Goal: Task Accomplishment & Management: Complete application form

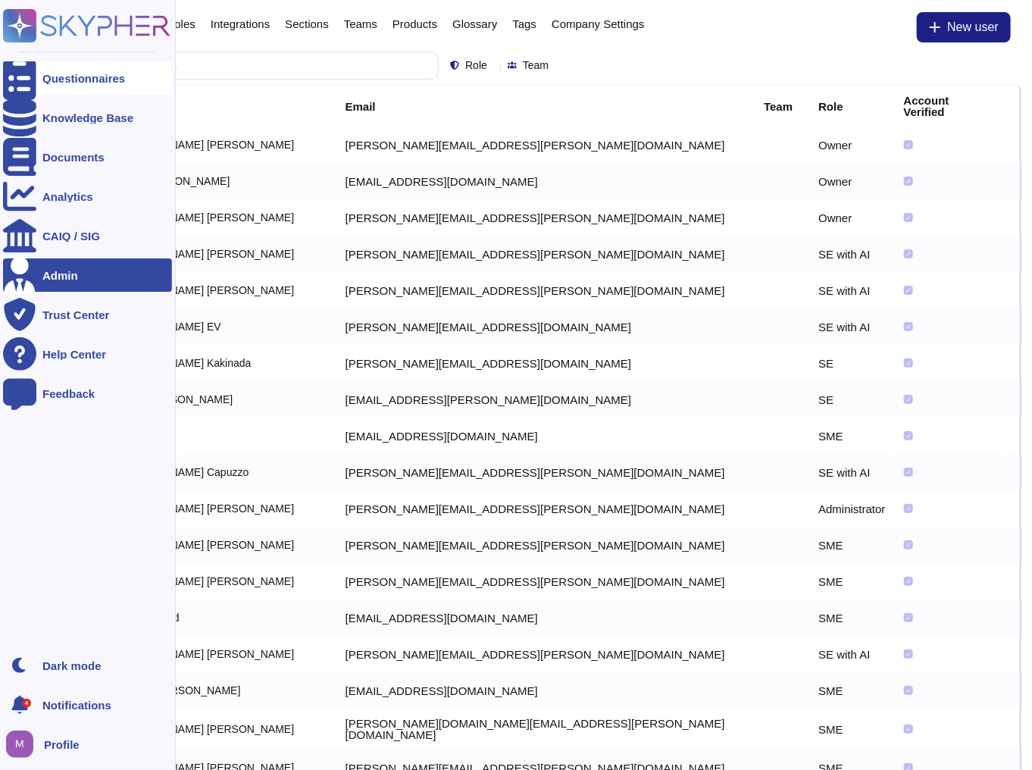
click at [70, 87] on div "Questionnaires" at bounding box center [87, 77] width 169 height 33
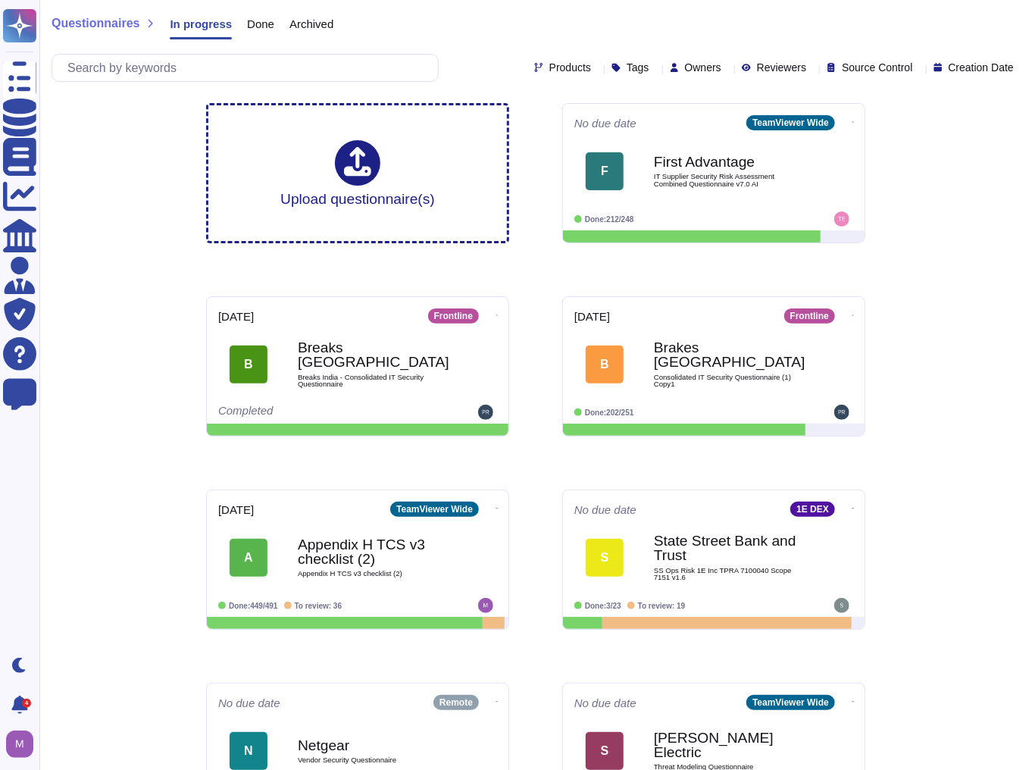
click at [408, 374] on span "Breaks India - Consolidated IT Security Questionnaire" at bounding box center [374, 381] width 152 height 14
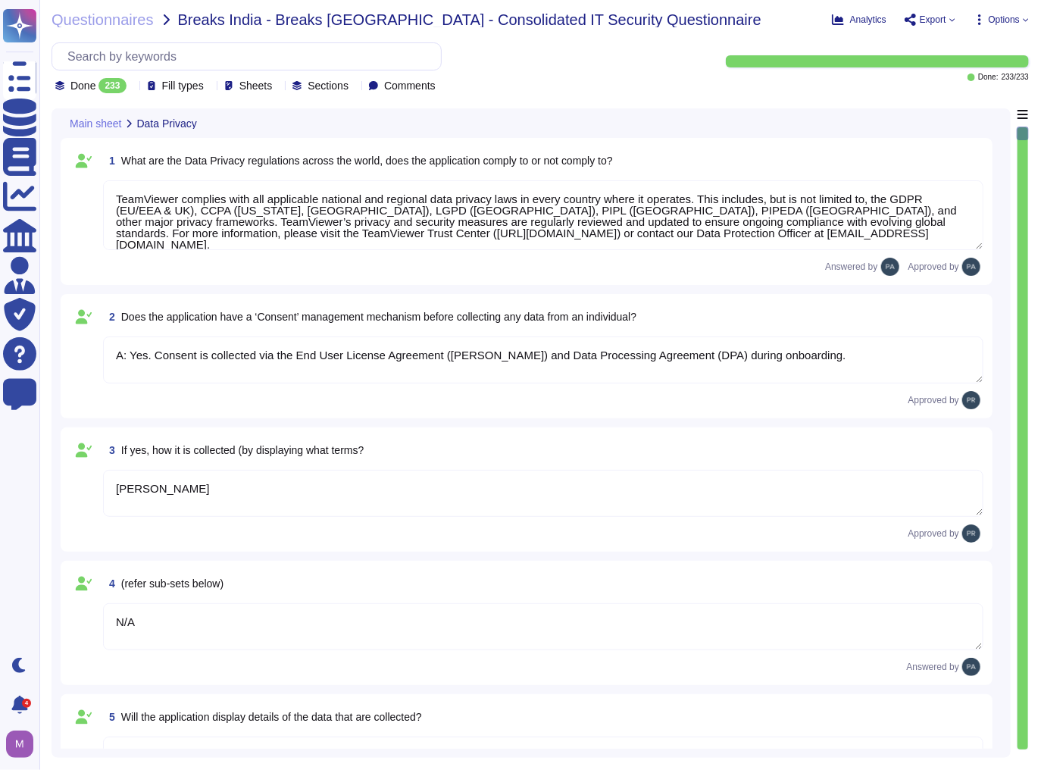
type textarea "TeamViewer complies with all applicable national and regional data privacy laws…"
type textarea "A: Yes. Consent is collected via the End User License Agreement ([PERSON_NAME])…"
type textarea "[PERSON_NAME]"
type textarea "N/A"
type textarea "[URL][DOMAIN_NAME]"
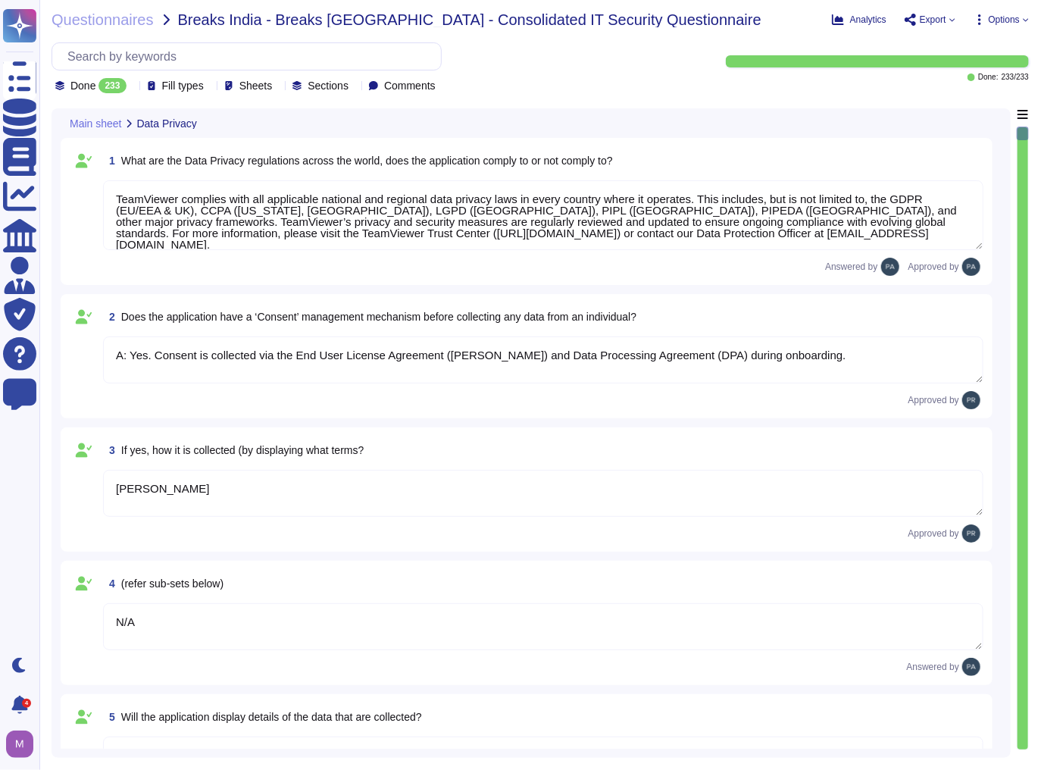
type textarea "Yes, the purpose is clearly outlined in [URL][DOMAIN_NAME][PERSON_NAME]"
type textarea "Data is stored in TeamViewer-managed cloud servers; location depends on the reg…"
type textarea "Yes, cross-border transfers are compliant with applicable laws and documented i…"
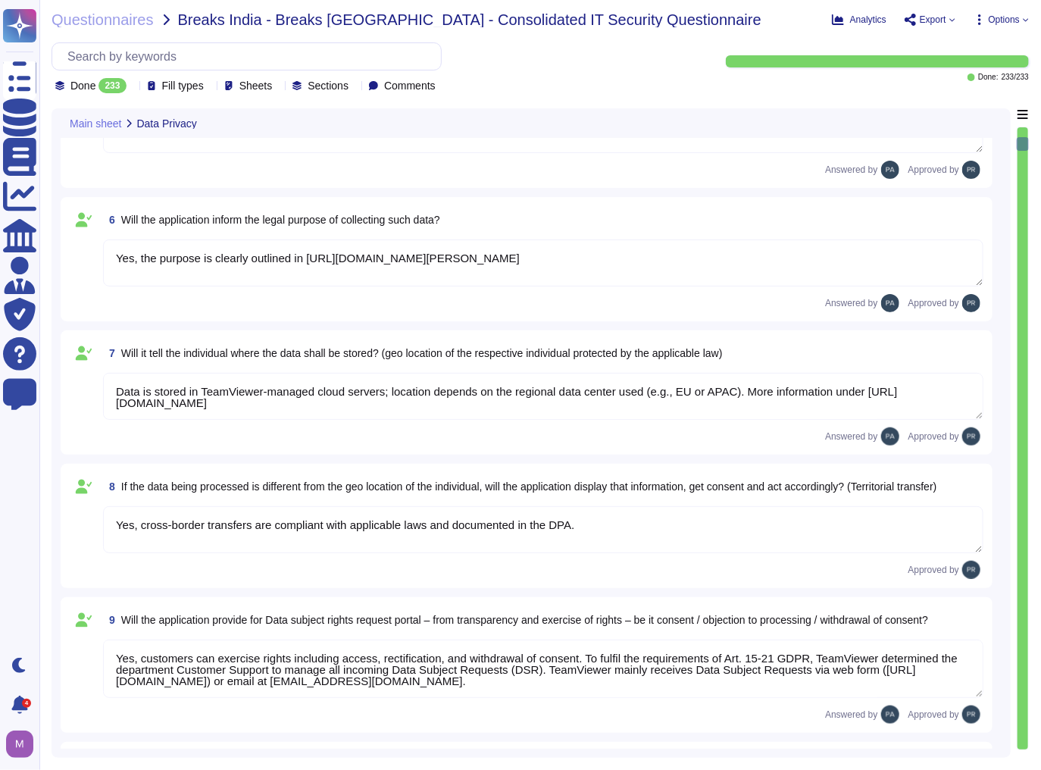
type textarea "Yes, customers can exercise rights including access, rectification, and withdra…"
type textarea "see sub processor list: [URL][DOMAIN_NAME]"
type textarea "Retention periods are defined in the DPA and based on contract and legal obliga…"
type textarea "Only authorized personnel based on role."
type textarea "No"
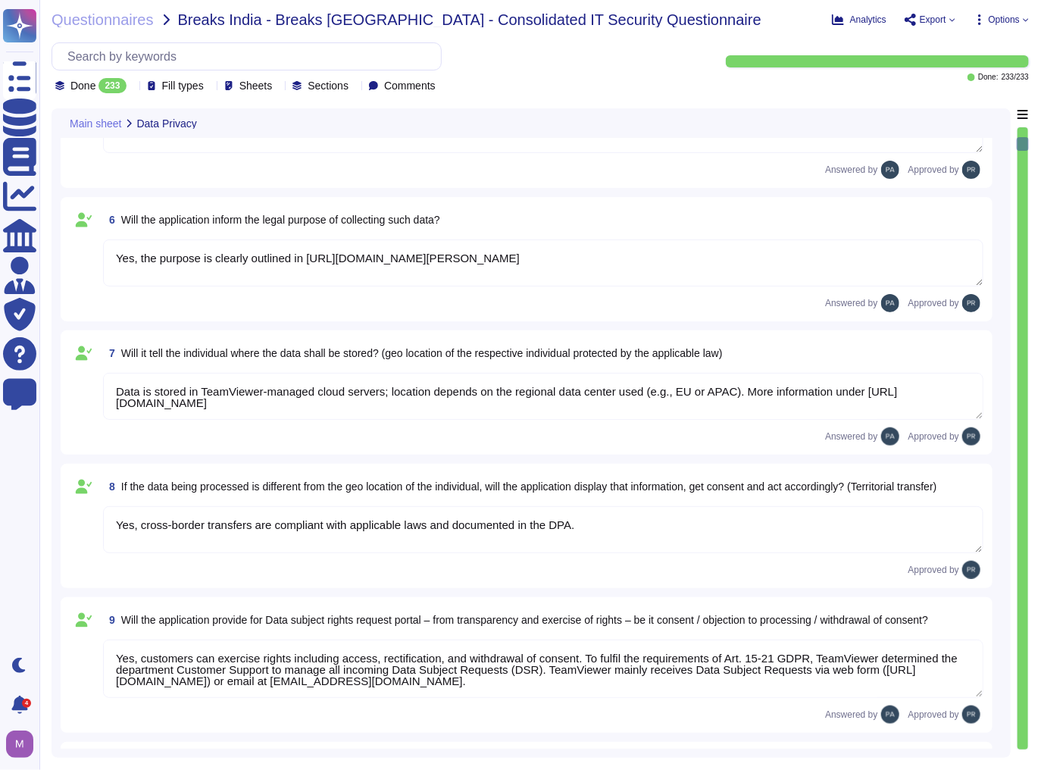
type textarea "NA"
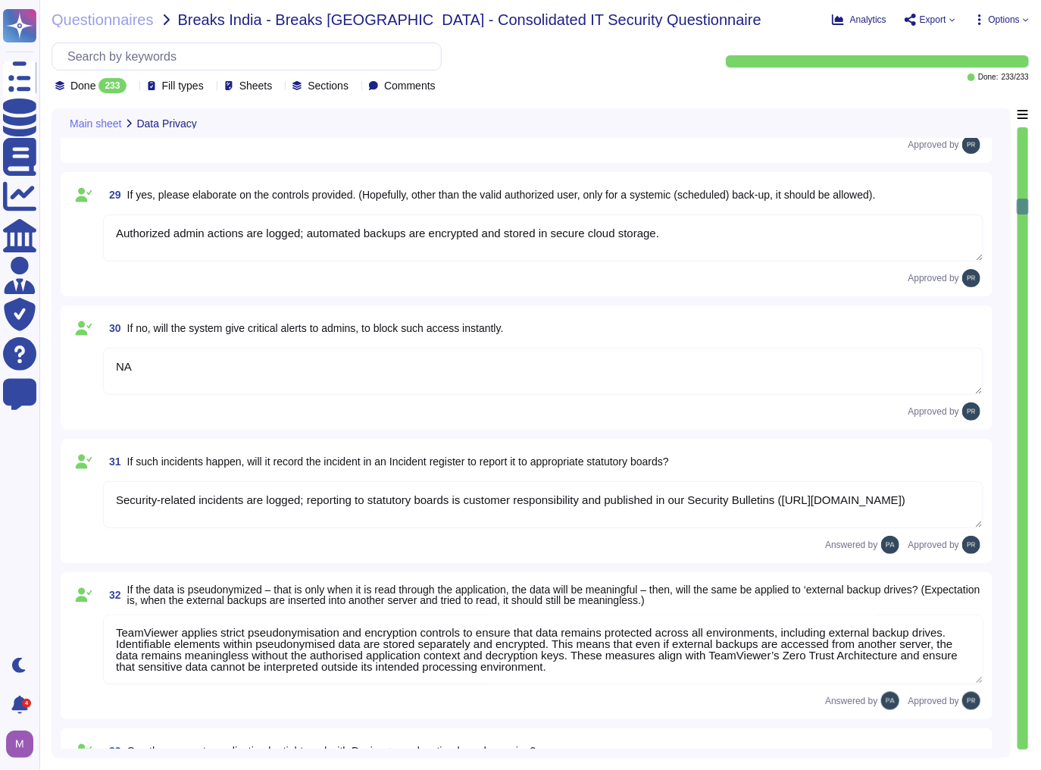
type textarea "TeamViewer ensures that pseudonymised data remains unreadable on external backu…"
type textarea "NA"
type textarea "Yes, TeamViewer logs all relevant activities performed by authorised users, inc…"
type textarea "Yes"
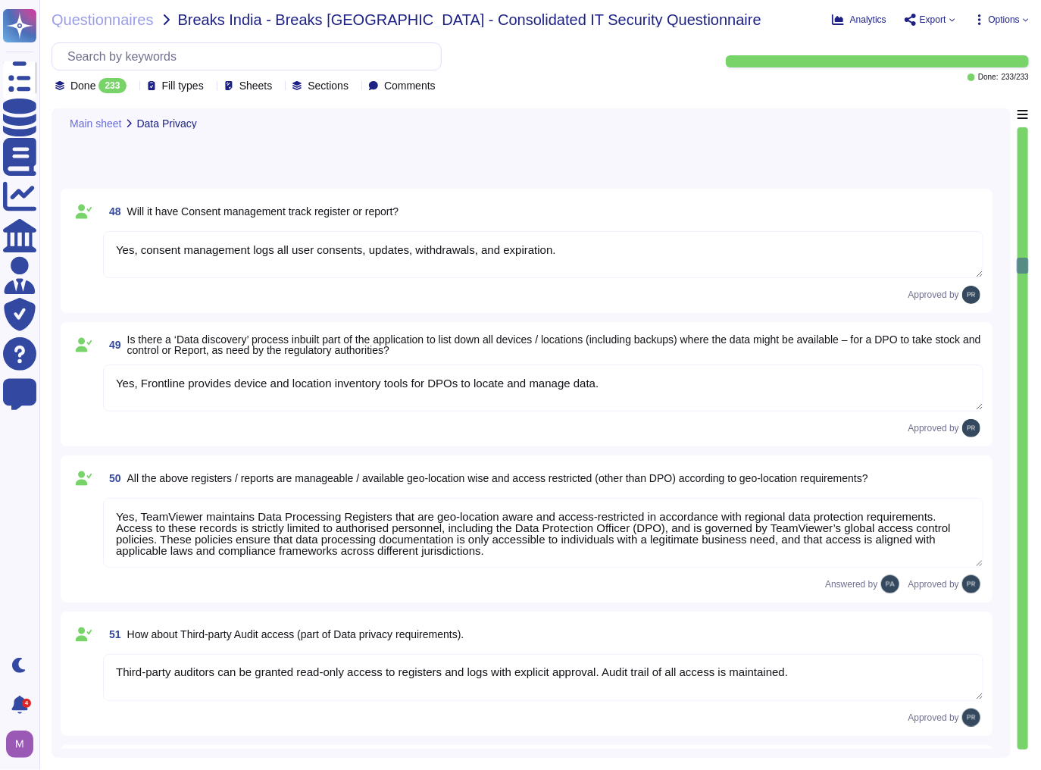
type textarea "Yes, Frontline web interfaces respect standard cookie consent banners. Users ca…"
type textarea "The policy is customizable; local law mandates (e.g., GDPR, CCPA) are enforced …"
type textarea "Yes. Non-essential cookies are disabled until consent is provided. Analytics an…"
type textarea "Data is logically segregated per customer in the database and storage. No custo…"
type textarea "Data is stored in secure cloud datacenters (e.g., AWS, Azure), region selectabl…"
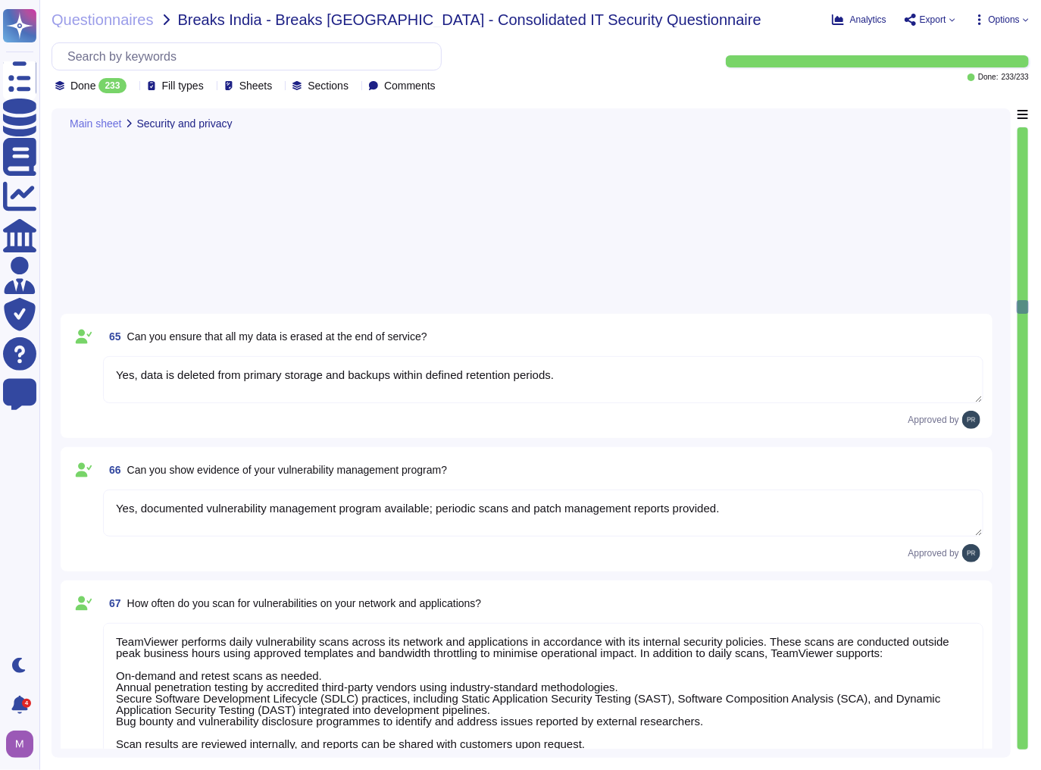
type textarea "Yes, with prior written approval and coordination to avoid service disruption."
type textarea "TeamViewer follows a structured, risk-based vulnerability remediation process. …"
type textarea "Yes, LDAP/AD integration supported via secure connection and role mapping."
type textarea "TeamViewer secures user IDs and access credentials using passwordless authentic…"
type textarea "Admin portal enables account provisioning/deprovisioning; automated sync with d…"
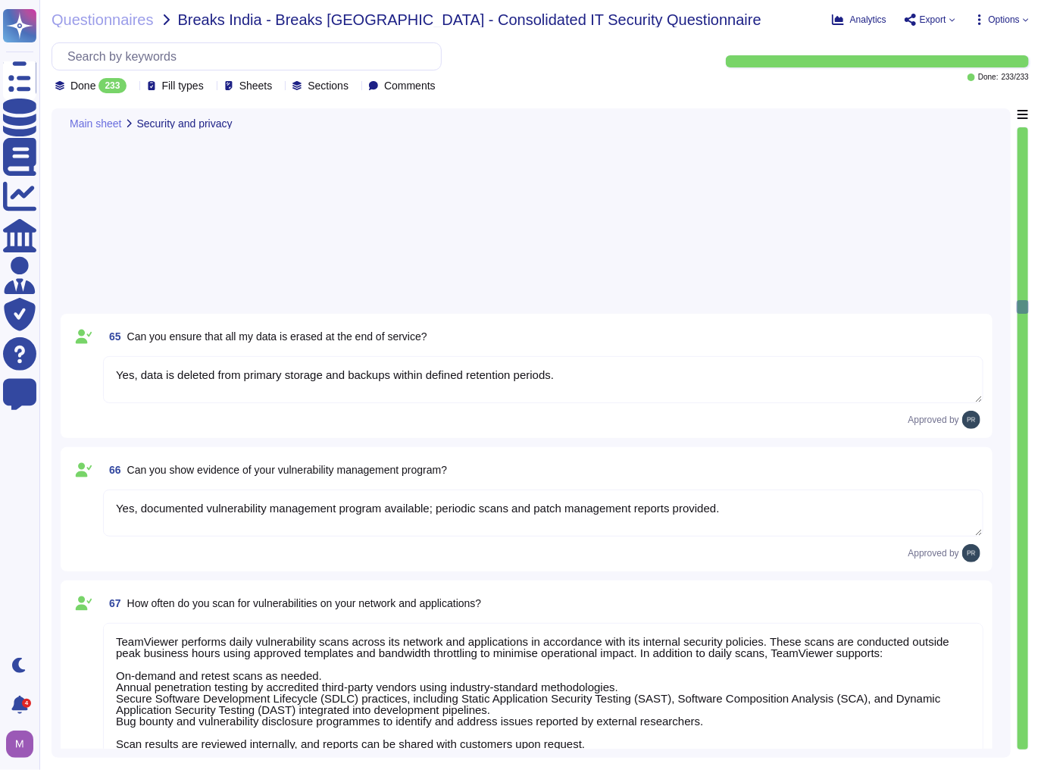
type textarea "Yes, supports [PERSON_NAME] 2.0 and OIDC for SSO integration."
type textarea "Yes, TeamViewer supports federation, primarily through Single Sign-On (SSO) usi…"
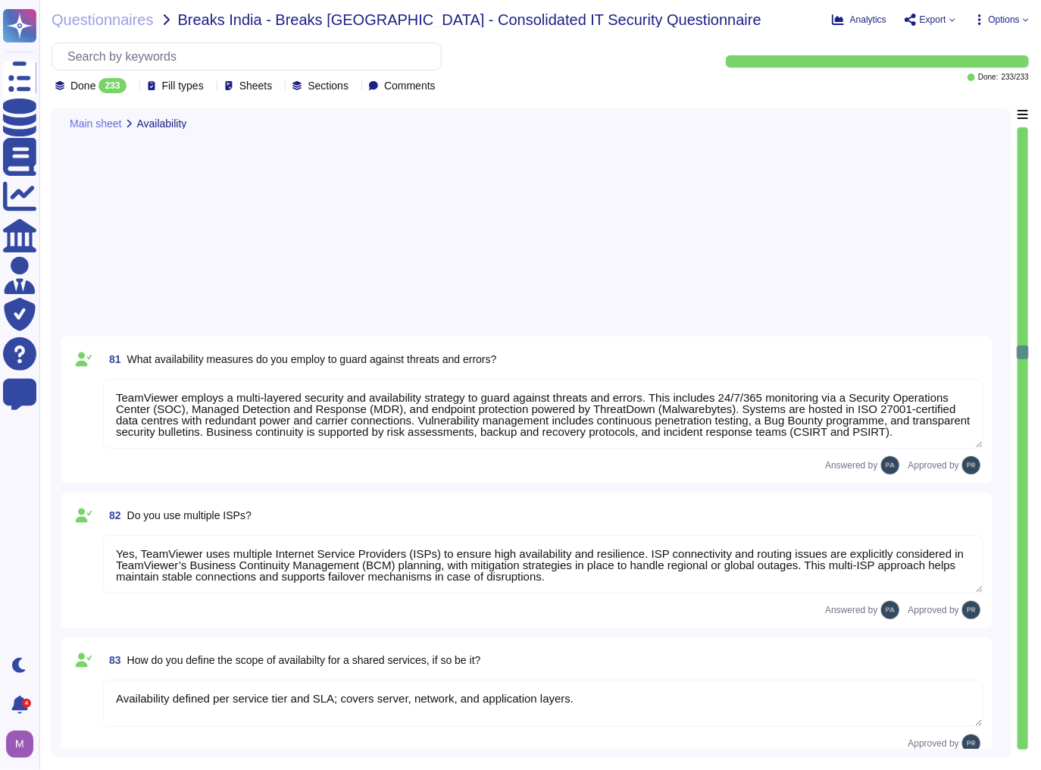
type textarea "As per the SLA"
type textarea "As per SLA."
type textarea "Yes, TeamViewer is committed to providing structured Root Cause Analyses (RCAs)…"
type textarea "TeamViewer does not commit to providing RCAs for all issues. Instead, relevant …"
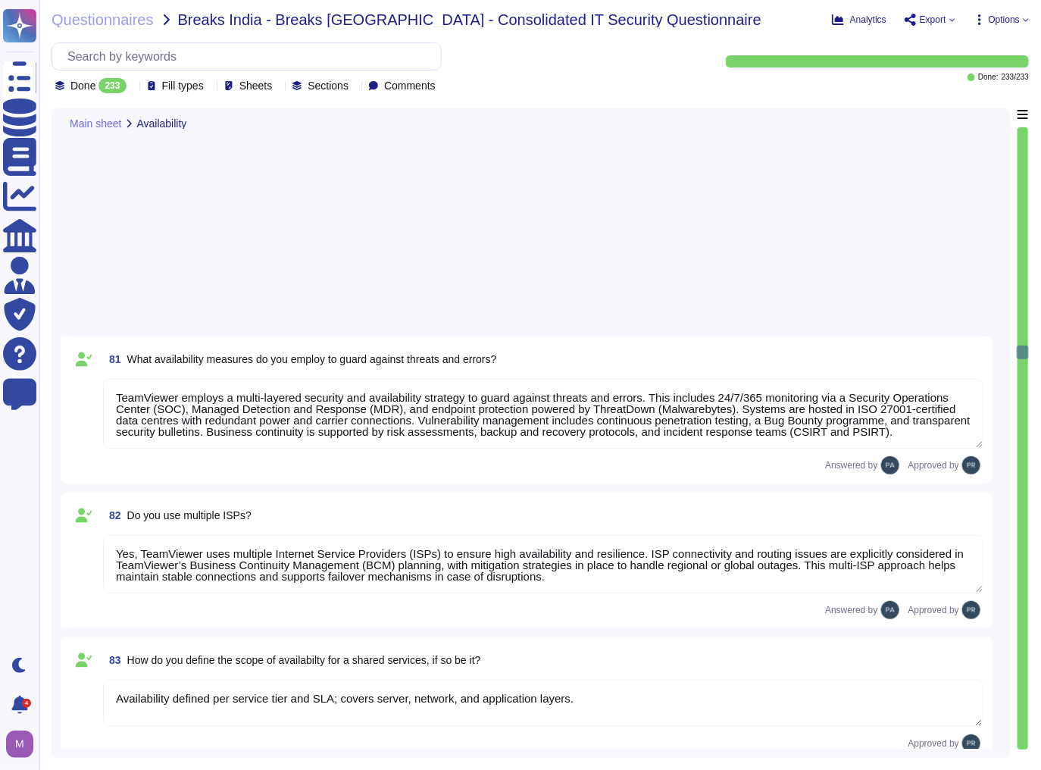
type textarea "Defined in SLA"
type textarea "Yes, via cloud provider and network-level DDoS mitigation, traffic monitoring, …"
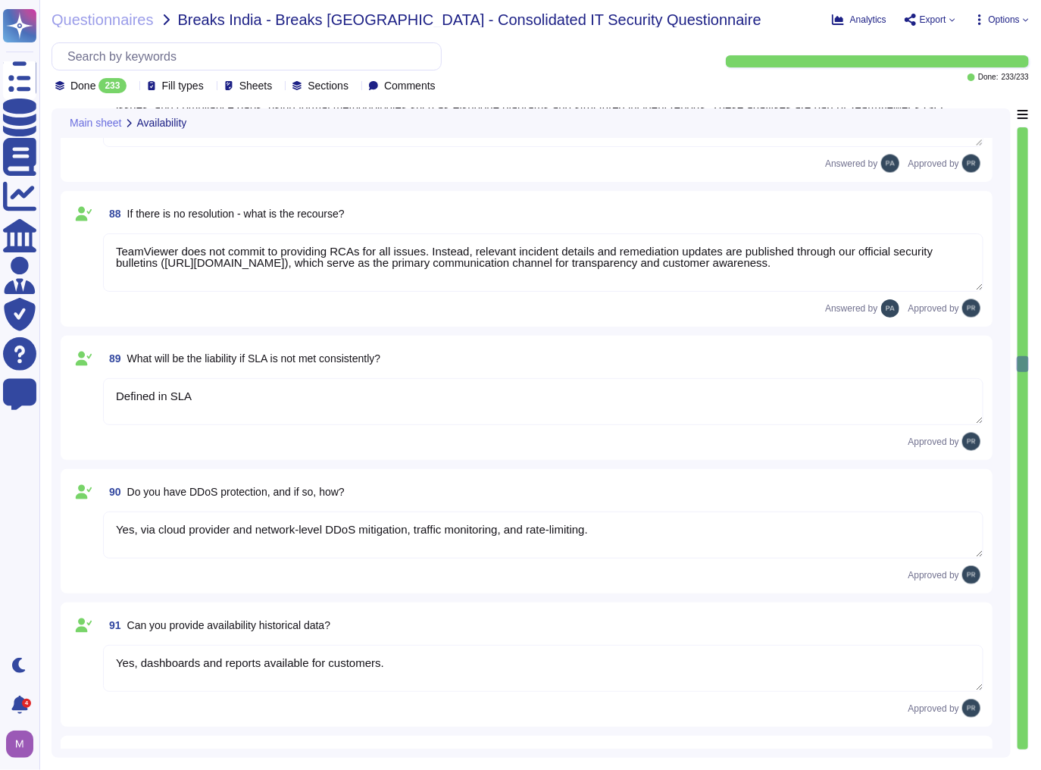
type textarea "Yes, dashboards and reports available for customers."
type textarea "Scheduled maintenance notifications; upgrade windows planned; minimal downtime."
type textarea "Auto-scaling infrastructure designed to handle peak loads."
type textarea "Yes, OWASP Top 10 and secure coding practices followed."
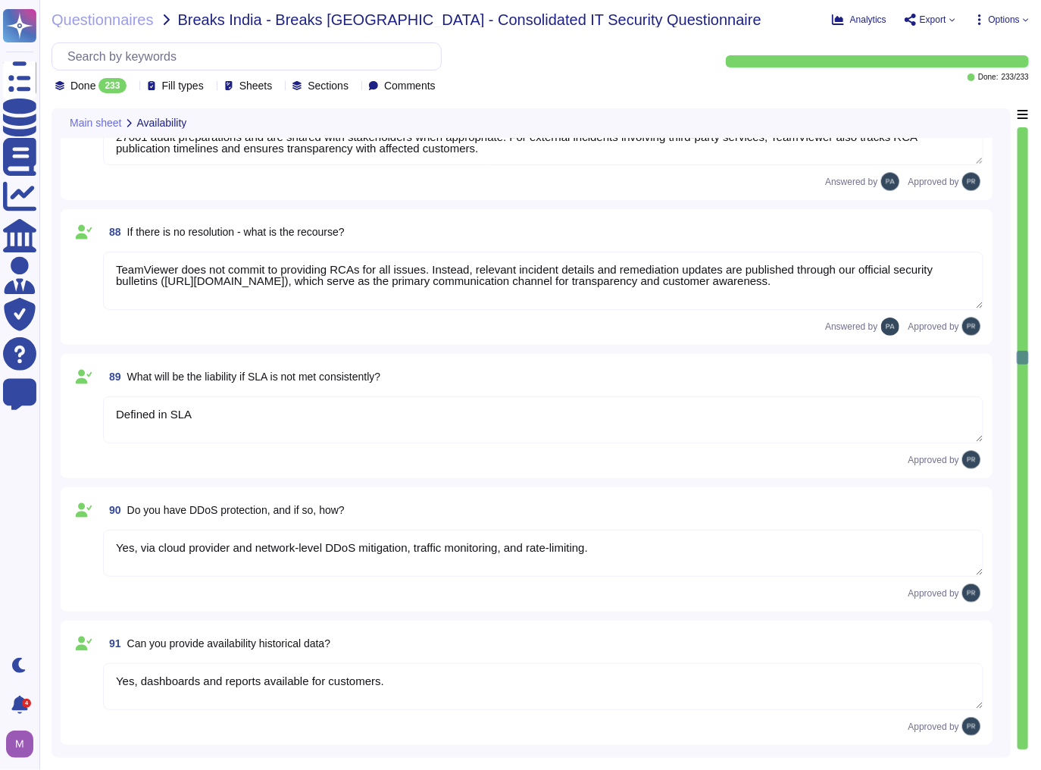
type textarea "Yes, TeamViewer uses multiple Internet Service Providers (ISPs) to ensure high …"
type textarea "Availability defined per service tier and SLA; covers server, network, and appl…"
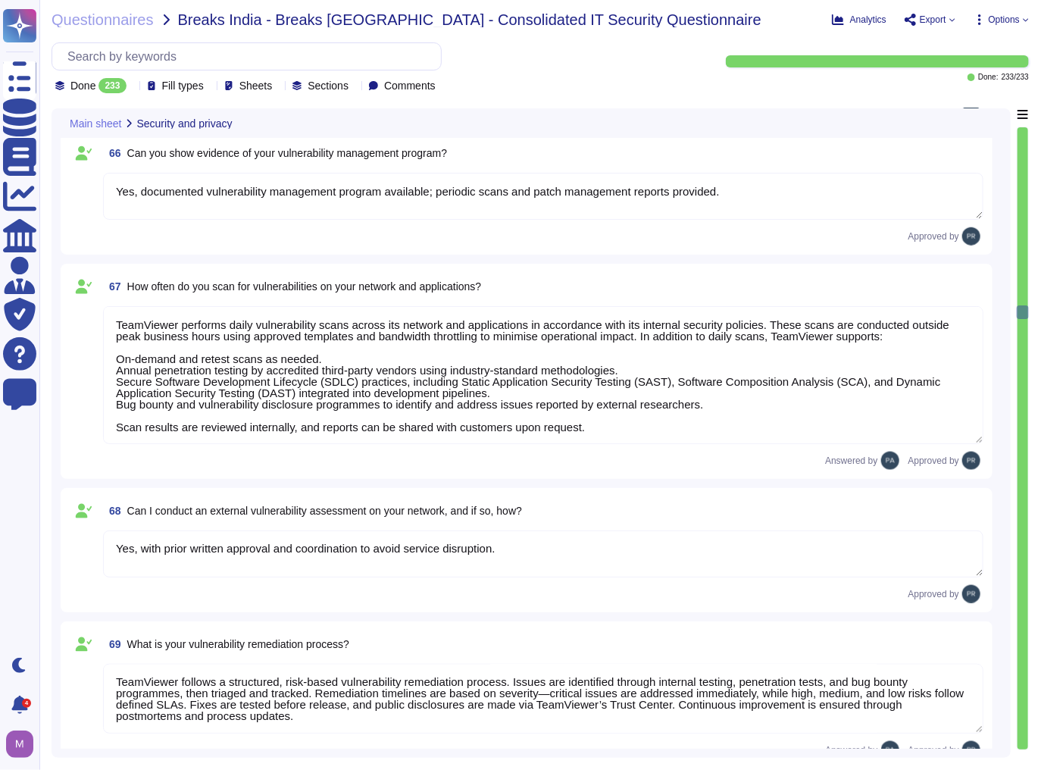
type textarea "LoreMipsum dolorsi ametc-adipi elitsed doeiusmod tem incididuntutla, etdolorema…"
type textarea "Yes, data is deleted from primary storage and backups within defined retention …"
type textarea "Yes, documented vulnerability management program available; periodic scans and …"
type textarea "TeamViewer performs daily vulnerability scans across its network and applicatio…"
type textarea "Yes, with prior written approval and coordination to avoid service disruption."
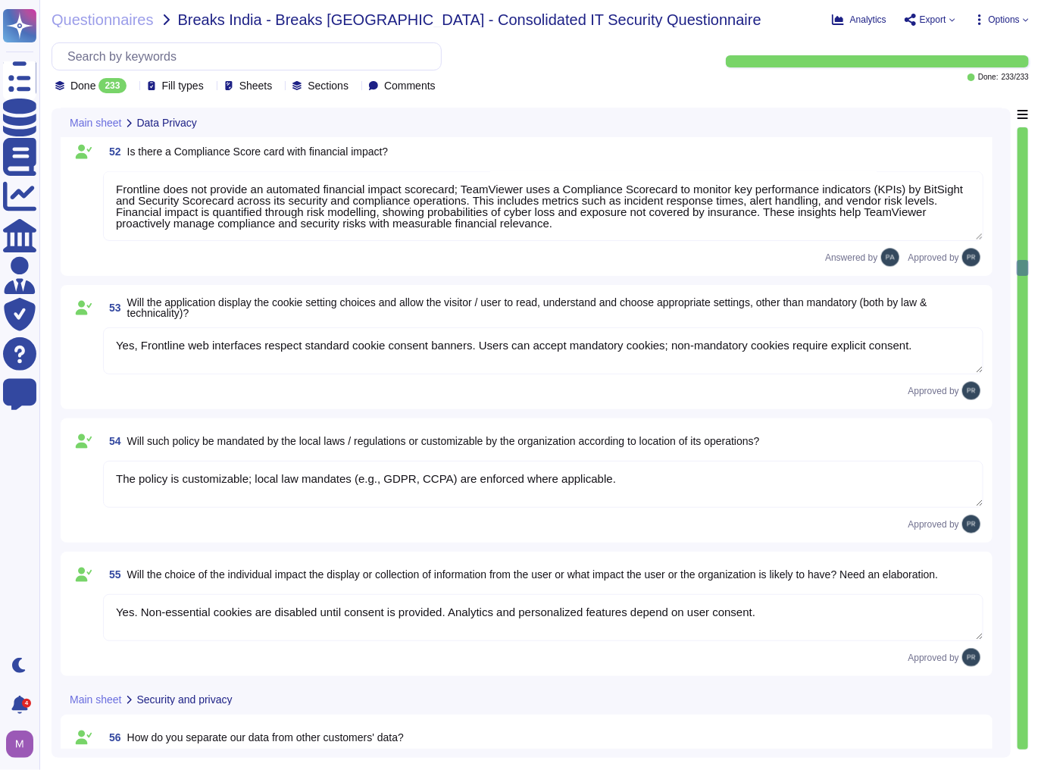
type textarea "Yes, Frontline provides device and location inventory tools for DPOs to locate …"
type textarea "Yes, TeamViewer maintains Data Processing Registers that are geo-location aware…"
type textarea "Third-party auditors can be granted read-only access to registers and logs with…"
type textarea "Frontline does not provide an automated financial impact scorecard; TeamViewer …"
type textarea "Yes, Frontline web interfaces respect standard cookie consent banners. Users ca…"
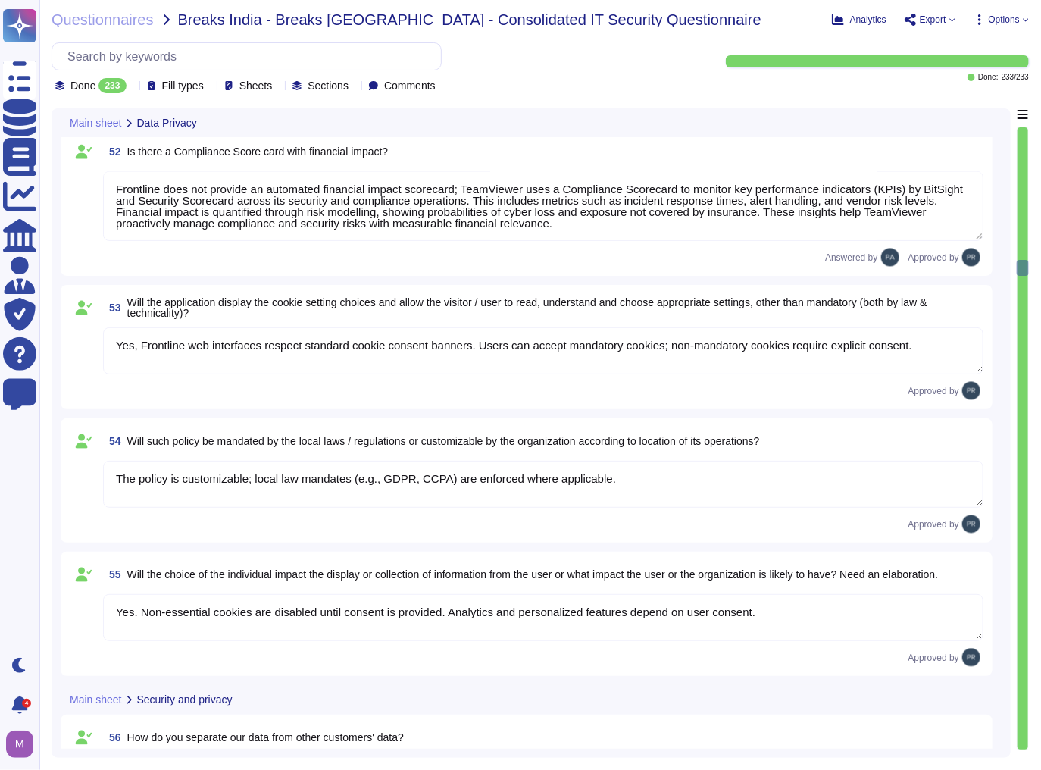
type textarea "The policy is customizable; local law mandates (e.g., GDPR, CCPA) are enforced …"
type textarea "Yes. Non-essential cookies are disabled until consent is provided. Analytics an…"
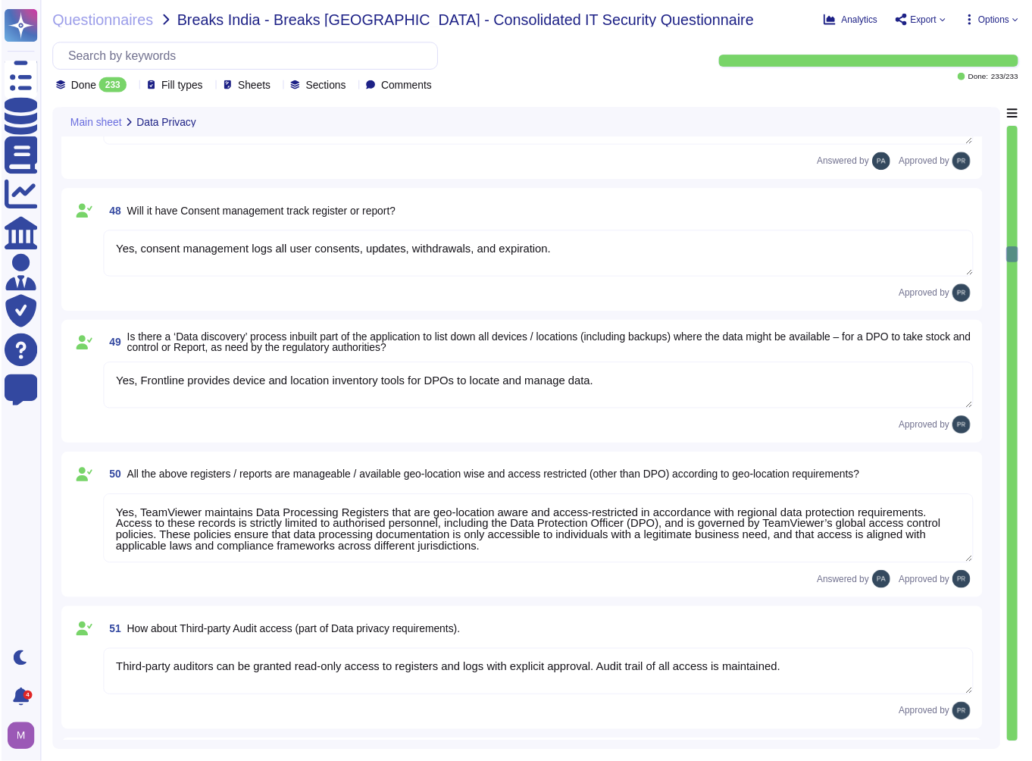
scroll to position [6002, 0]
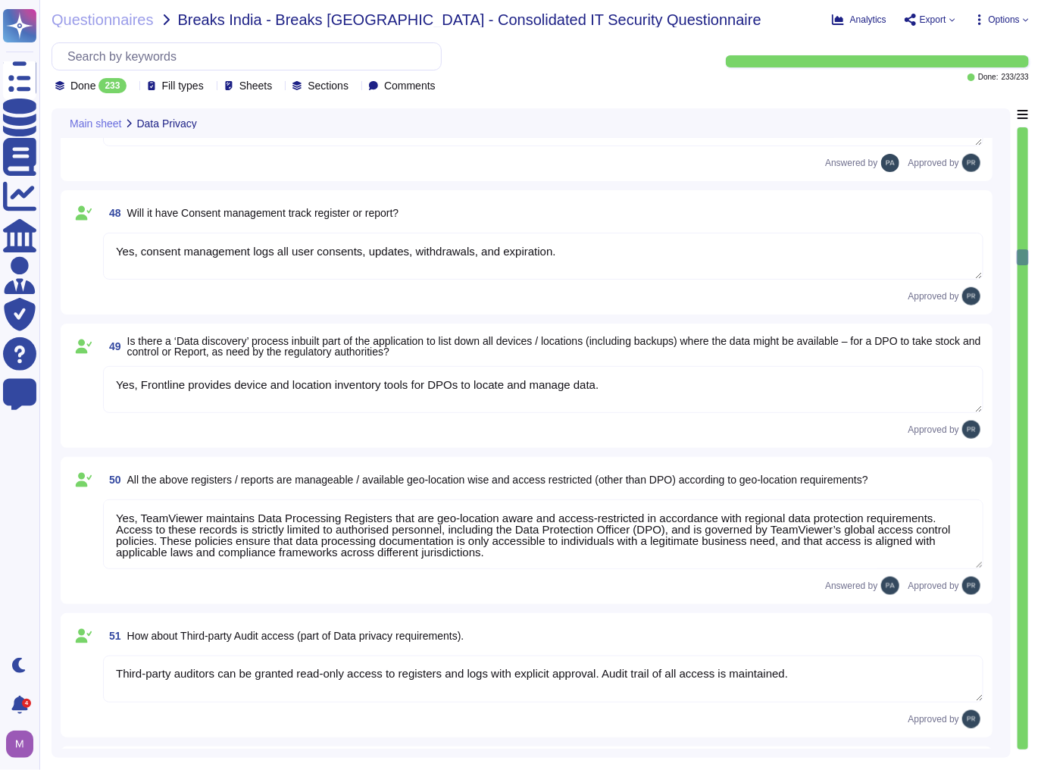
type textarea "Backups are encrypted and retain pseudonymized data where required. Erasure or …"
type textarea "TeamViewer maintains comprehensive records of processing activities (Data Proce…"
type textarea "Yes, all security or privacy incidents are logged with details for compliance a…"
type textarea "Yes, consent management logs all user consents, updates, withdrawals, and expir…"
click at [856, 8] on div "Questionnaires Breaks India - Breaks [GEOGRAPHIC_DATA] - Consolidated IT Securi…" at bounding box center [540, 385] width 1002 height 770
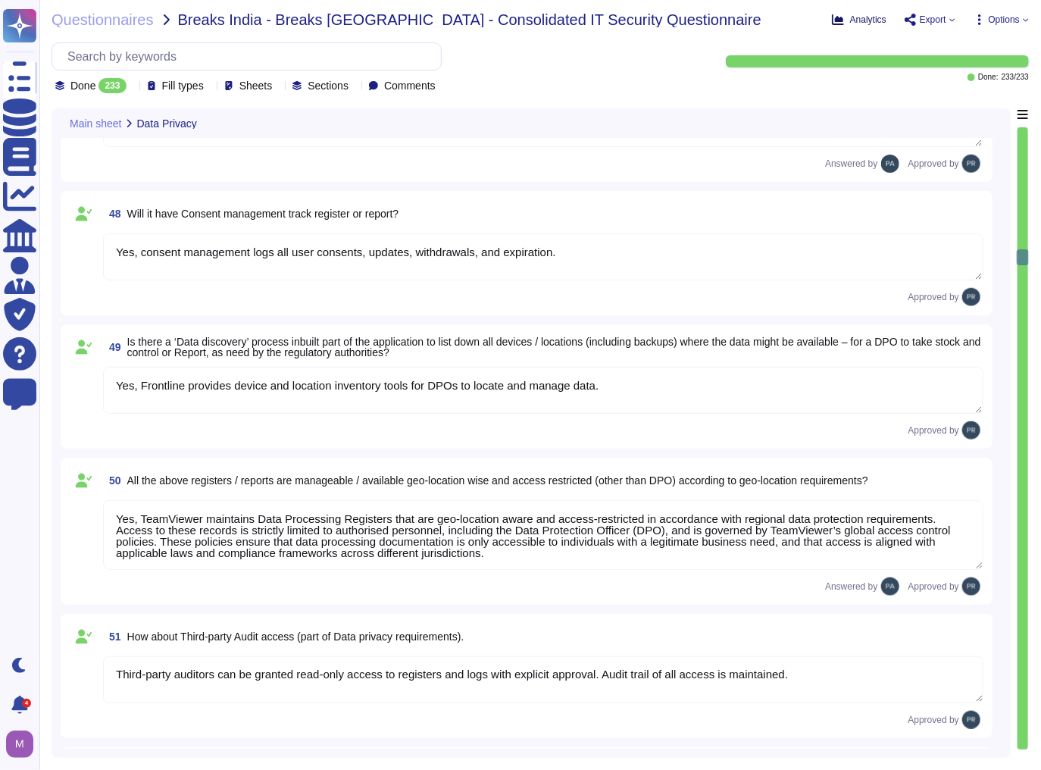
click at [854, 15] on span "Analytics" at bounding box center [868, 19] width 36 height 9
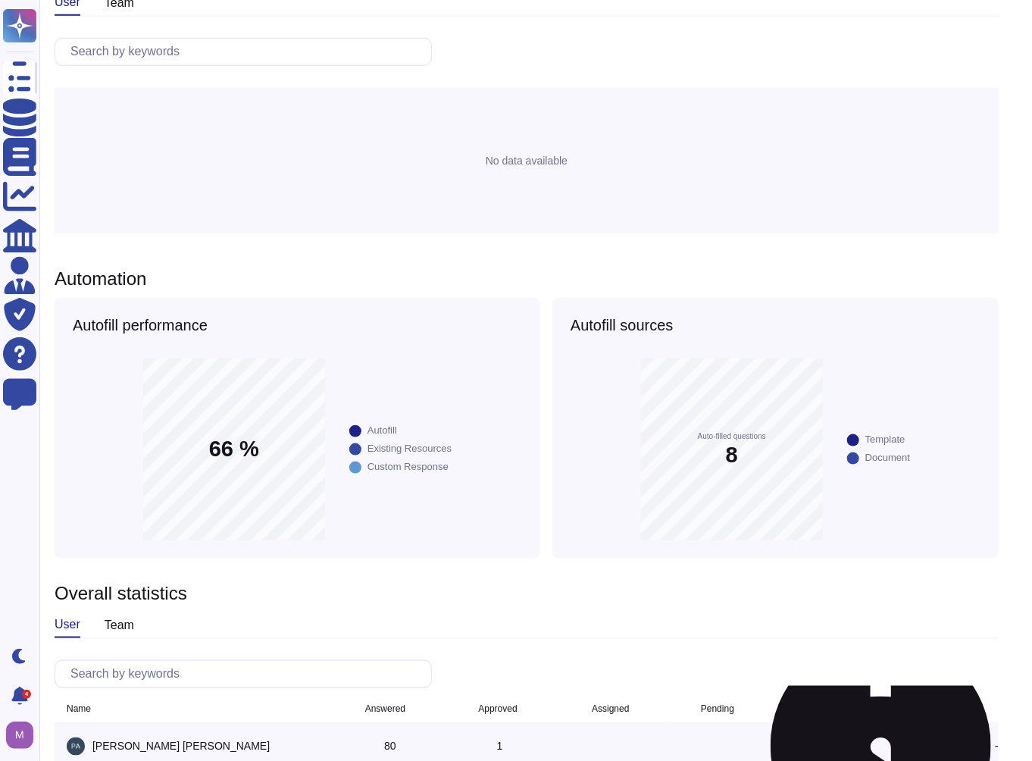
scroll to position [543, 12]
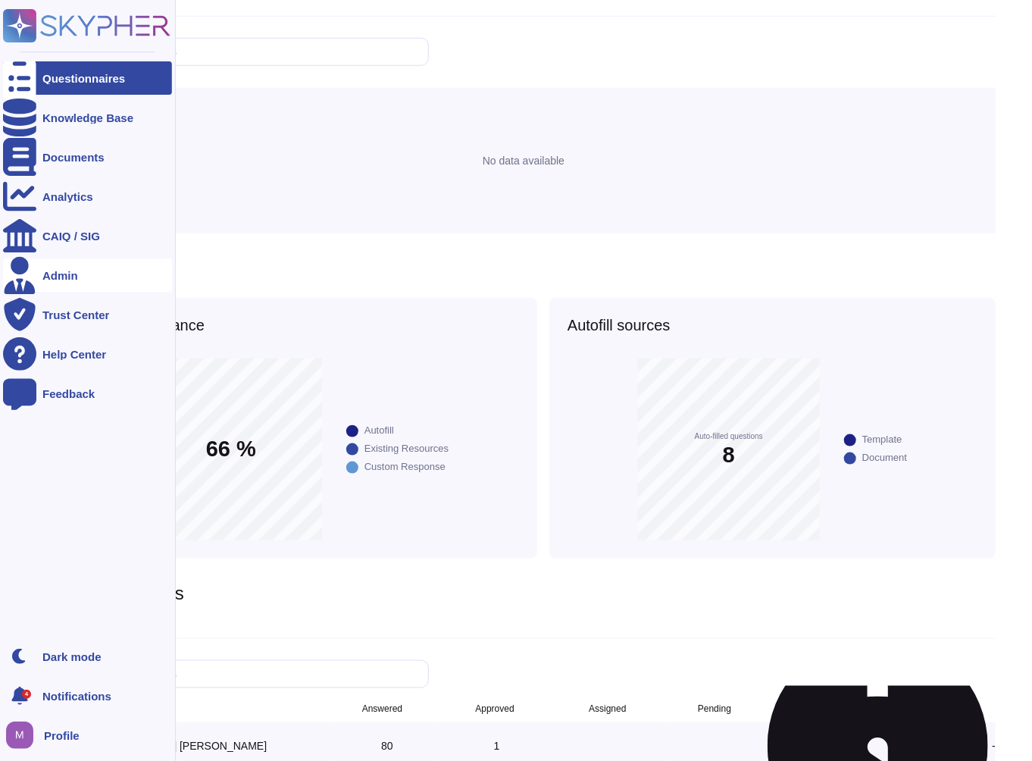
click at [59, 272] on div "Admin" at bounding box center [60, 275] width 36 height 11
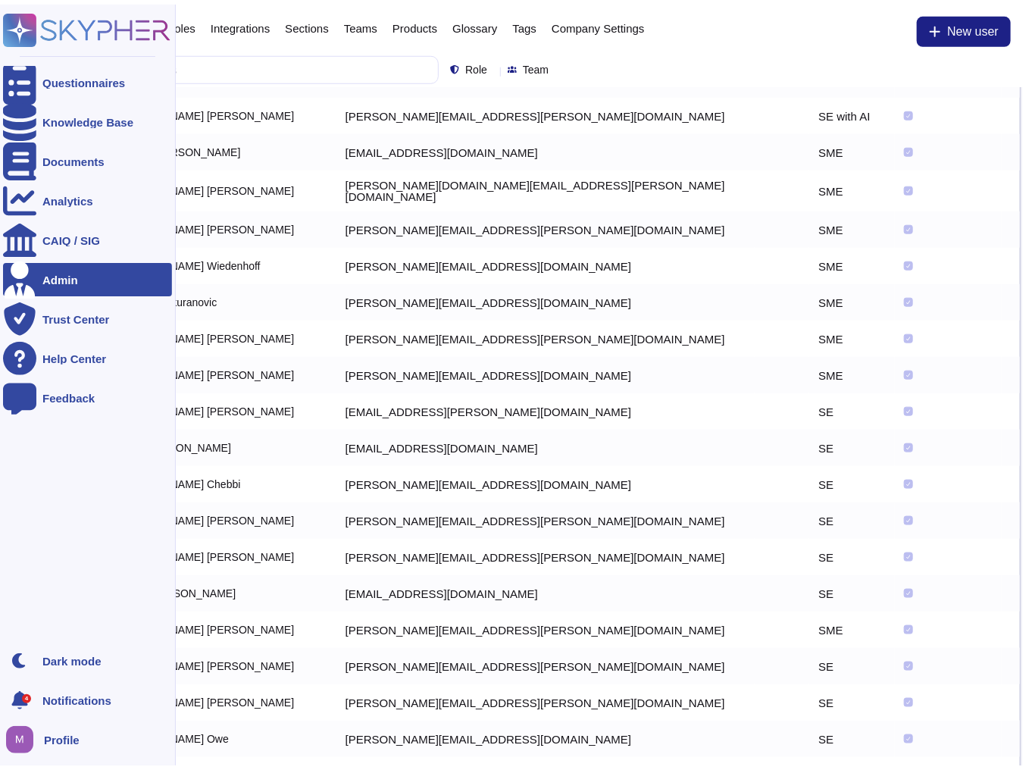
scroll to position [543, 0]
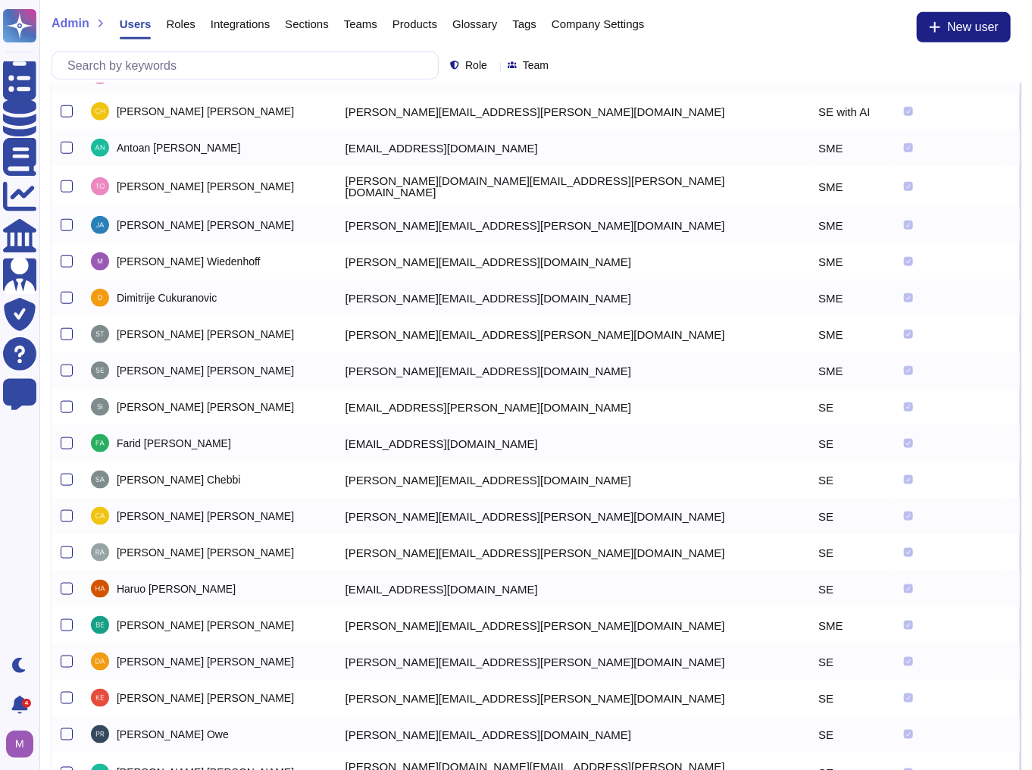
click at [592, 24] on span "Company Settings" at bounding box center [598, 23] width 93 height 11
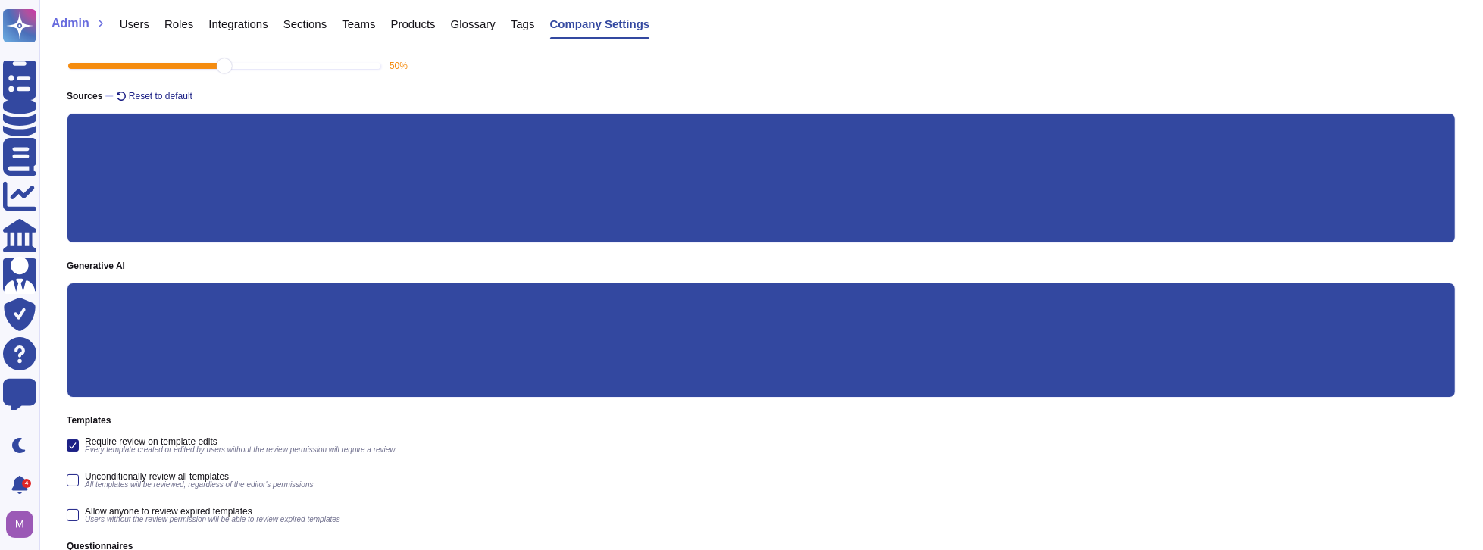
scroll to position [205, 0]
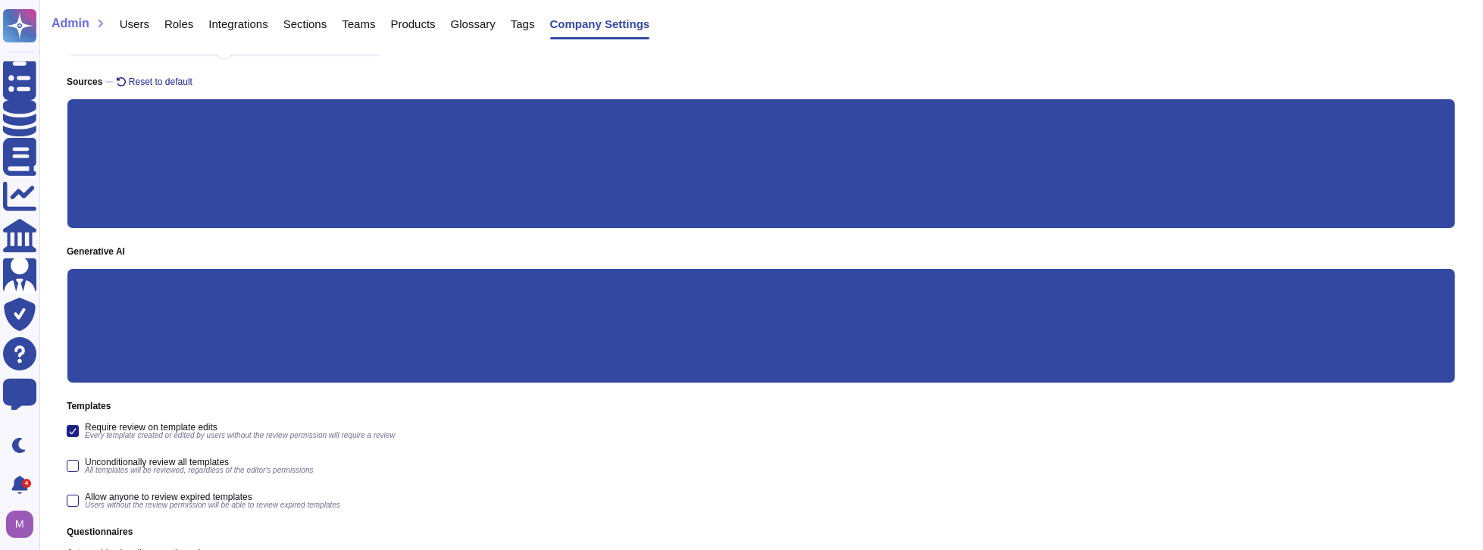
click at [0, 0] on input "Questionnaires" at bounding box center [0, 0] width 0 height 0
drag, startPoint x: 93, startPoint y: 120, endPoint x: 174, endPoint y: 120, distance: 81.1
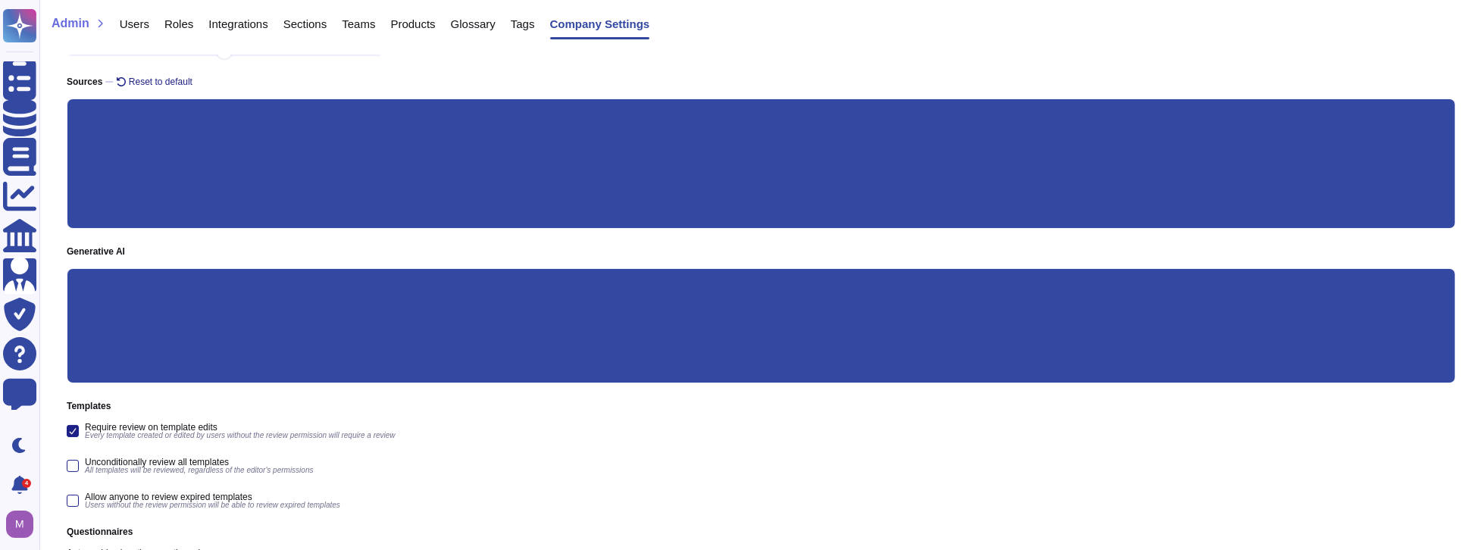
click at [0, 0] on input "Questionnaires" at bounding box center [0, 0] width 0 height 0
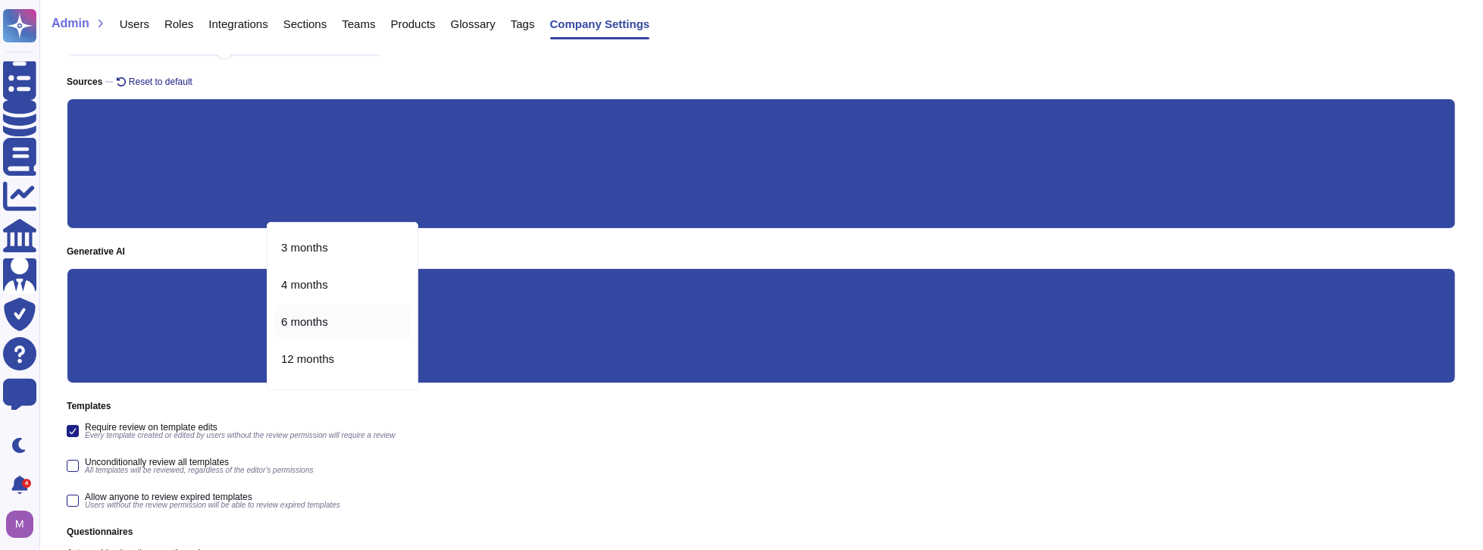
click at [0, 0] on input "Questionnaires" at bounding box center [0, 0] width 0 height 0
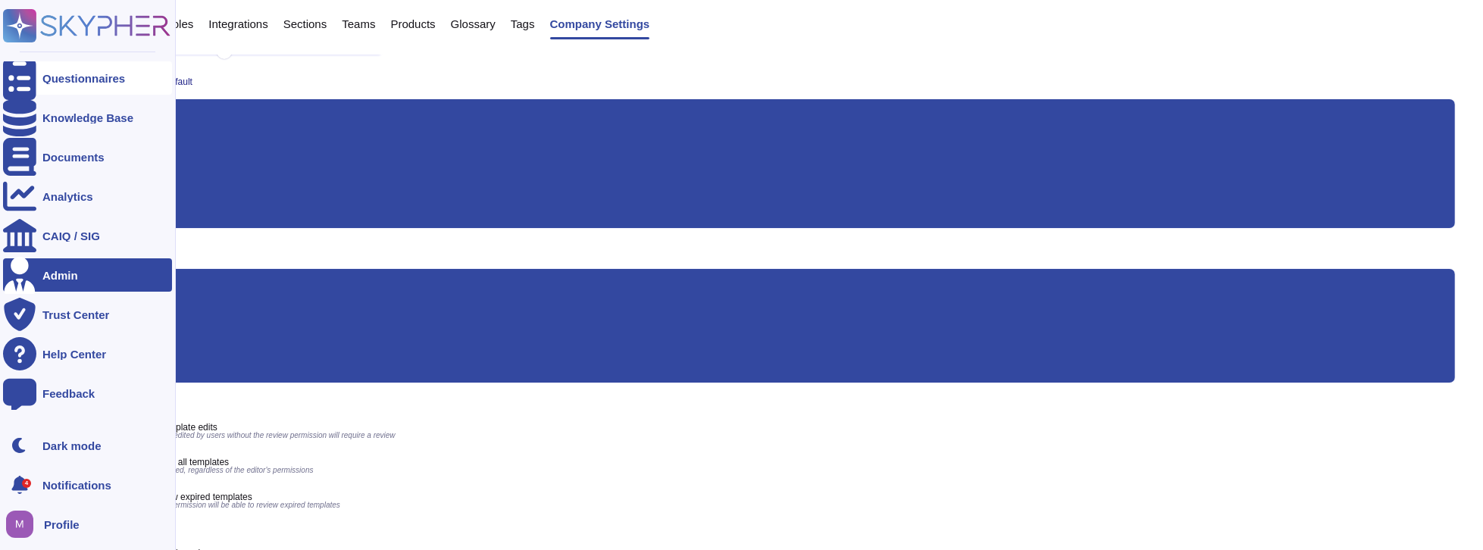
click at [70, 70] on div "Questionnaires" at bounding box center [87, 77] width 169 height 33
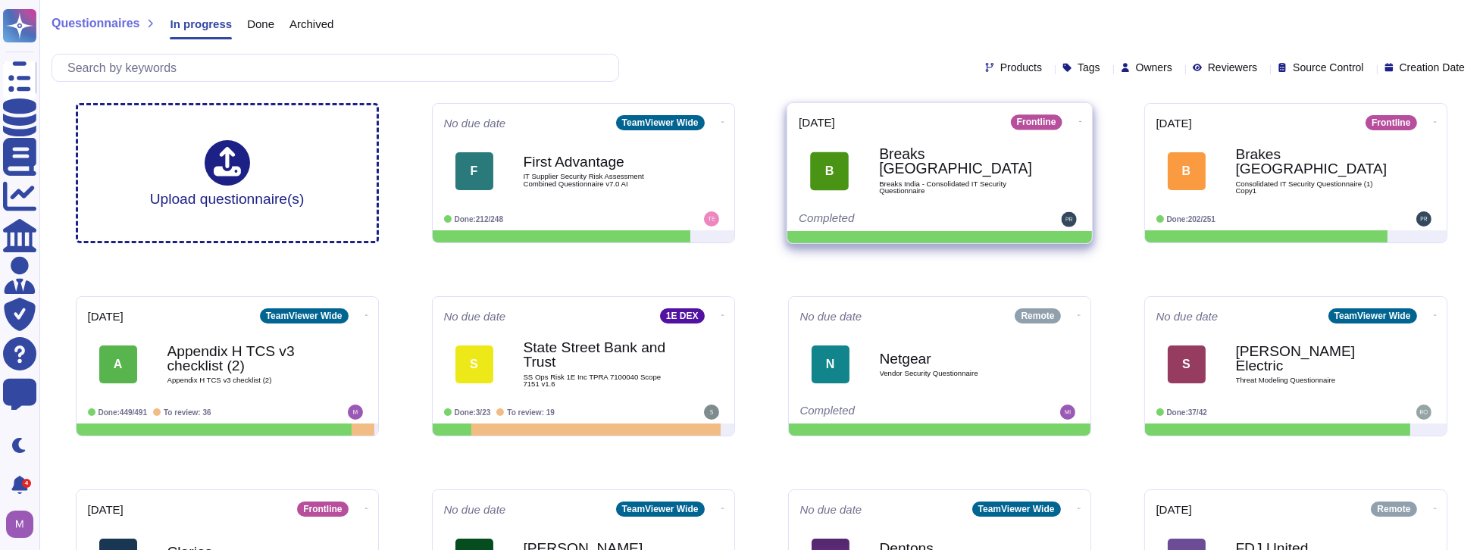
click at [1040, 120] on icon at bounding box center [1079, 122] width 3 height 4
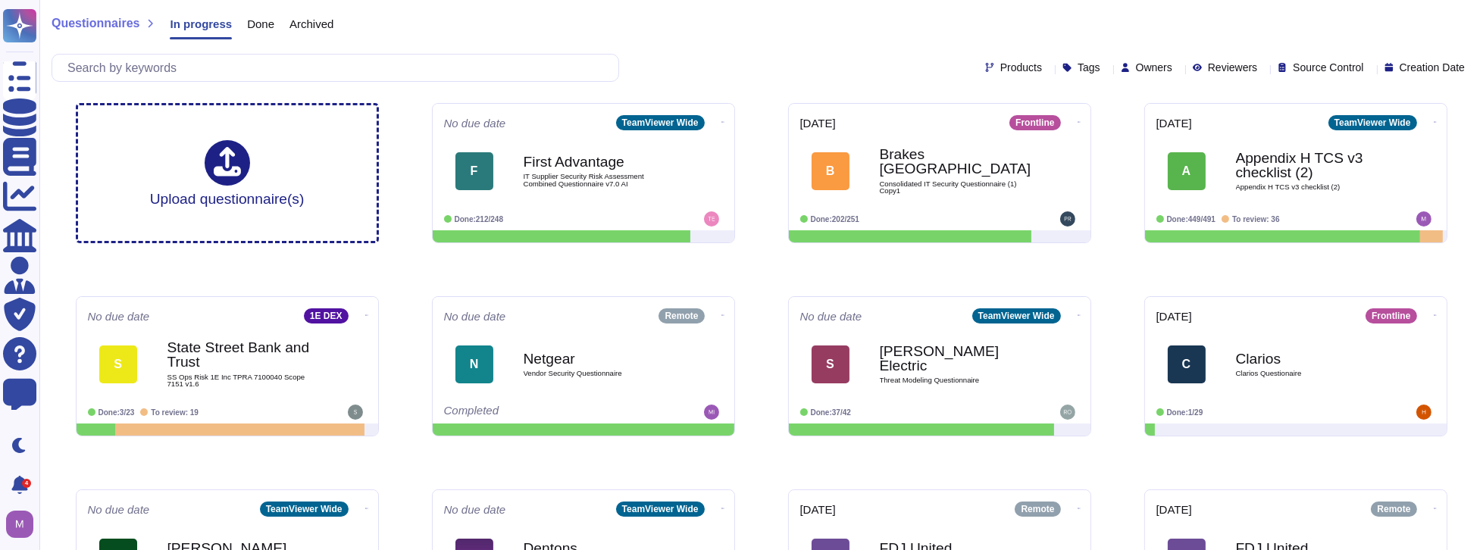
click at [323, 28] on span "Archived" at bounding box center [311, 23] width 44 height 11
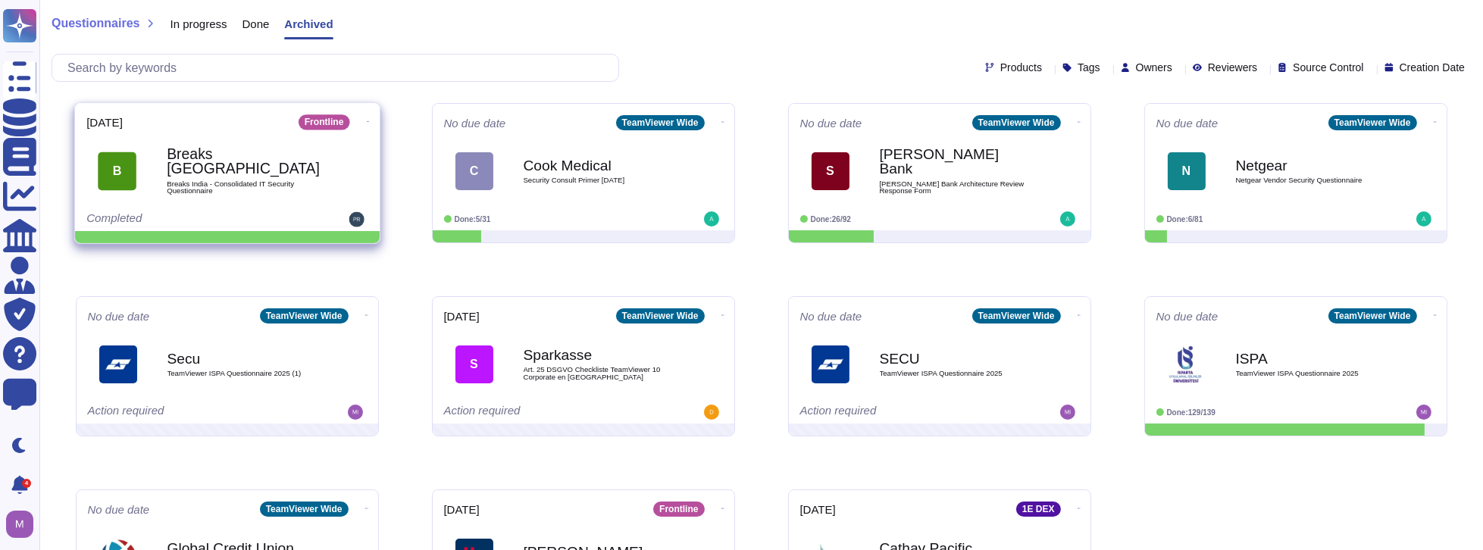
click at [366, 120] on icon at bounding box center [367, 122] width 3 height 4
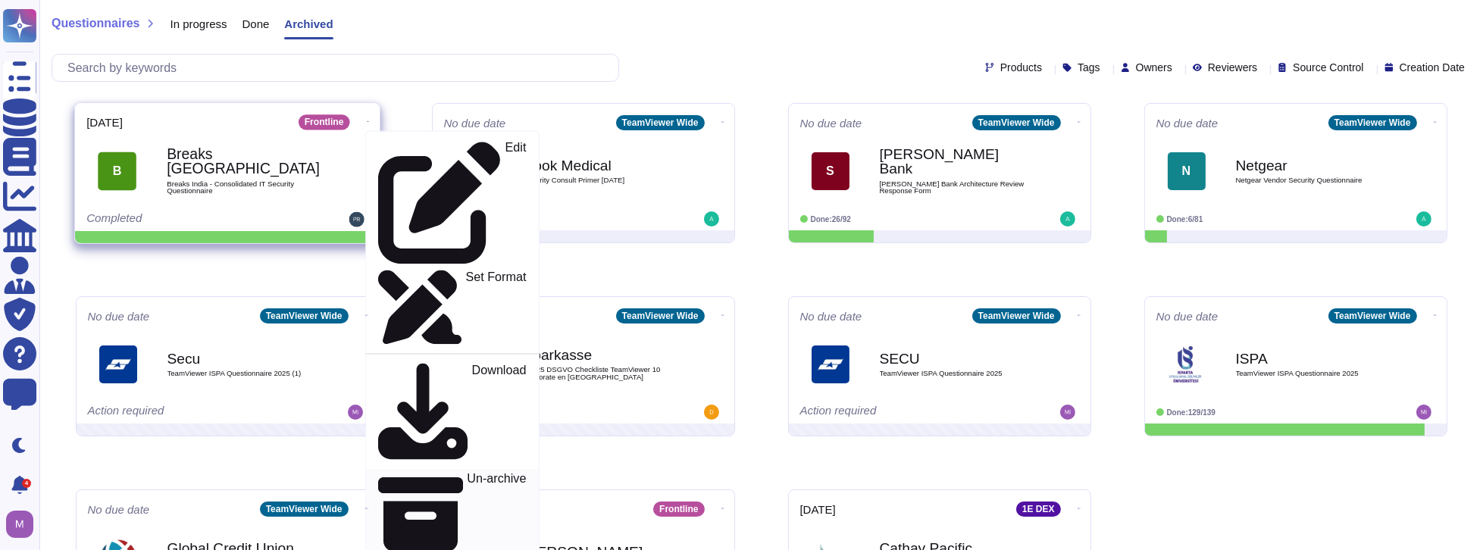
click at [467, 473] on p "Un-archive" at bounding box center [496, 515] width 59 height 84
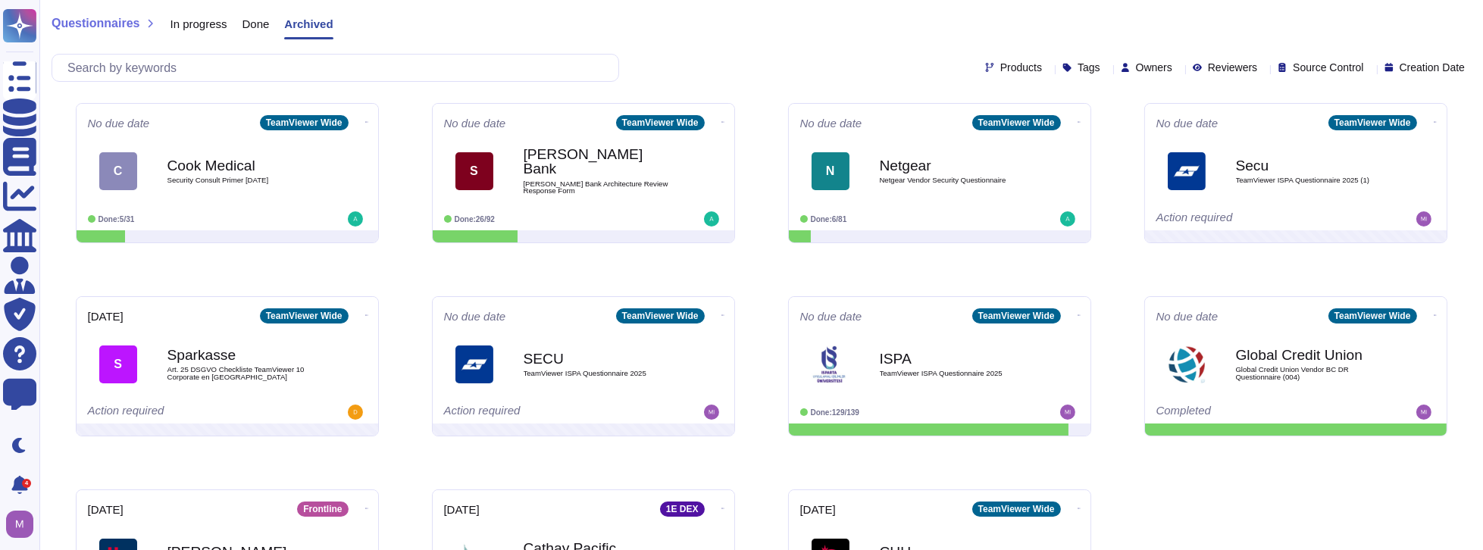
click at [202, 25] on span "In progress" at bounding box center [198, 23] width 57 height 11
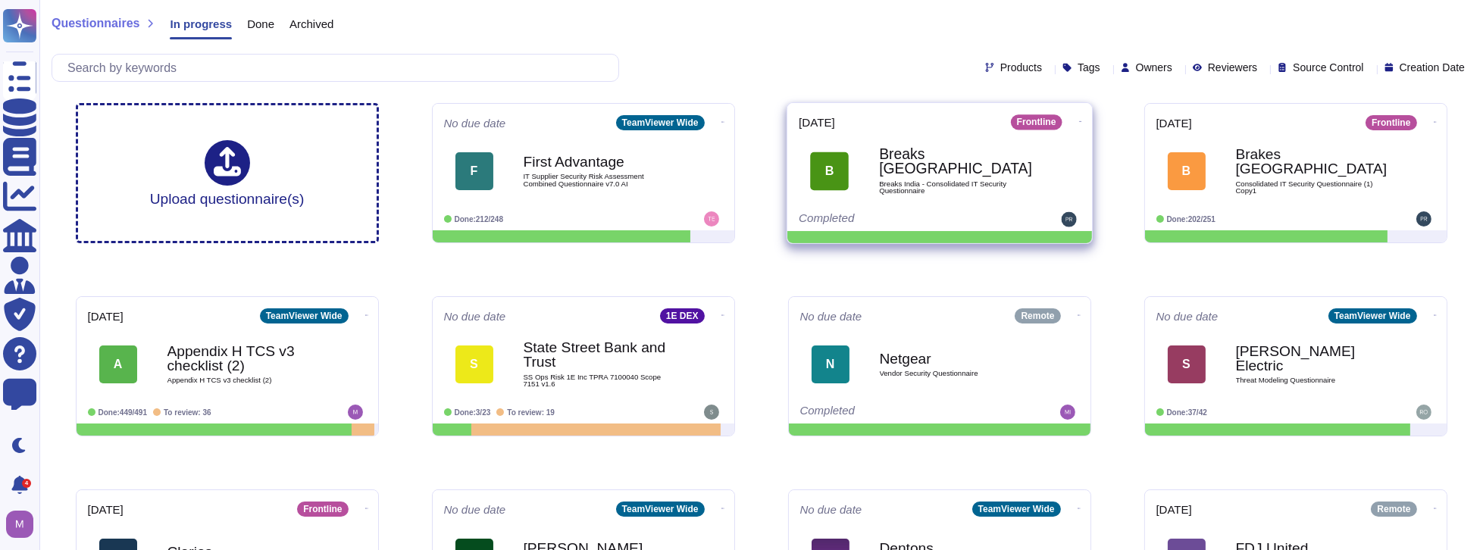
click at [1040, 120] on icon at bounding box center [1079, 122] width 3 height 4
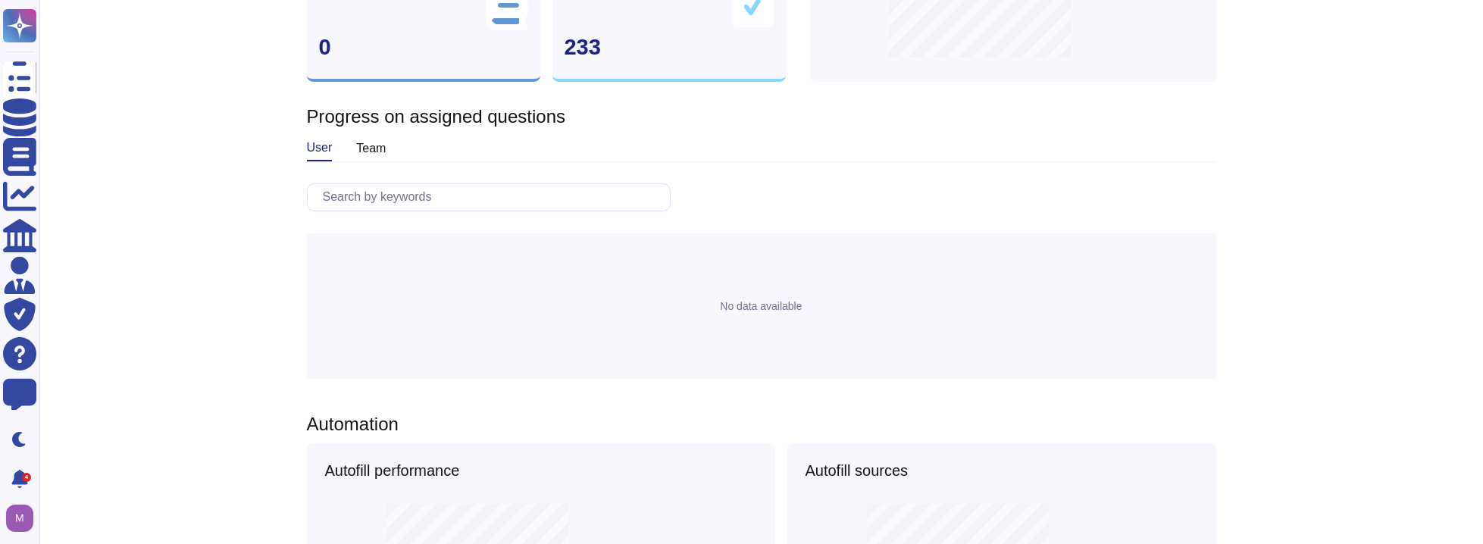
scroll to position [722, 0]
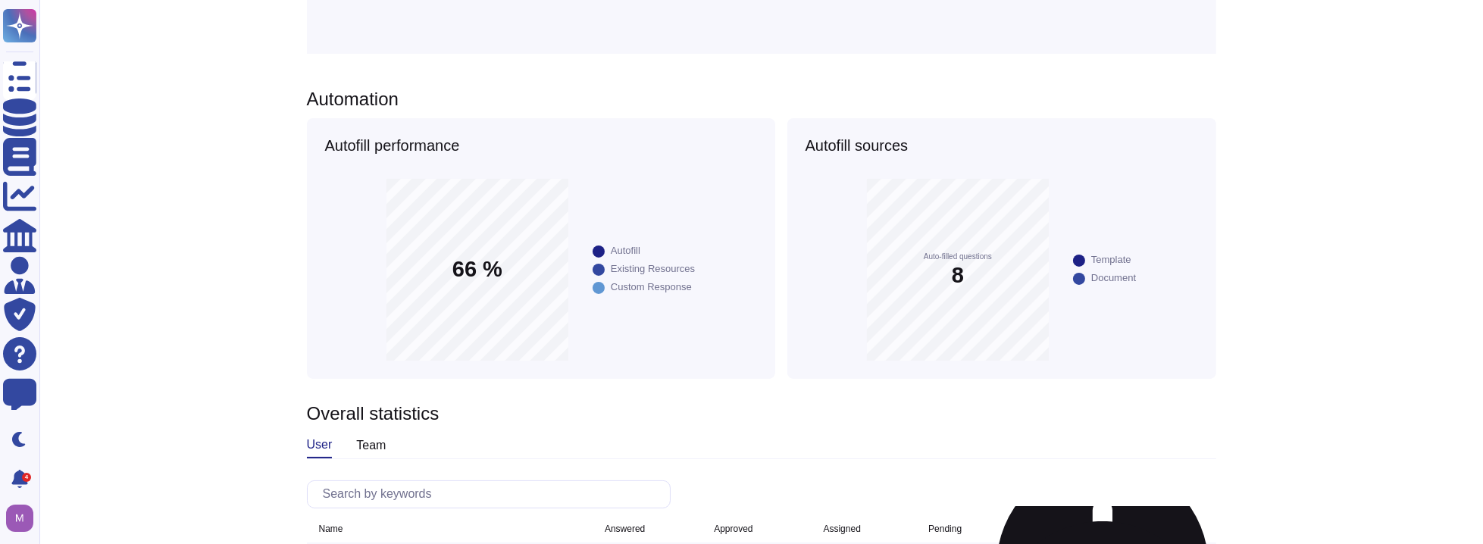
drag, startPoint x: 1062, startPoint y: 355, endPoint x: 1150, endPoint y: 358, distance: 87.2
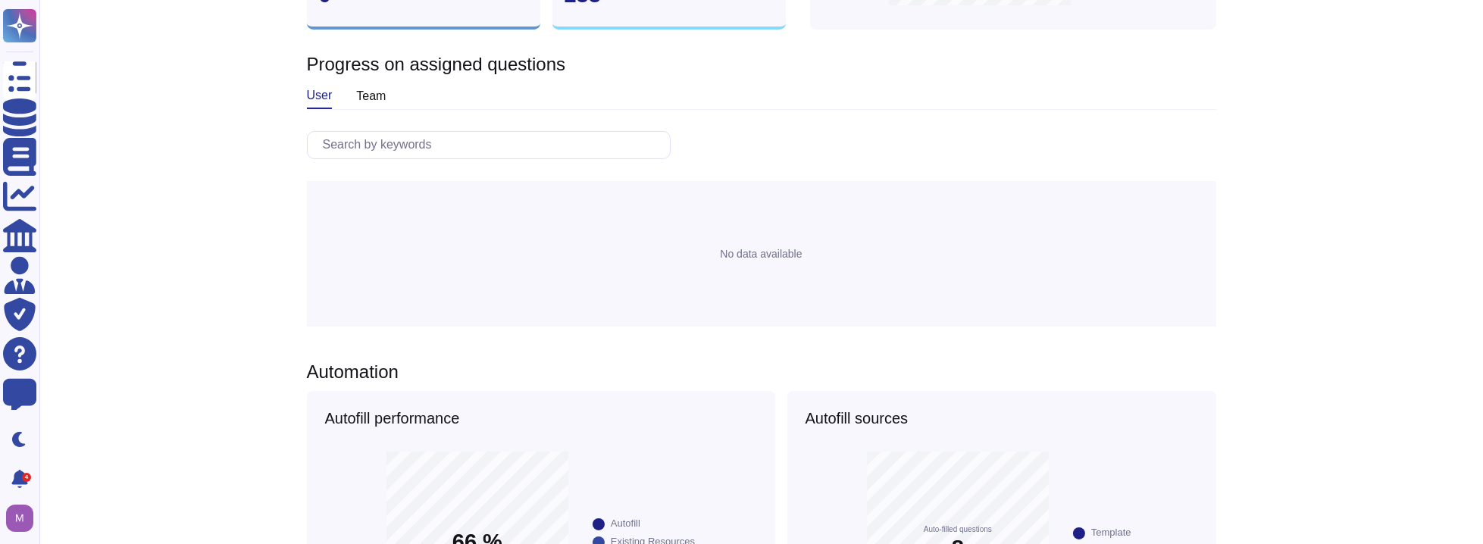
scroll to position [0, 0]
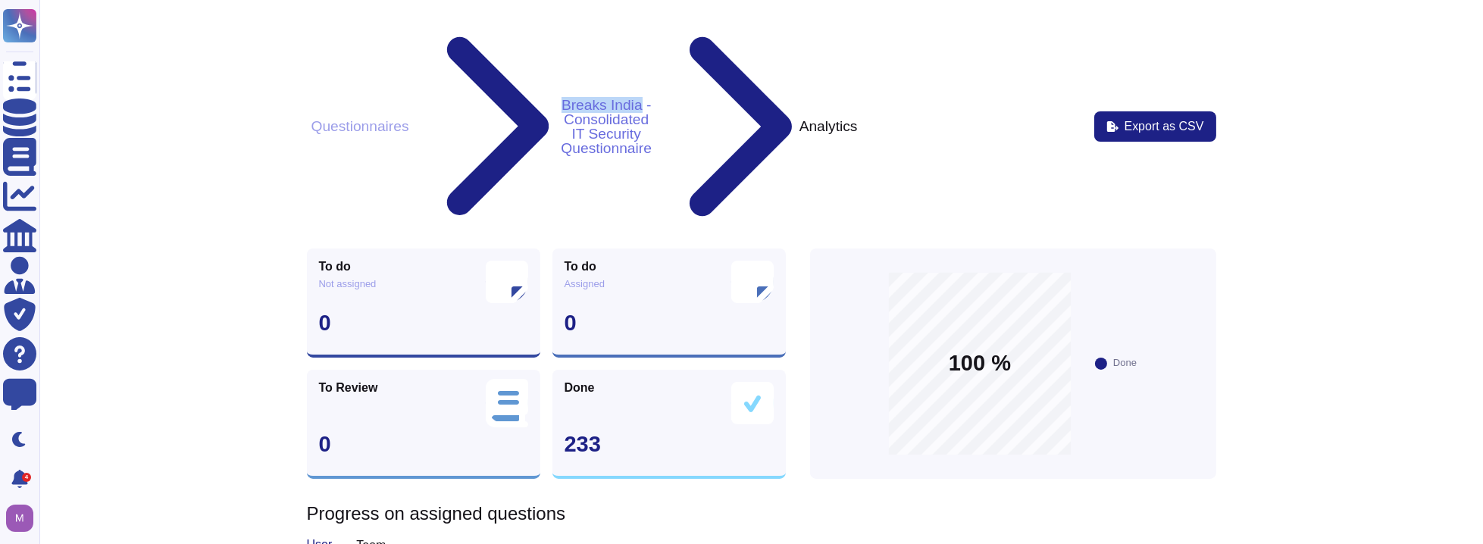
drag, startPoint x: 438, startPoint y: 42, endPoint x: 531, endPoint y: 47, distance: 93.4
click at [531, 47] on div "Questionnaires Breaks India - Consolidated IT Security Questionnaire Analytics" at bounding box center [582, 126] width 551 height 205
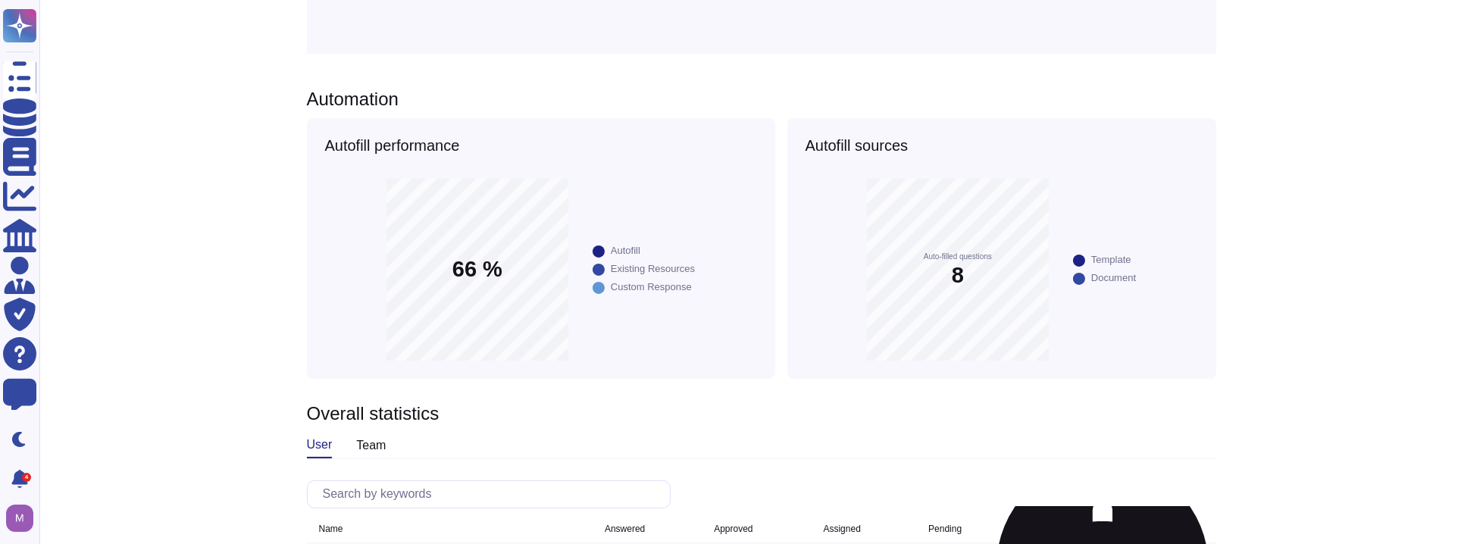
scroll to position [1, 0]
drag, startPoint x: 730, startPoint y: 449, endPoint x: 753, endPoint y: 452, distance: 23.0
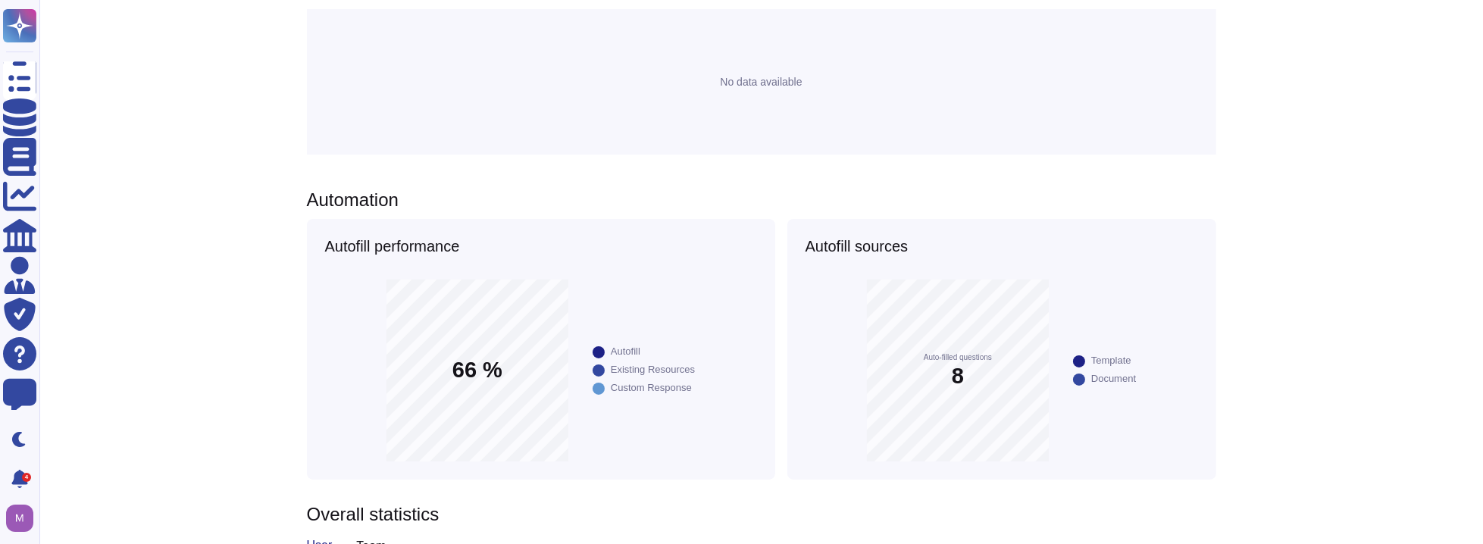
scroll to position [722, 0]
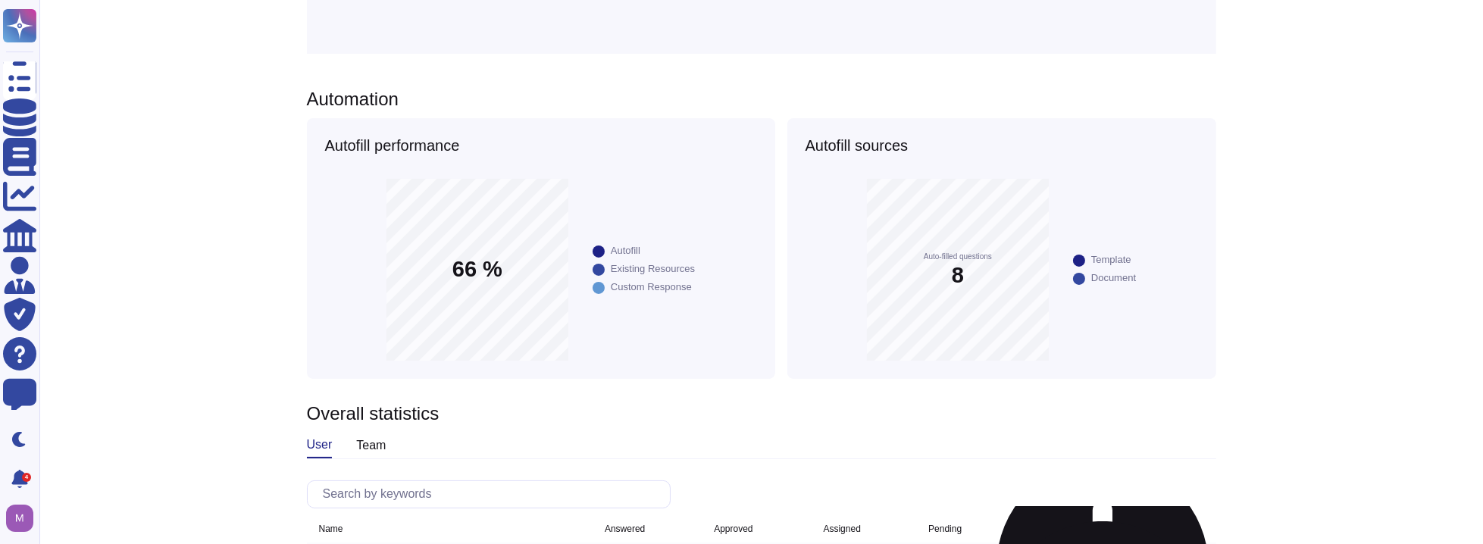
drag, startPoint x: 828, startPoint y: 353, endPoint x: 876, endPoint y: 355, distance: 47.8
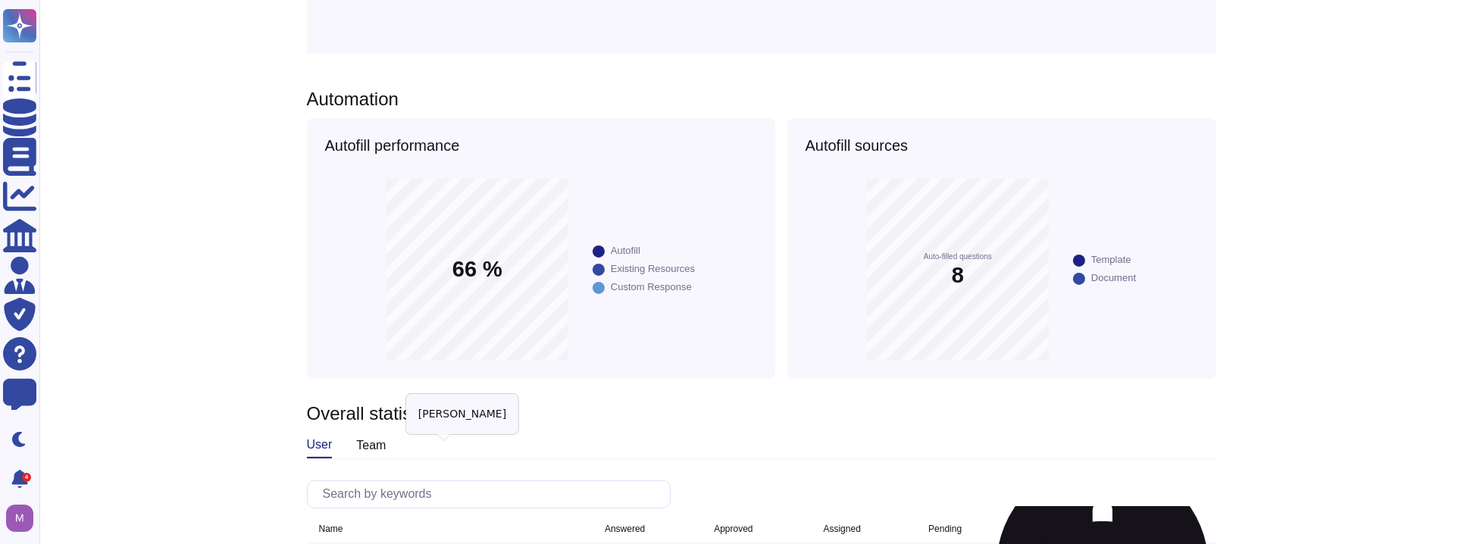
drag, startPoint x: 431, startPoint y: 456, endPoint x: 344, endPoint y: 455, distance: 87.2
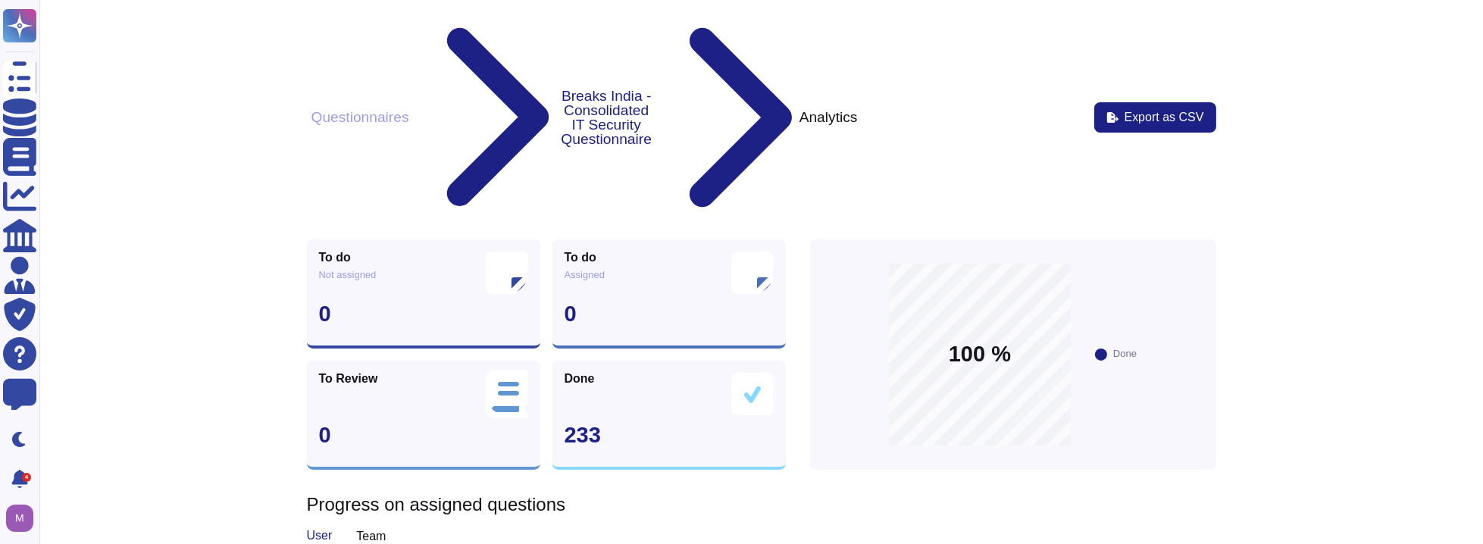
scroll to position [0, 0]
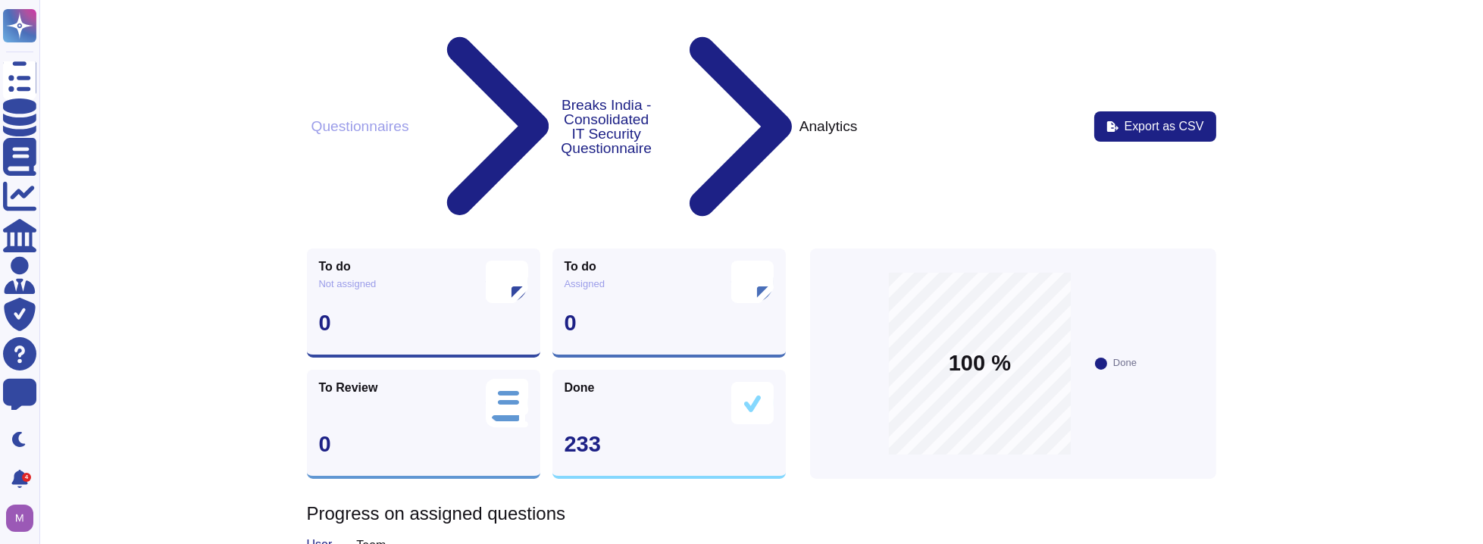
click at [380, 118] on button "Questionnaires" at bounding box center [360, 126] width 107 height 16
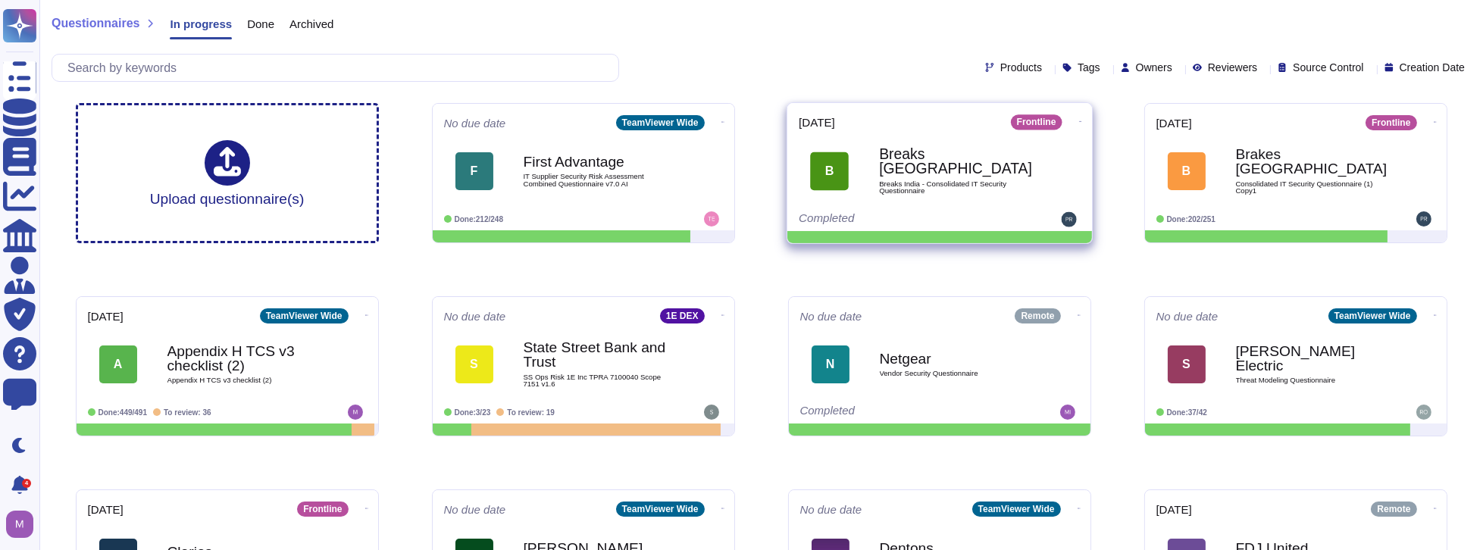
click at [961, 180] on span "Breaks India - Consolidated IT Security Questionnaire" at bounding box center [955, 187] width 153 height 14
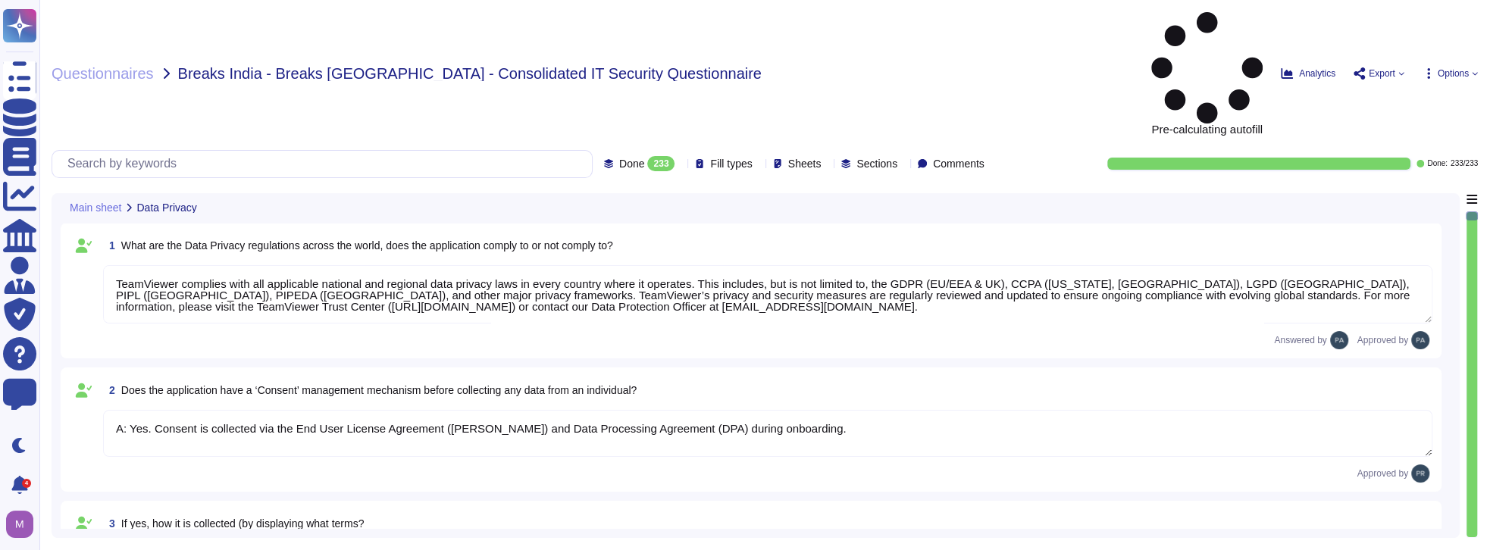
type textarea "TeamViewer complies with all applicable national and regional data privacy laws…"
type textarea "A: Yes. Consent is collected via the End User License Agreement ([PERSON_NAME])…"
type textarea "[PERSON_NAME]"
type textarea "N/A"
type textarea "[URL][DOMAIN_NAME]"
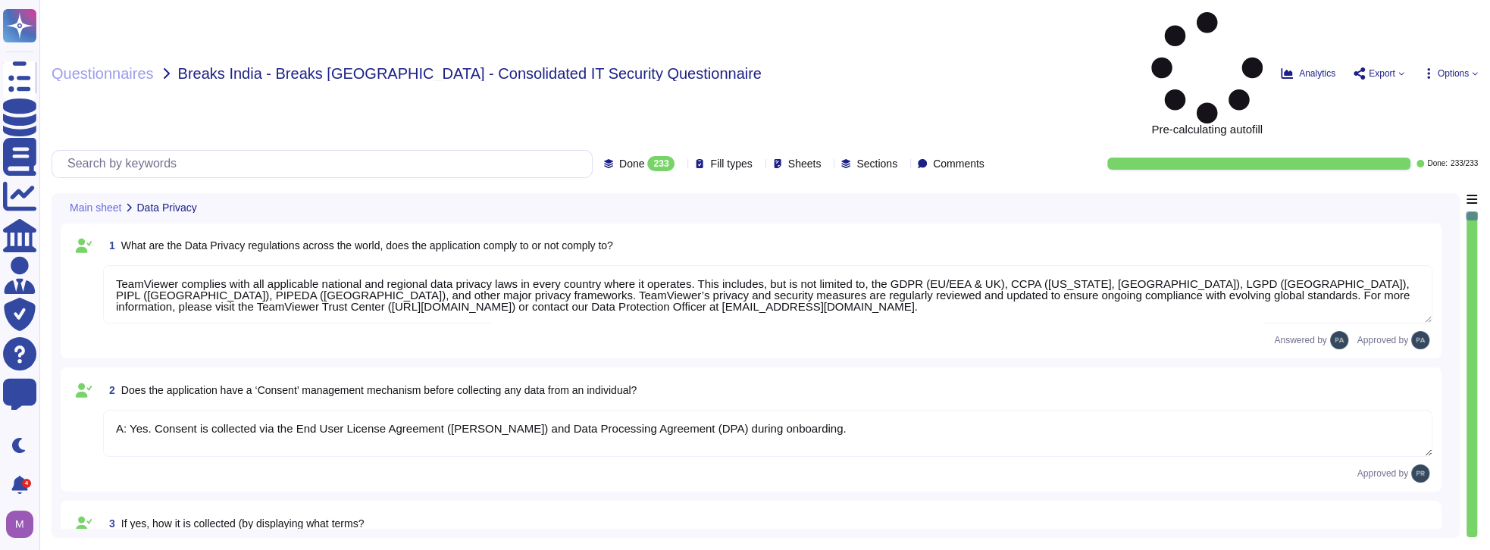
type textarea "Yes, the purpose is clearly outlined in [URL][DOMAIN_NAME][PERSON_NAME]"
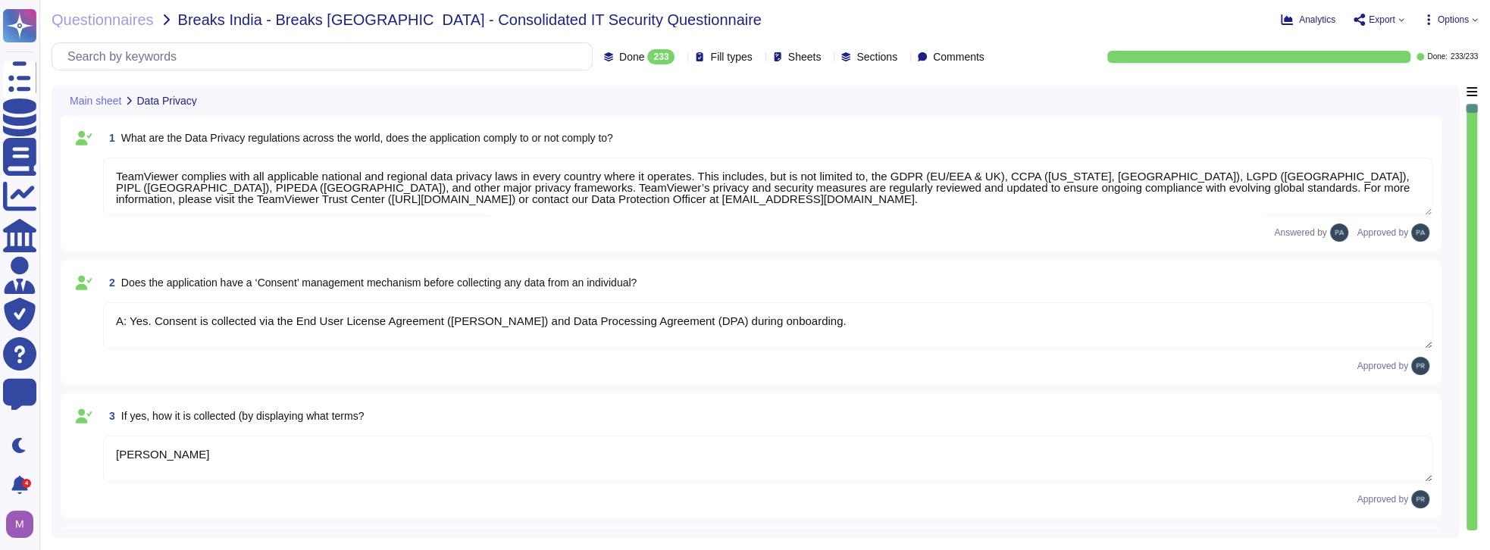
click at [656, 315] on textarea "A: Yes. Consent is collected via the End User License Agreement ([PERSON_NAME])…" at bounding box center [767, 325] width 1329 height 47
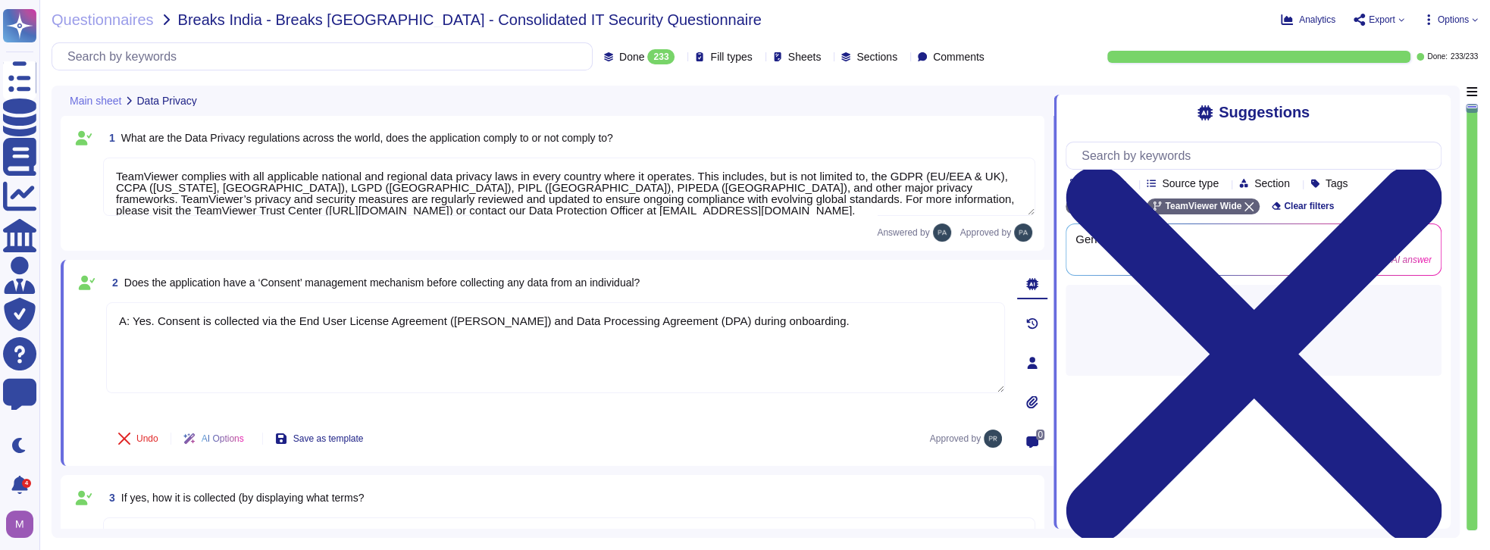
click at [1029, 361] on icon at bounding box center [1032, 363] width 12 height 12
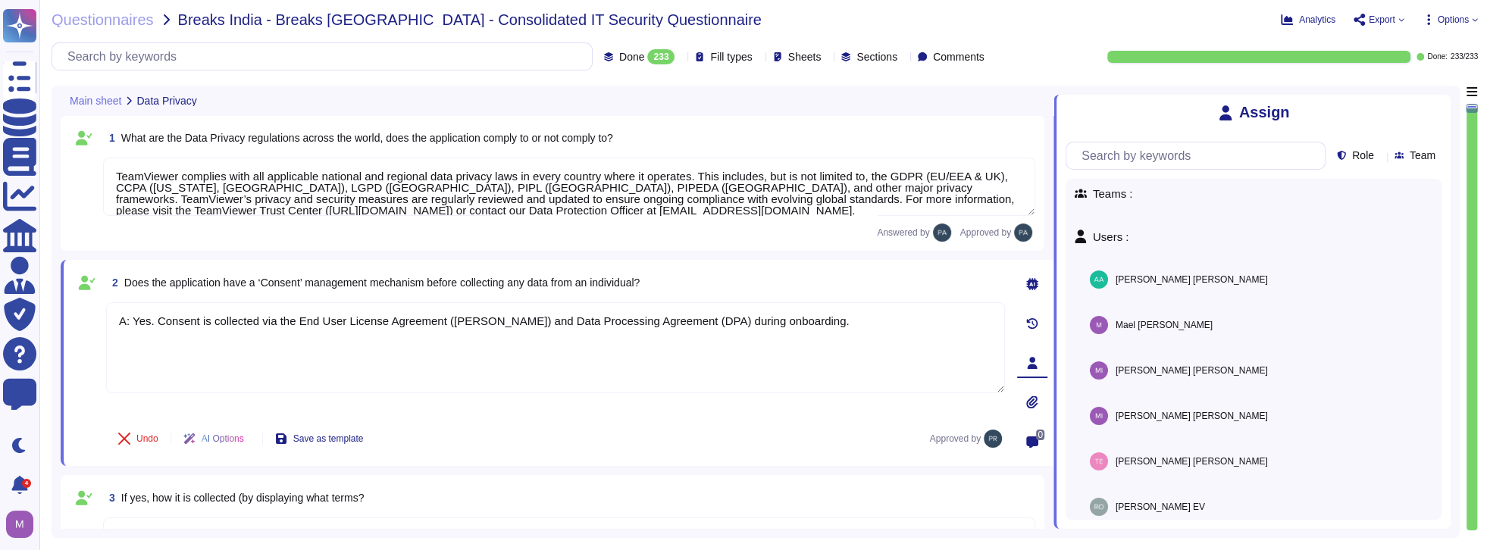
click at [455, 221] on div "1 What are the Data Privacy regulations across the world, does the application …" at bounding box center [552, 182] width 965 height 117
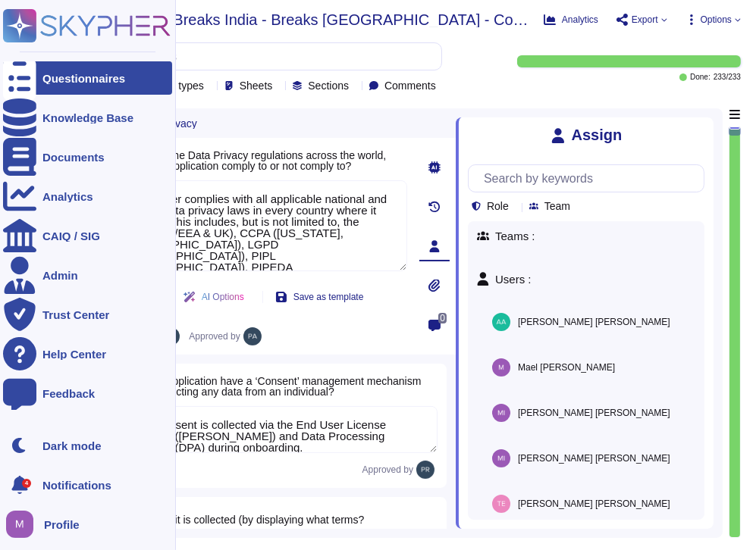
click at [49, 83] on div "Questionnaires" at bounding box center [83, 78] width 83 height 11
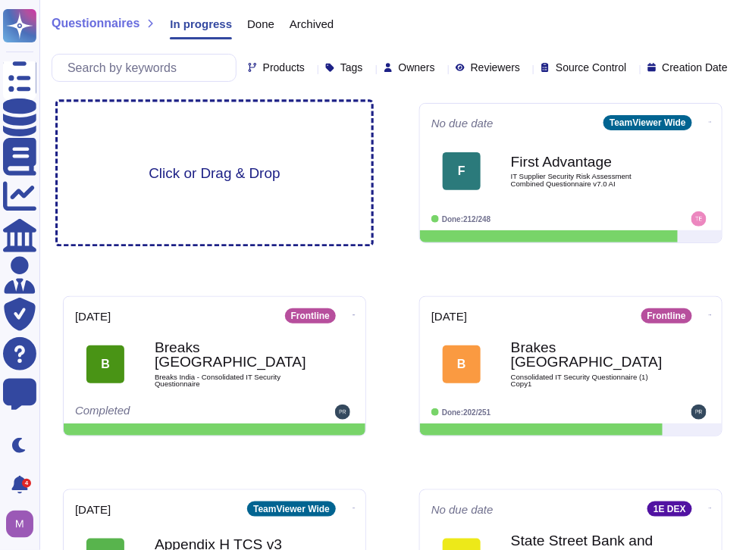
click at [276, 180] on span "Click or Drag & Drop" at bounding box center [214, 173] width 131 height 14
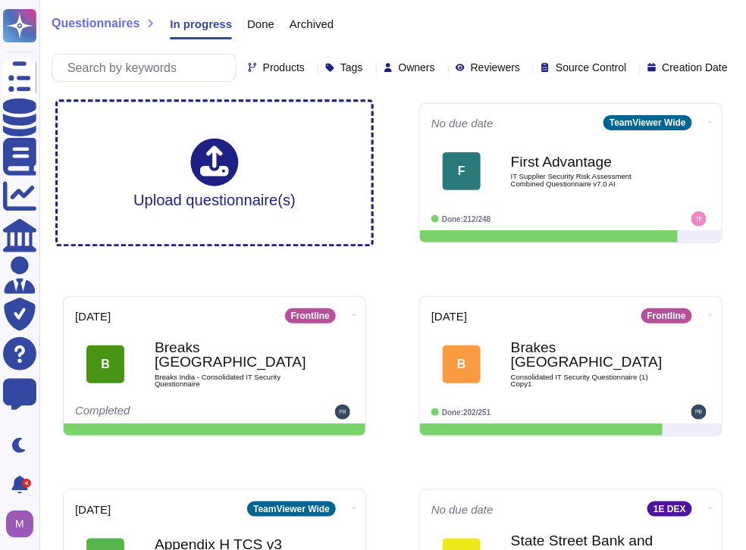
click at [618, 58] on div "Products Tags Owners Reviewers Source Control Creation Date" at bounding box center [393, 68] width 682 height 28
click at [656, 79] on div "Products Tags Owners Reviewers Source Control Creation Date" at bounding box center [393, 68] width 682 height 28
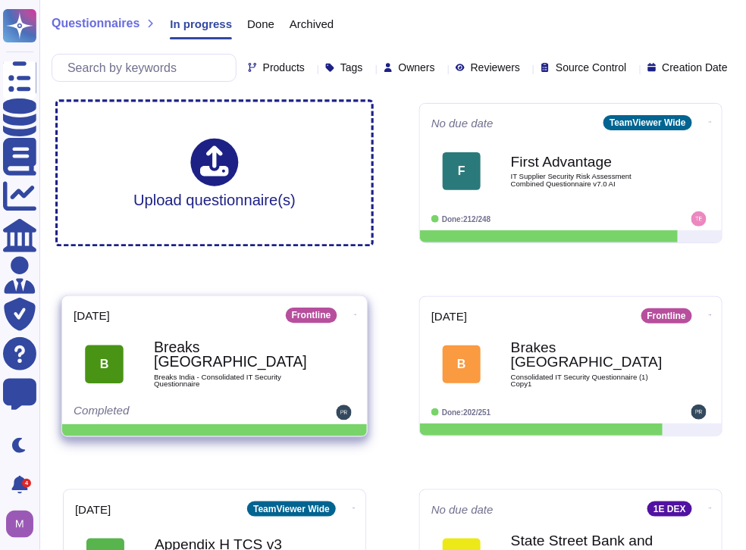
click at [241, 368] on b "Breaks [GEOGRAPHIC_DATA]" at bounding box center [230, 355] width 153 height 30
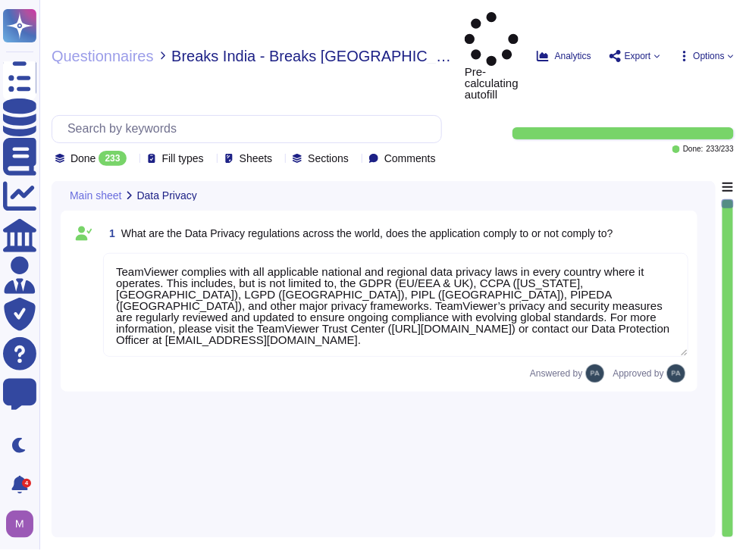
type textarea "TeamViewer complies with all applicable national and regional data privacy laws…"
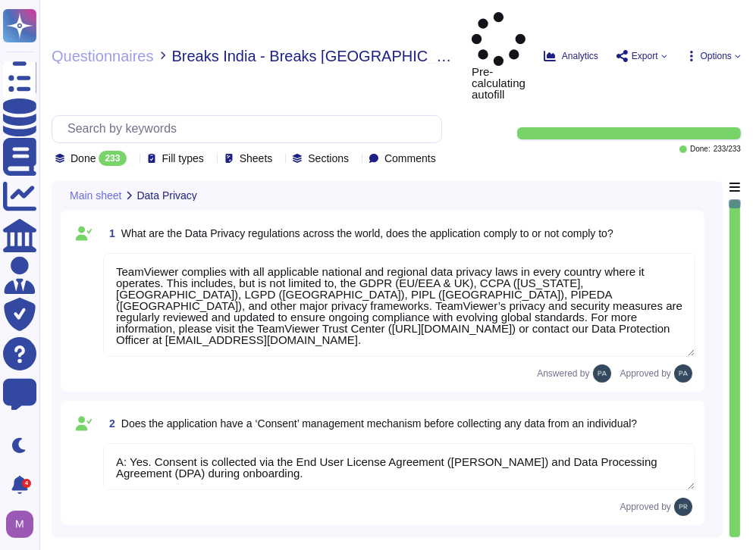
type textarea "A: Yes. Consent is collected via the End User License Agreement ([PERSON_NAME])…"
type textarea "[PERSON_NAME]"
type textarea "N/A"
type textarea "[URL][DOMAIN_NAME]"
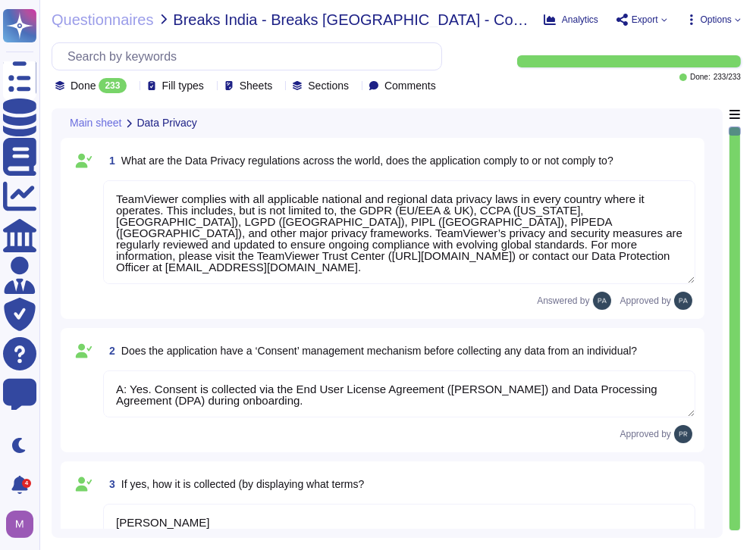
type textarea "Yes, the purpose is clearly outlined in [URL][DOMAIN_NAME][PERSON_NAME]"
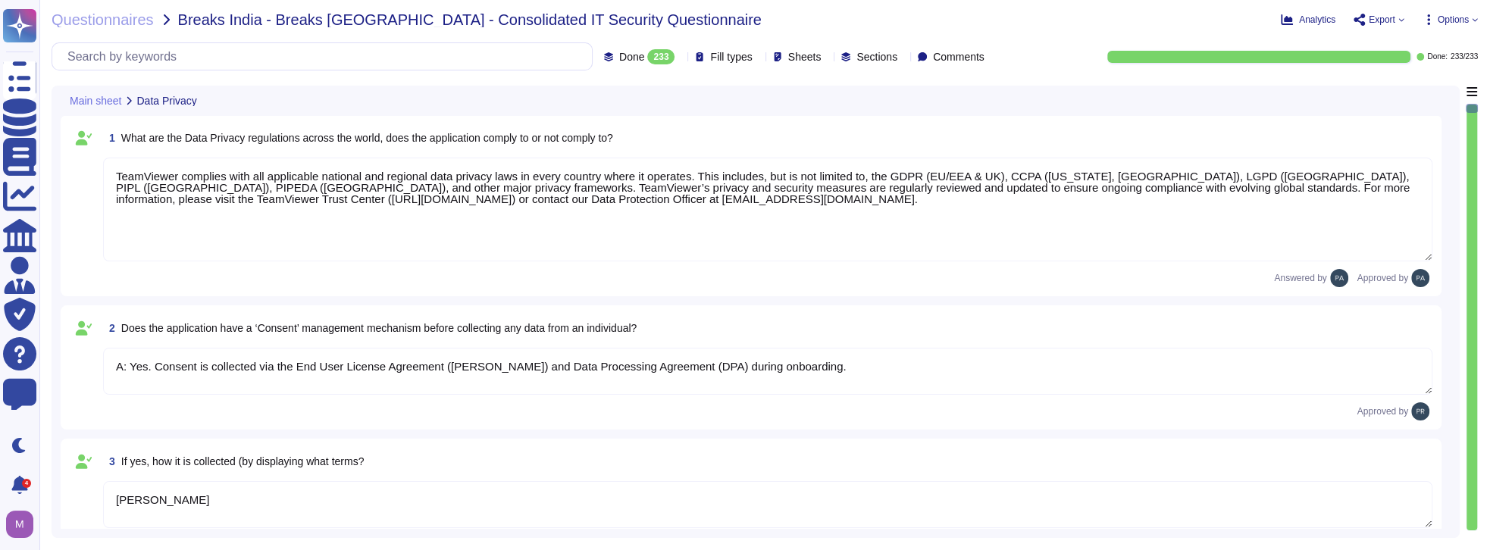
click at [1040, 20] on span "Export" at bounding box center [1382, 19] width 27 height 9
click at [1040, 17] on span "Options" at bounding box center [1453, 19] width 31 height 9
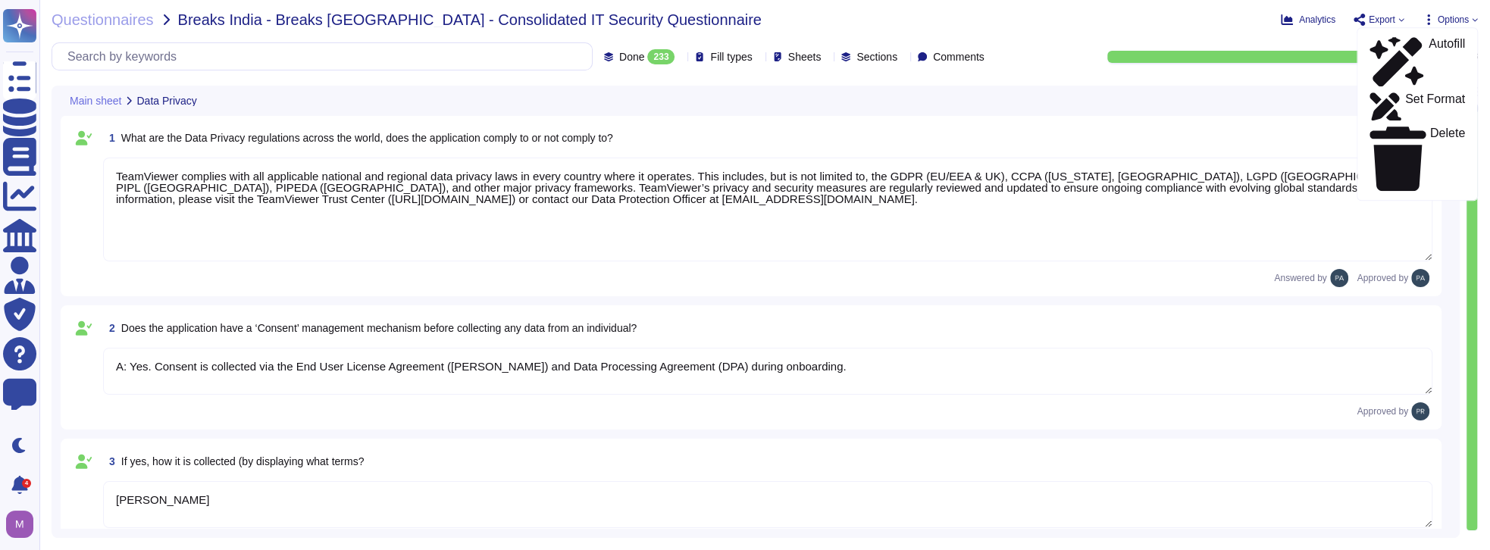
click at [1040, 14] on div "Analytics Export Copy link Download Options Autofill Set Format Delete" at bounding box center [1301, 19] width 352 height 15
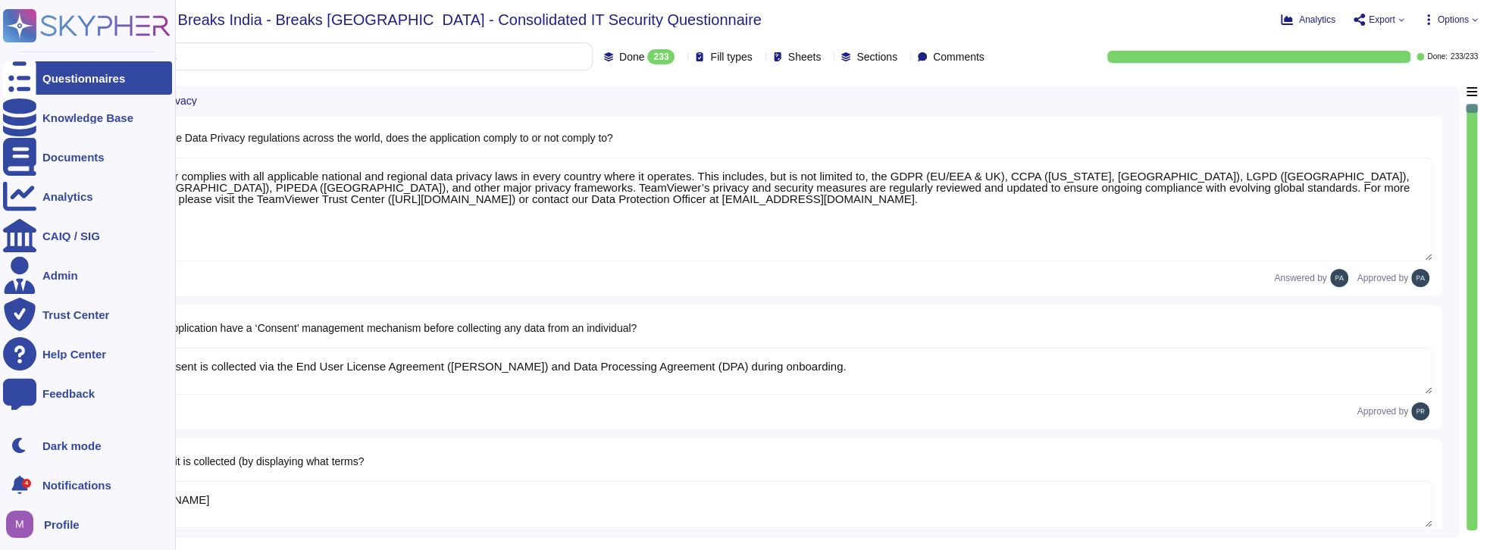
click at [68, 80] on div "Questionnaires" at bounding box center [83, 78] width 83 height 11
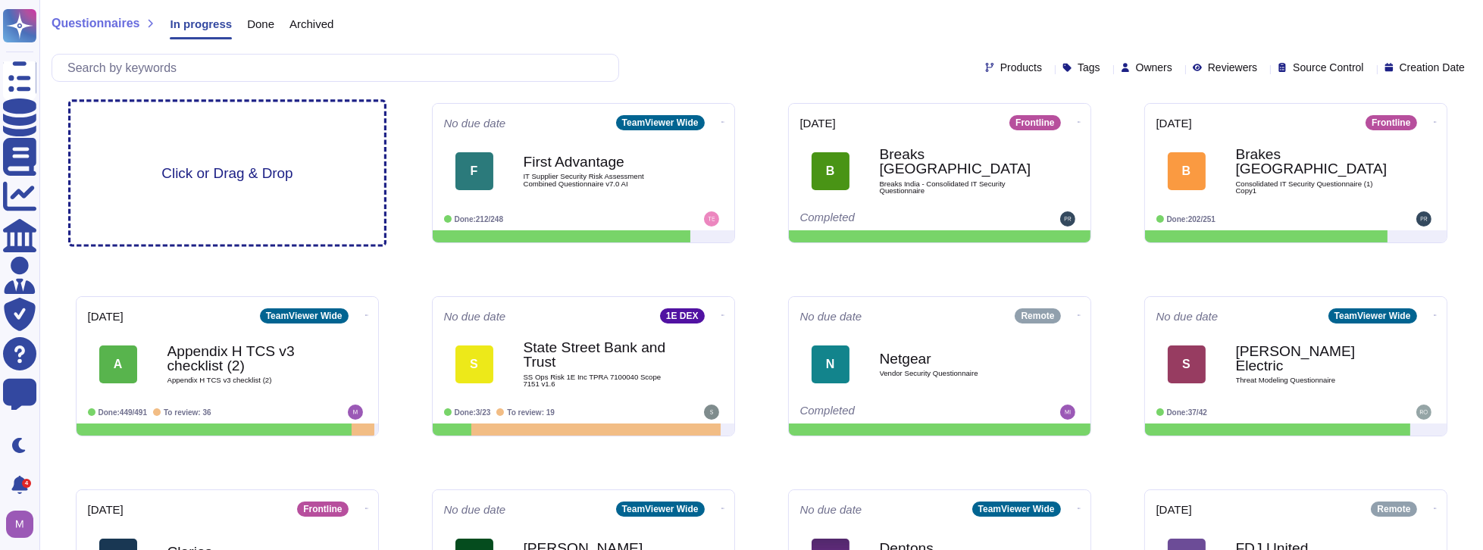
click at [247, 177] on span "Click or Drag & Drop" at bounding box center [226, 173] width 131 height 14
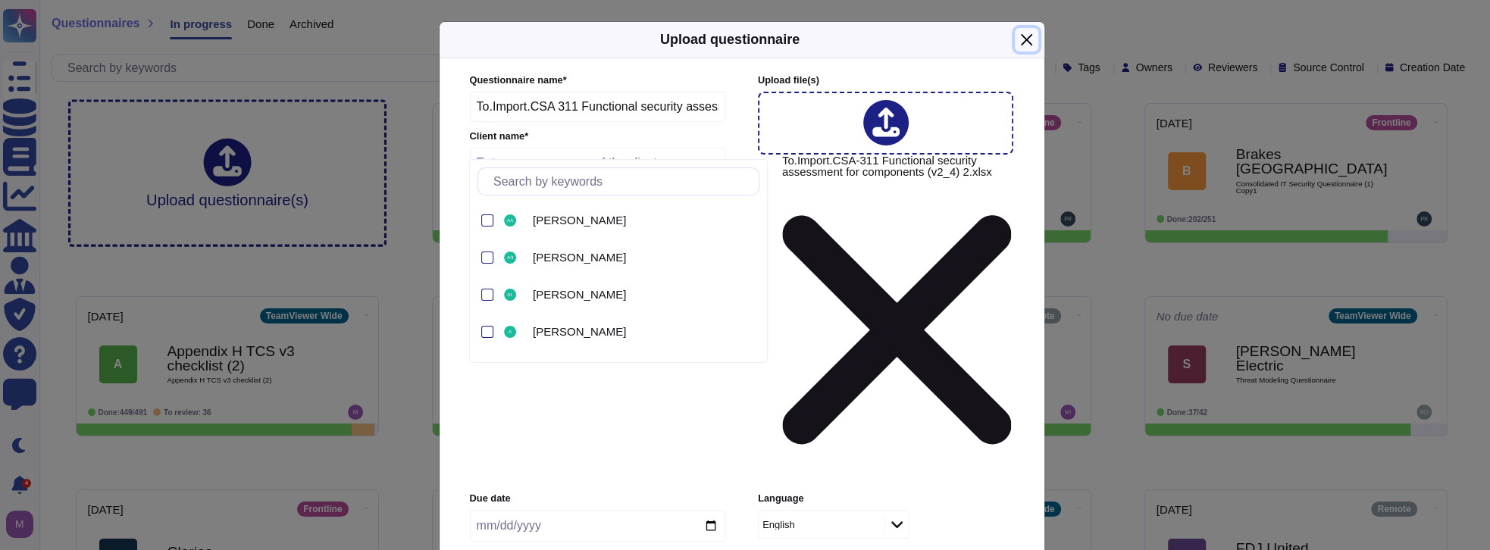
click at [1031, 52] on button "Close" at bounding box center [1026, 39] width 23 height 23
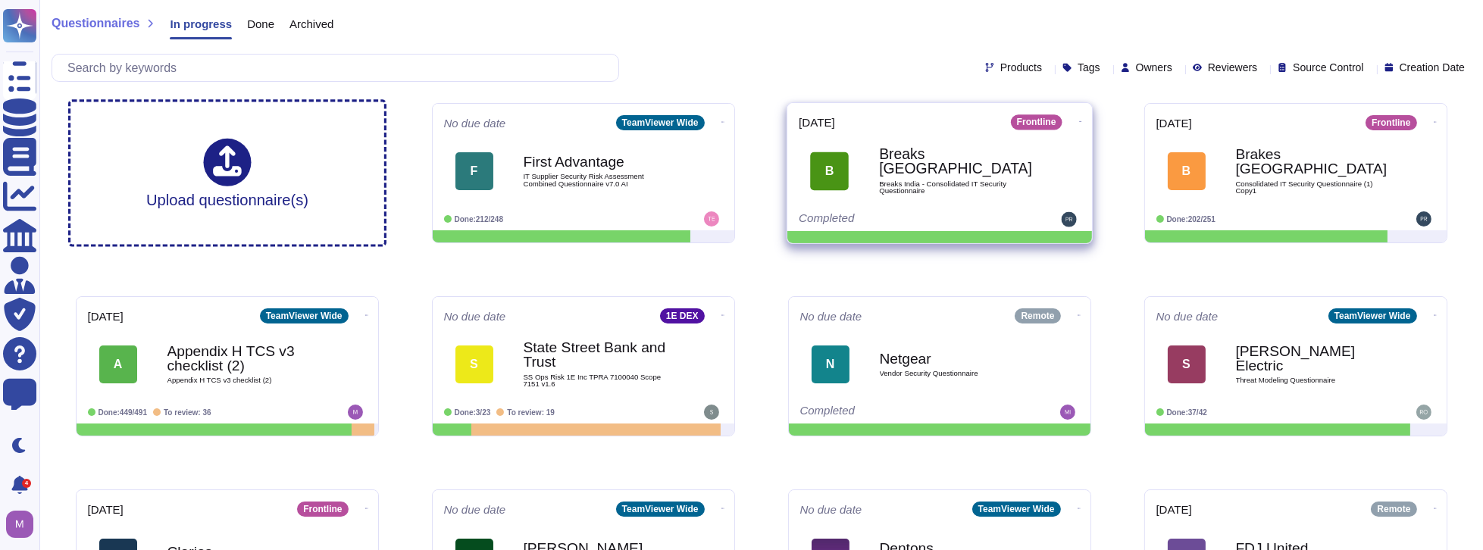
click at [1040, 120] on icon at bounding box center [1079, 122] width 3 height 4
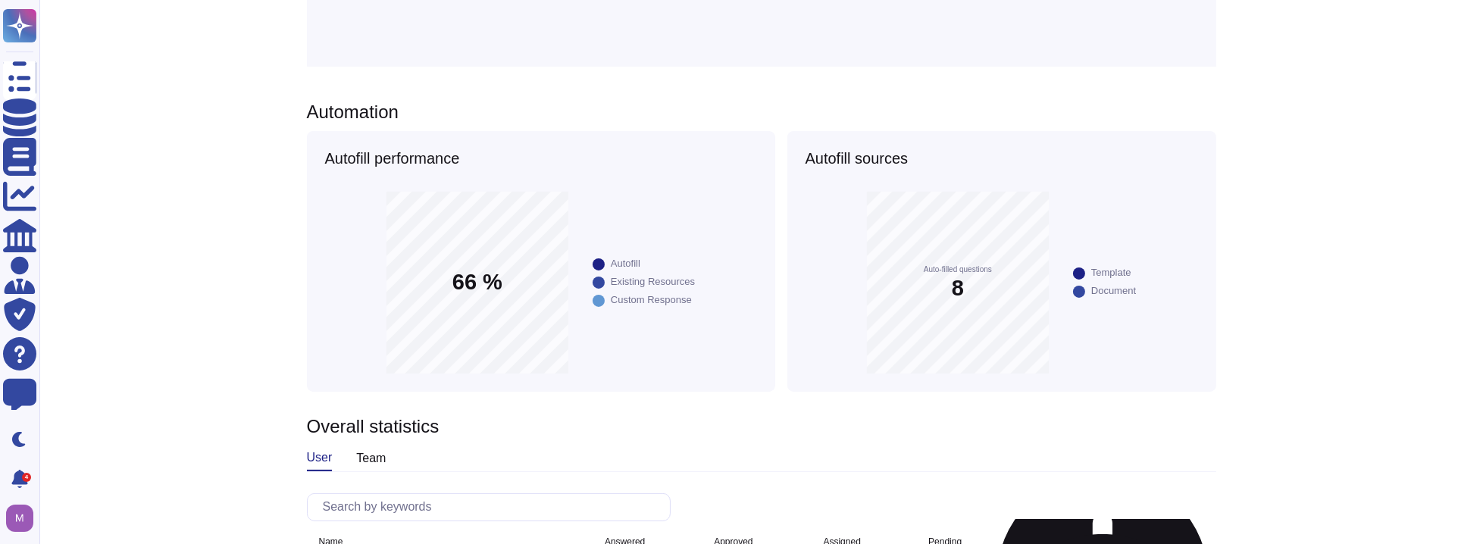
scroll to position [722, 0]
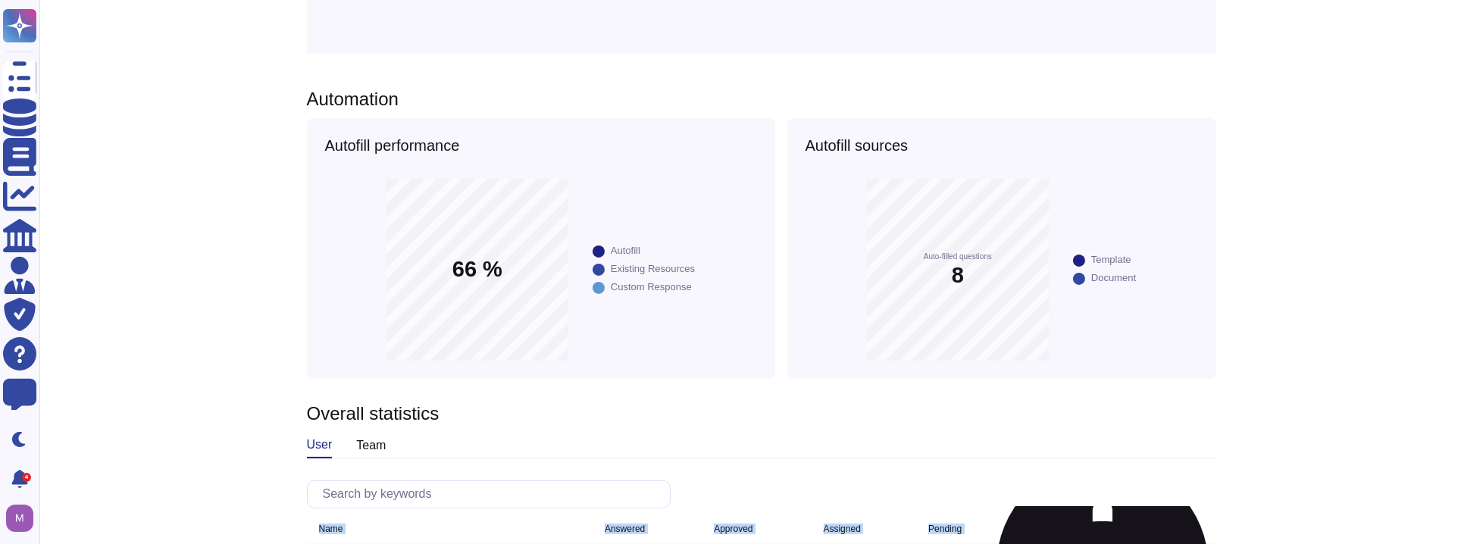
drag, startPoint x: 340, startPoint y: 404, endPoint x: 1211, endPoint y: 394, distance: 870.8
click at [1040, 396] on div "Questionnaires Breaks India - Consolidated IT Security Questionnaire Analytics …" at bounding box center [761, 0] width 1468 height 1444
click at [155, 386] on div "Questionnaires Breaks India - Consolidated IT Security Questionnaire Analytics …" at bounding box center [761, 0] width 1468 height 1444
drag, startPoint x: 355, startPoint y: 449, endPoint x: 394, endPoint y: 446, distance: 38.8
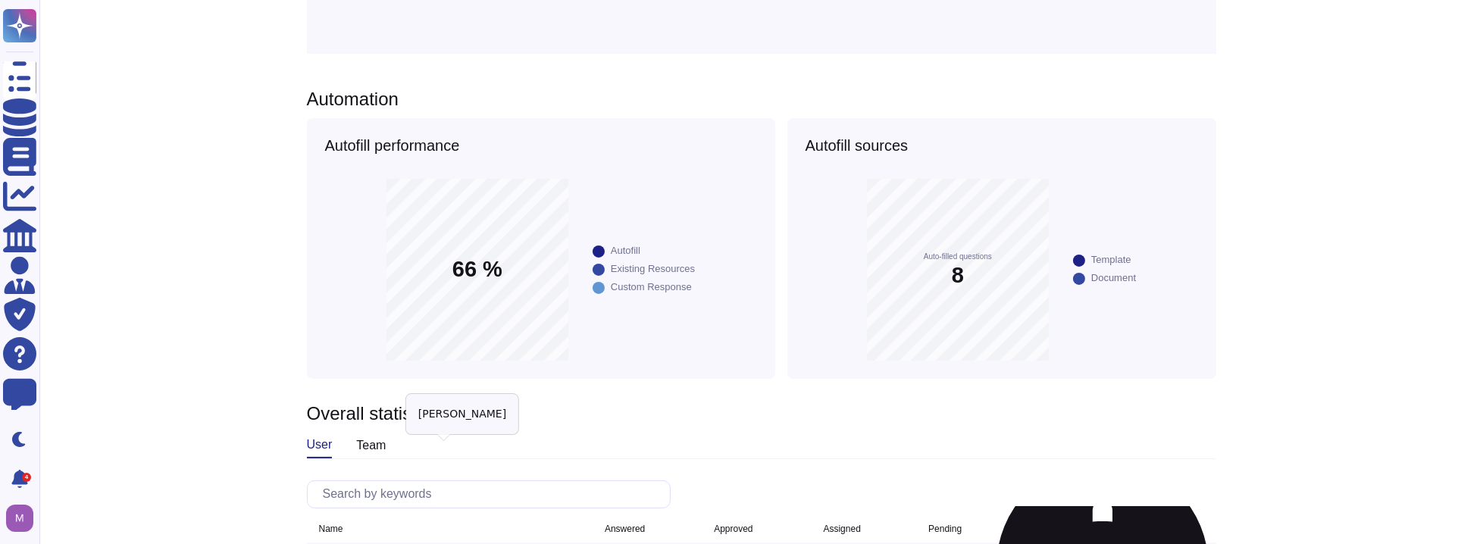
drag, startPoint x: 714, startPoint y: 452, endPoint x: 773, endPoint y: 455, distance: 59.2
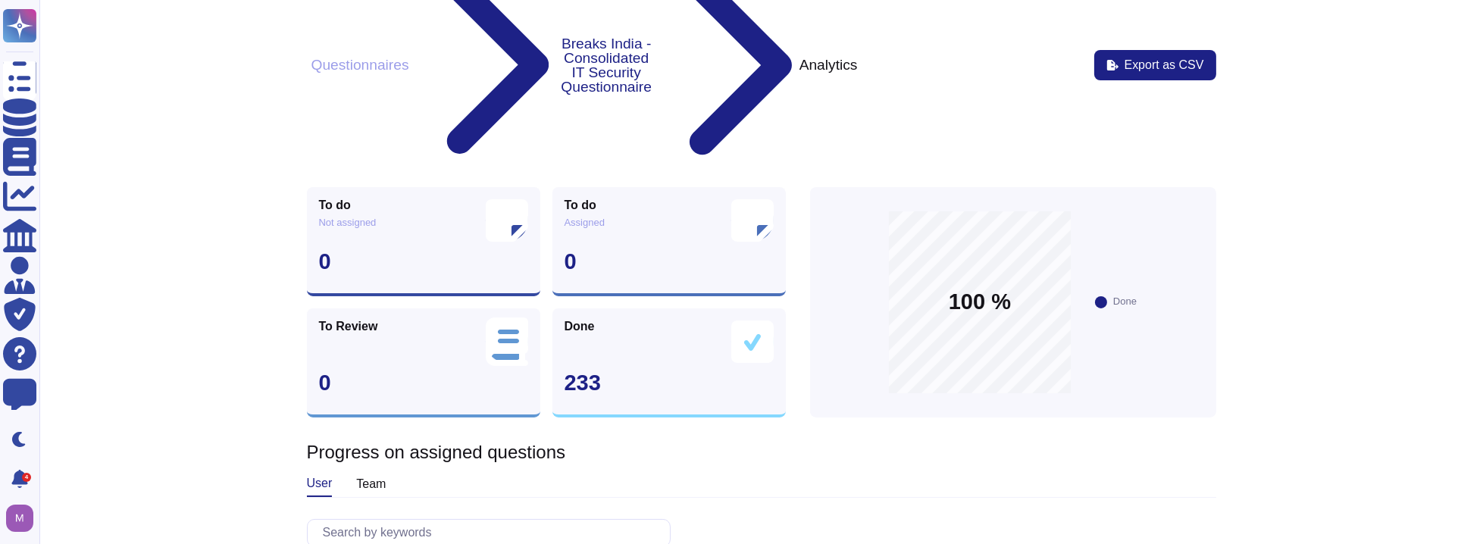
scroll to position [30, 0]
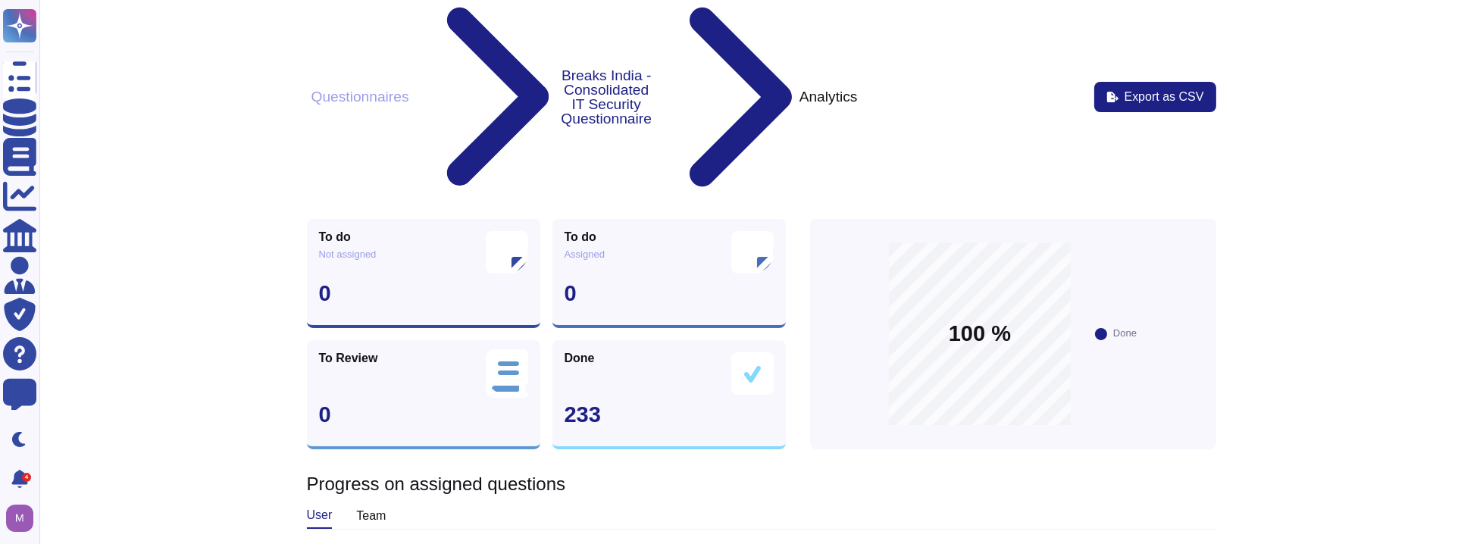
click at [395, 503] on div "user team" at bounding box center [761, 516] width 909 height 27
click at [361, 504] on div "team" at bounding box center [371, 516] width 30 height 24
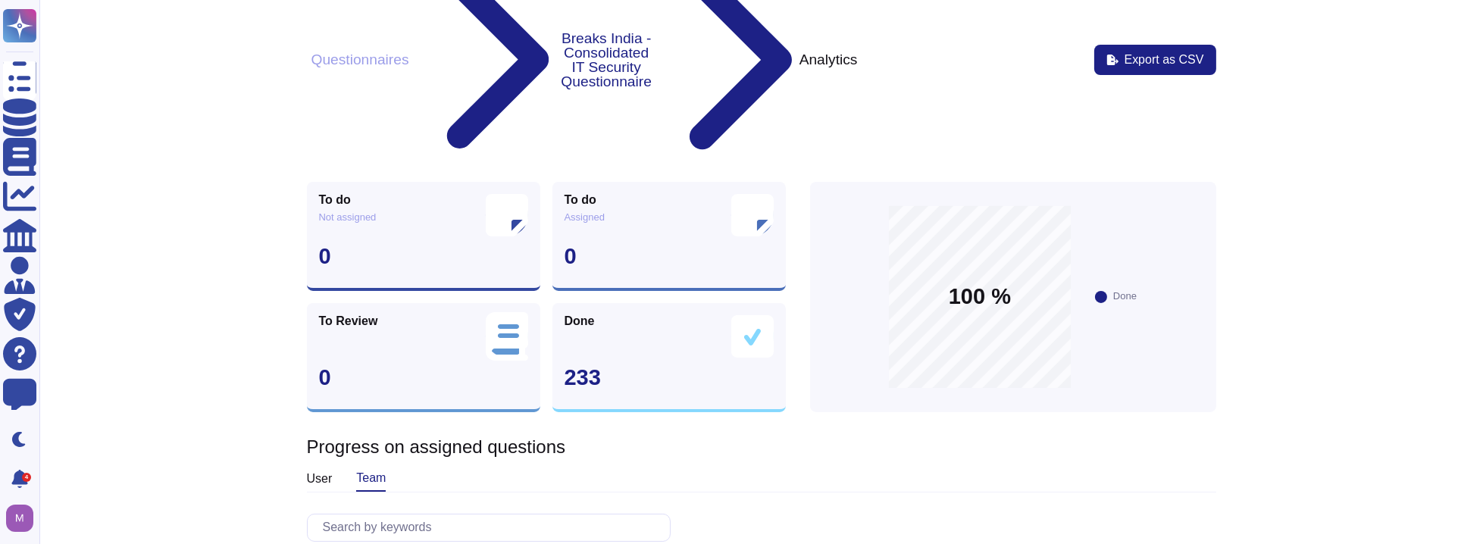
click at [323, 467] on div "user" at bounding box center [320, 479] width 26 height 24
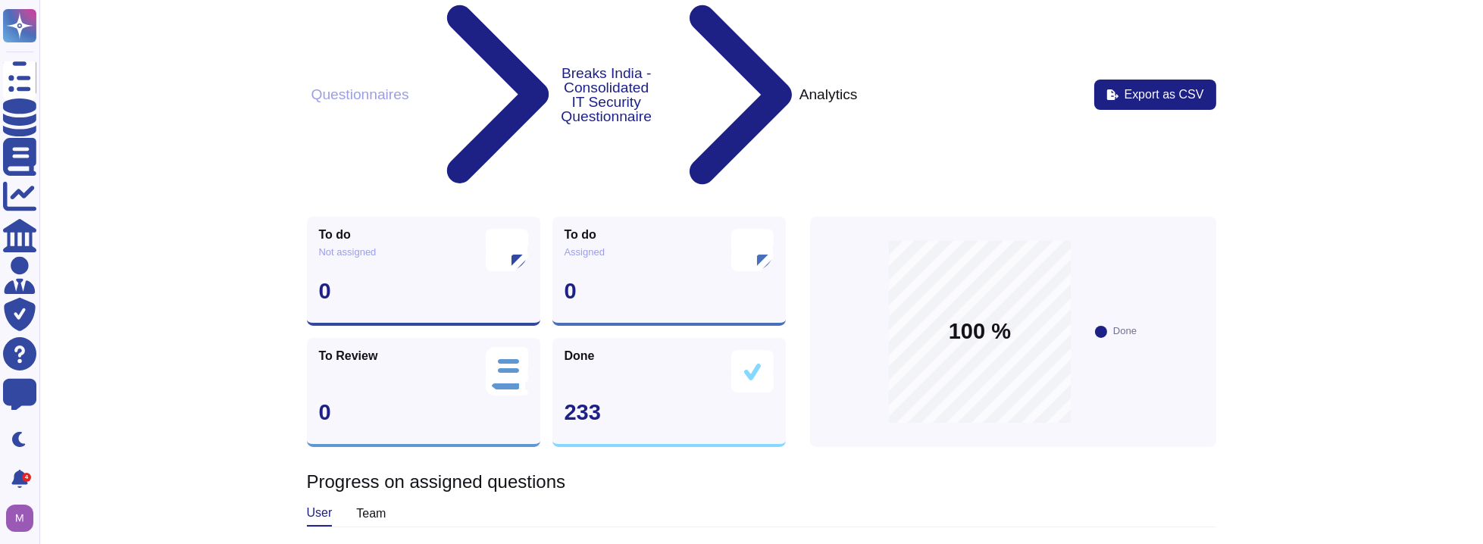
scroll to position [0, 0]
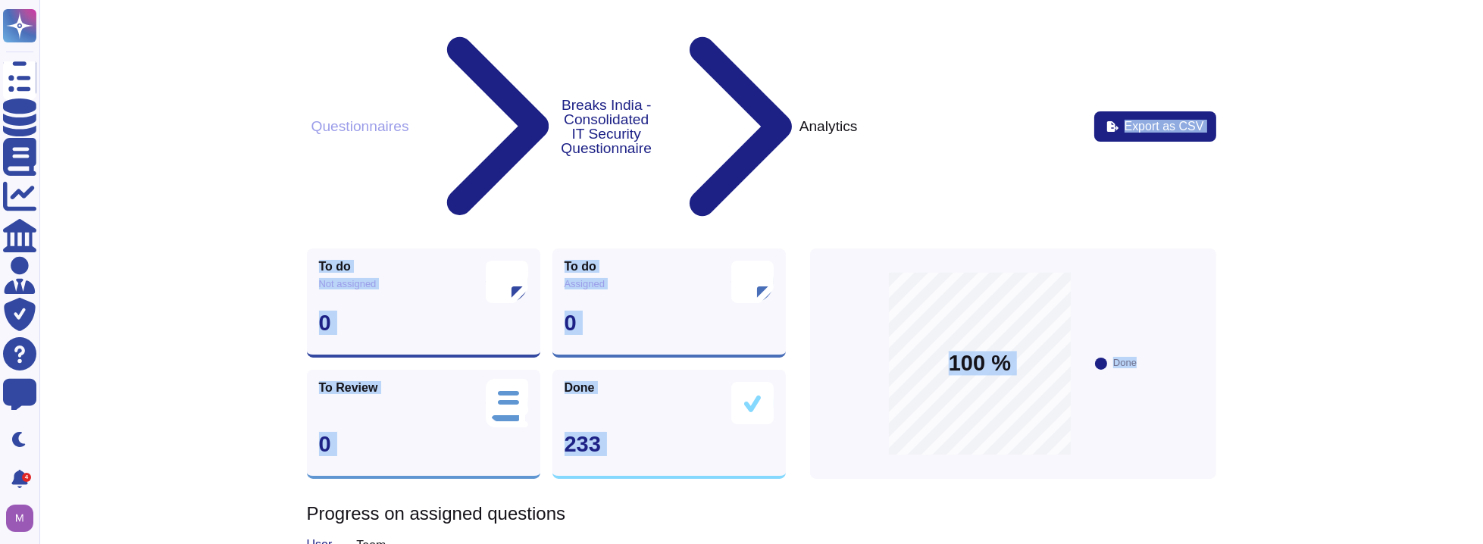
drag, startPoint x: 1311, startPoint y: 64, endPoint x: 1489, endPoint y: 67, distance: 178.1
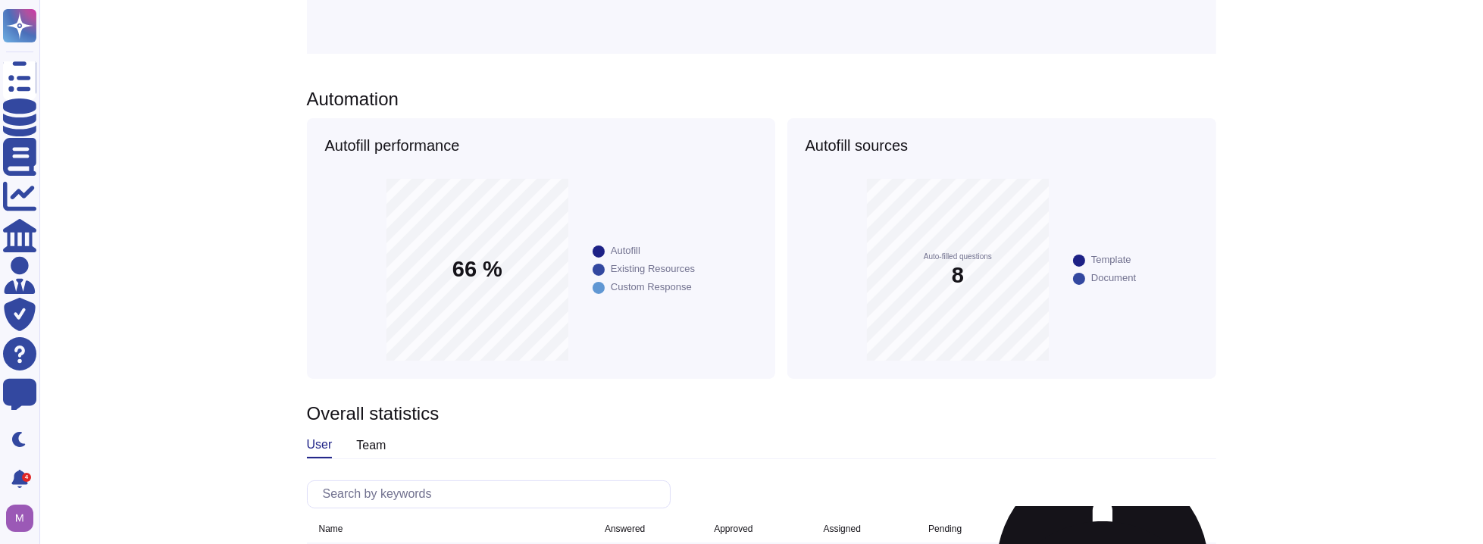
scroll to position [1, 0]
drag, startPoint x: 490, startPoint y: 452, endPoint x: 349, endPoint y: 455, distance: 141.8
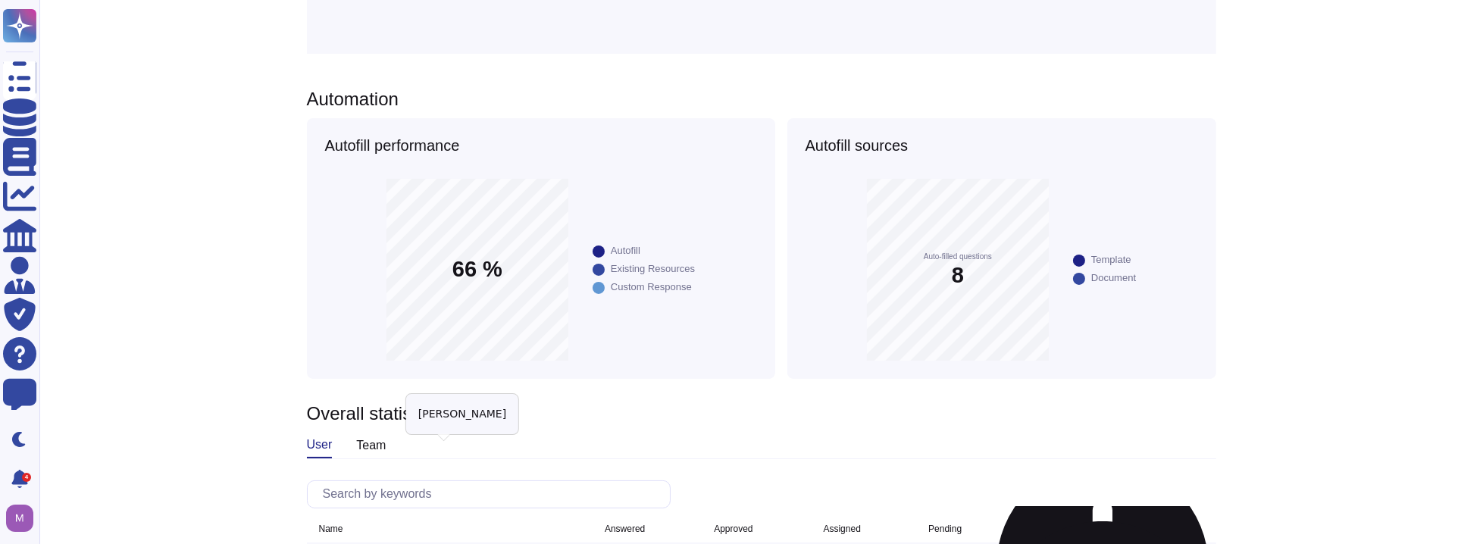
drag, startPoint x: 346, startPoint y: 449, endPoint x: 414, endPoint y: 458, distance: 68.1
click at [145, 366] on div "Questionnaires Breaks India - Consolidated IT Security Questionnaire Analytics …" at bounding box center [761, 0] width 1468 height 1444
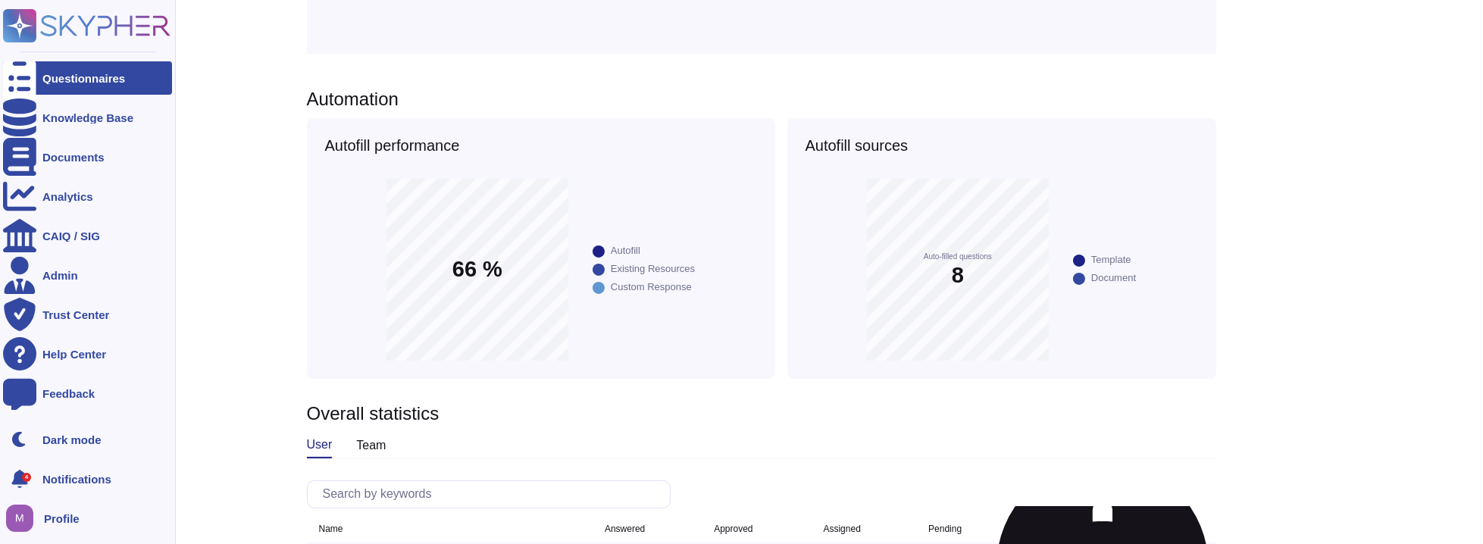
click at [61, 177] on ul "Questionnaires Knowledge Base Documents Analytics CAIQ / SIG Admin Trust Center…" at bounding box center [87, 237] width 169 height 352
click at [58, 189] on div "Analytics" at bounding box center [87, 196] width 169 height 33
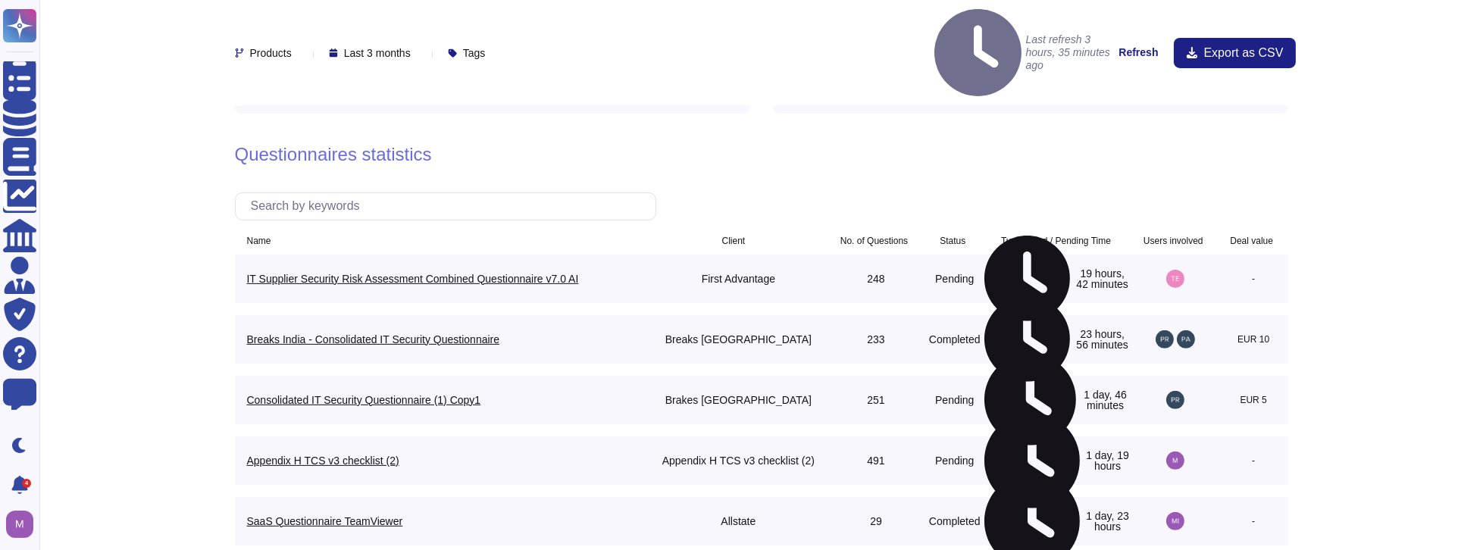
scroll to position [996, 0]
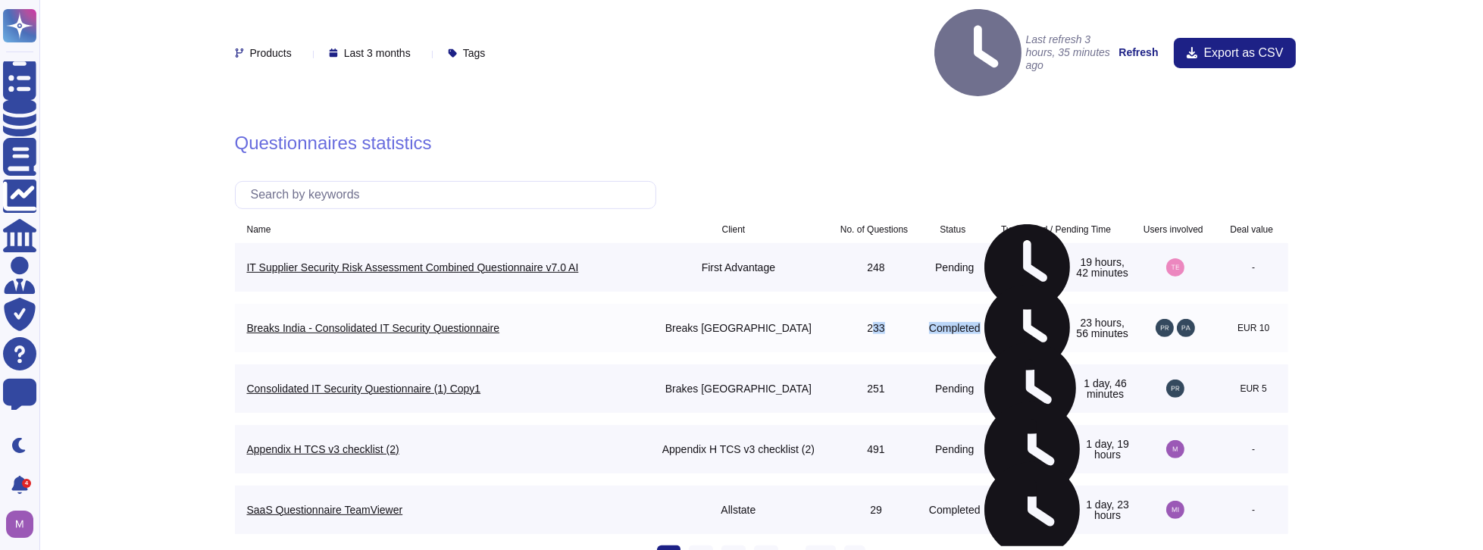
drag, startPoint x: 853, startPoint y: 250, endPoint x: 1119, endPoint y: 261, distance: 265.5
click at [1040, 304] on tr "Breaks India - Consolidated IT Security Questionnaire Breaks [GEOGRAPHIC_DATA] …" at bounding box center [761, 328] width 1053 height 48
click at [1040, 285] on div "23 hours, 56 minutes" at bounding box center [1057, 327] width 146 height 85
drag, startPoint x: 1096, startPoint y: 274, endPoint x: 940, endPoint y: 273, distance: 155.4
click at [940, 304] on tr "Breaks India - Consolidated IT Security Questionnaire Breaks [GEOGRAPHIC_DATA] …" at bounding box center [761, 328] width 1053 height 48
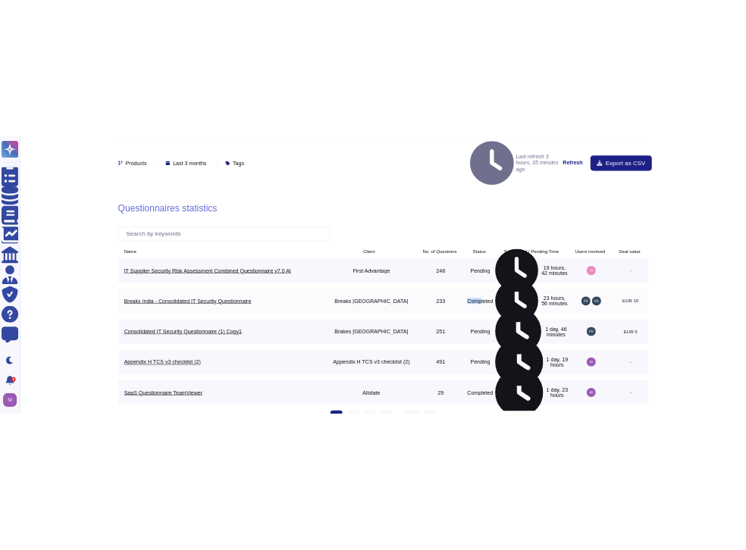
scroll to position [1, 0]
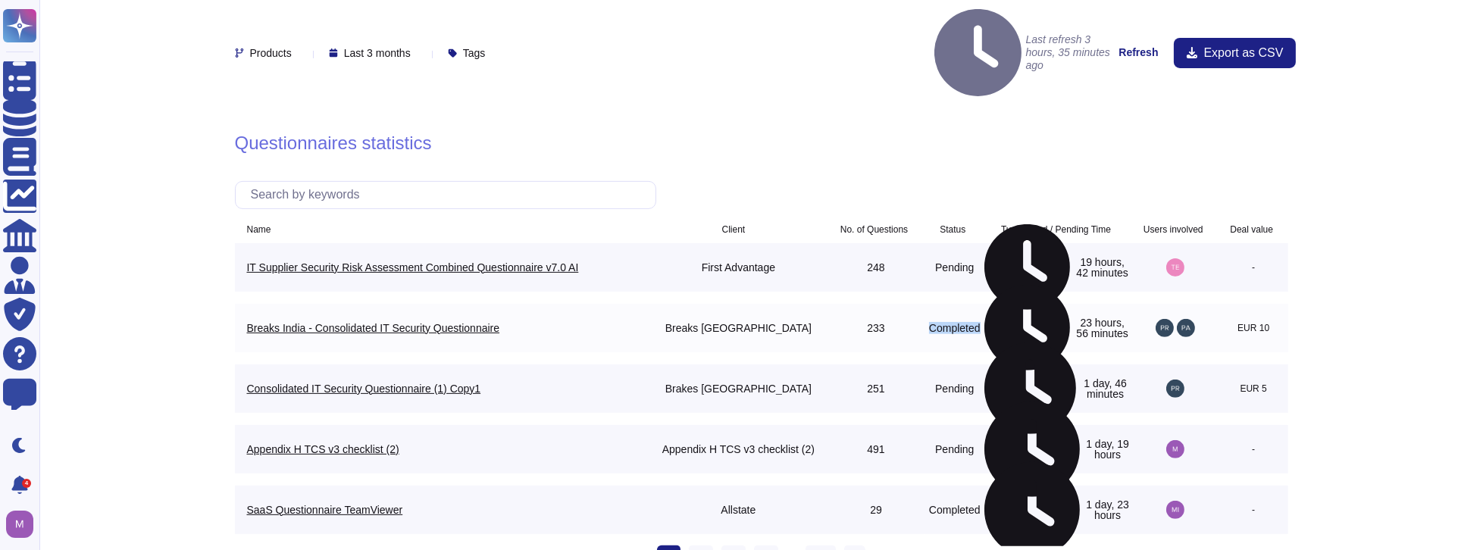
drag, startPoint x: 896, startPoint y: 271, endPoint x: 1104, endPoint y: 272, distance: 207.6
click at [1040, 304] on tr "Breaks India - Consolidated IT Security Questionnaire Breaks [GEOGRAPHIC_DATA] …" at bounding box center [761, 328] width 1053 height 48
click at [1040, 285] on div "23 hours, 56 minutes" at bounding box center [1057, 327] width 146 height 85
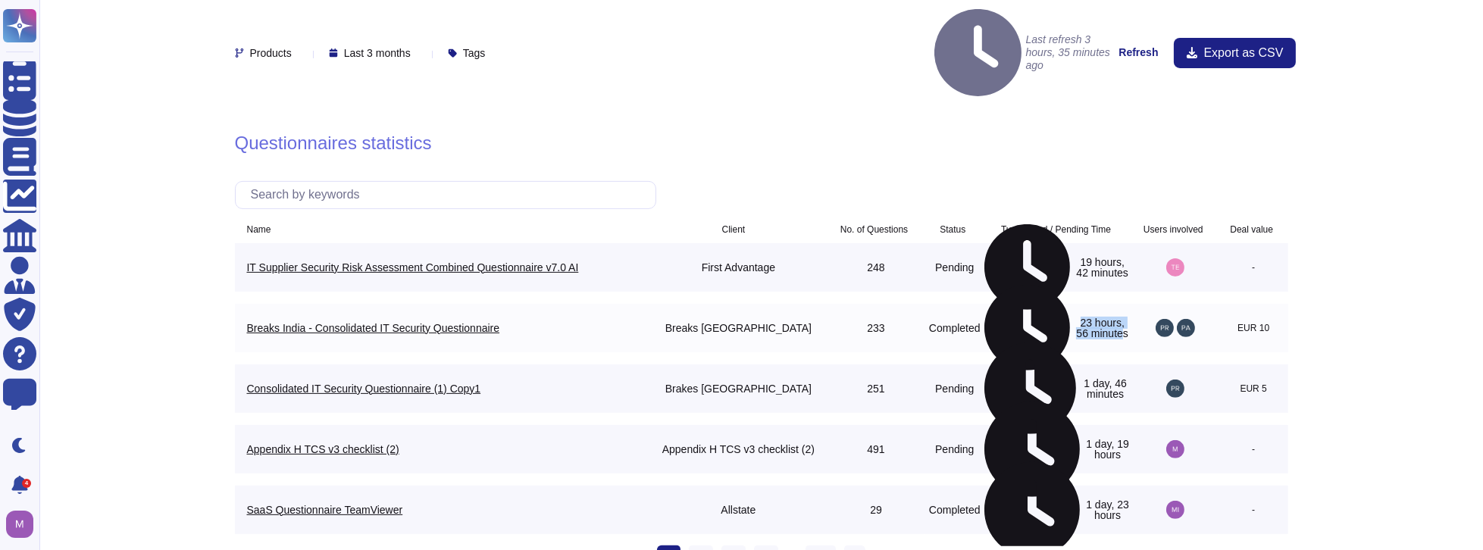
drag, startPoint x: 1005, startPoint y: 271, endPoint x: 1101, endPoint y: 272, distance: 96.3
click at [1040, 285] on div "23 hours, 56 minutes" at bounding box center [1057, 327] width 146 height 85
click at [450, 323] on link "Breaks India - Consolidated IT Security Questionnaire" at bounding box center [442, 328] width 391 height 11
drag, startPoint x: 1241, startPoint y: 271, endPoint x: 1272, endPoint y: 268, distance: 31.2
click at [1040, 322] on span "EUR 10" at bounding box center [1253, 328] width 69 height 12
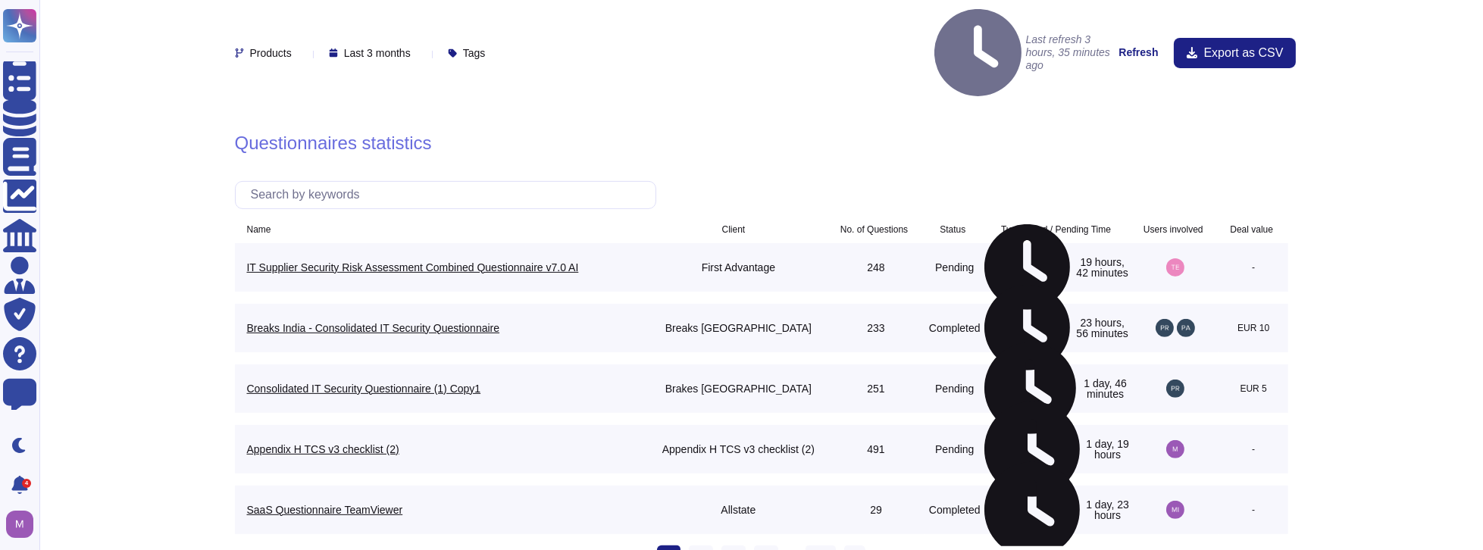
click at [682, 133] on div "Questionnaires statistics Name Client No. of Questions Status Turnaround / Pend…" at bounding box center [761, 357] width 1053 height 449
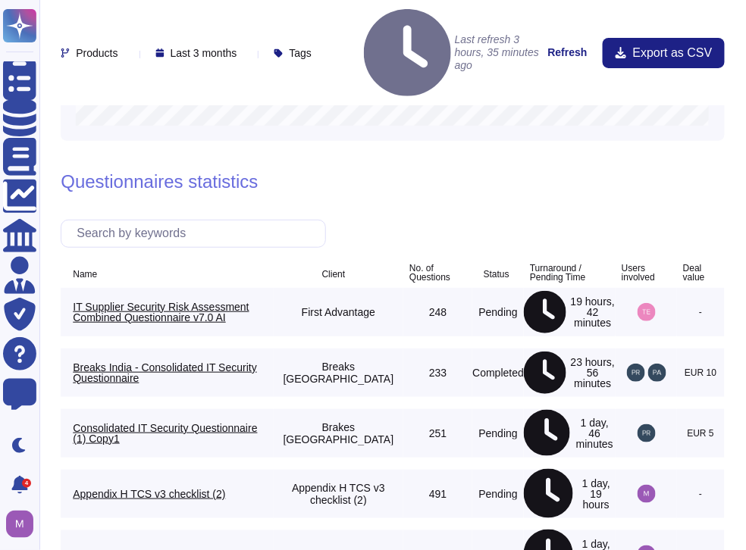
scroll to position [1385, 0]
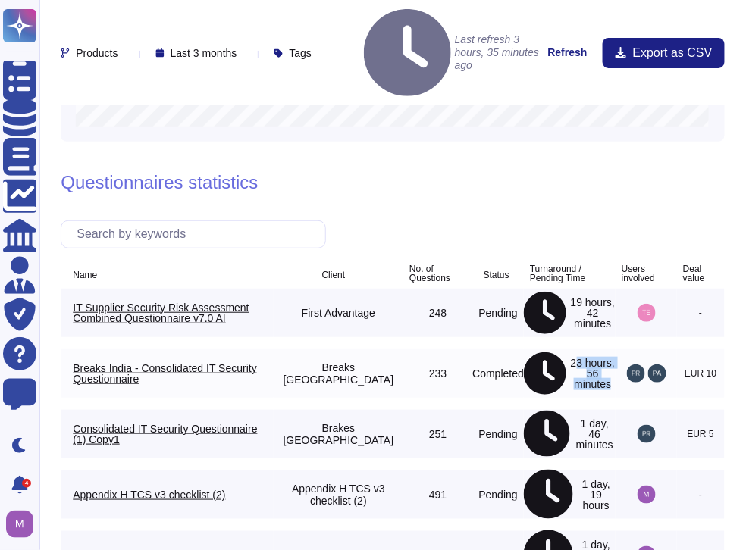
drag, startPoint x: 538, startPoint y: 312, endPoint x: 592, endPoint y: 327, distance: 55.7
click at [592, 349] on td "23 hours, 56 minutes" at bounding box center [570, 373] width 92 height 48
drag, startPoint x: 592, startPoint y: 327, endPoint x: 529, endPoint y: 307, distance: 65.9
click at [529, 349] on td "23 hours, 56 minutes" at bounding box center [570, 373] width 92 height 48
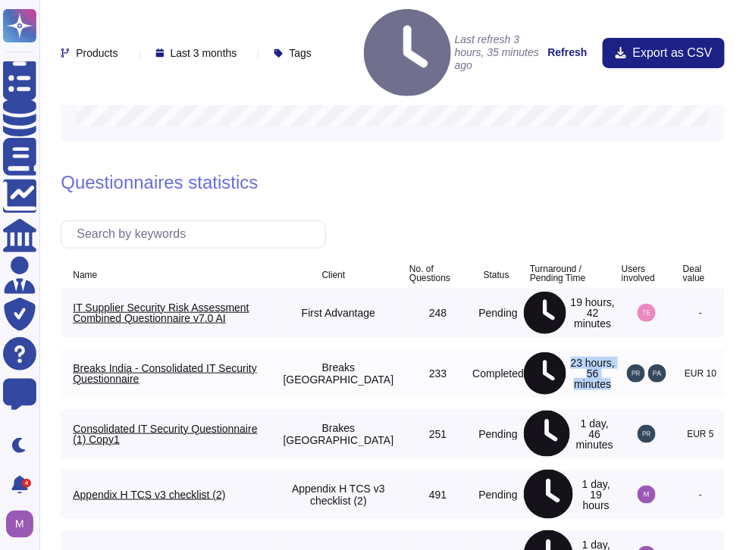
click at [569, 352] on div "23 hours, 56 minutes" at bounding box center [570, 373] width 92 height 42
drag, startPoint x: 577, startPoint y: 324, endPoint x: 527, endPoint y: 310, distance: 52.0
click at [527, 352] on div "23 hours, 56 minutes" at bounding box center [570, 373] width 92 height 42
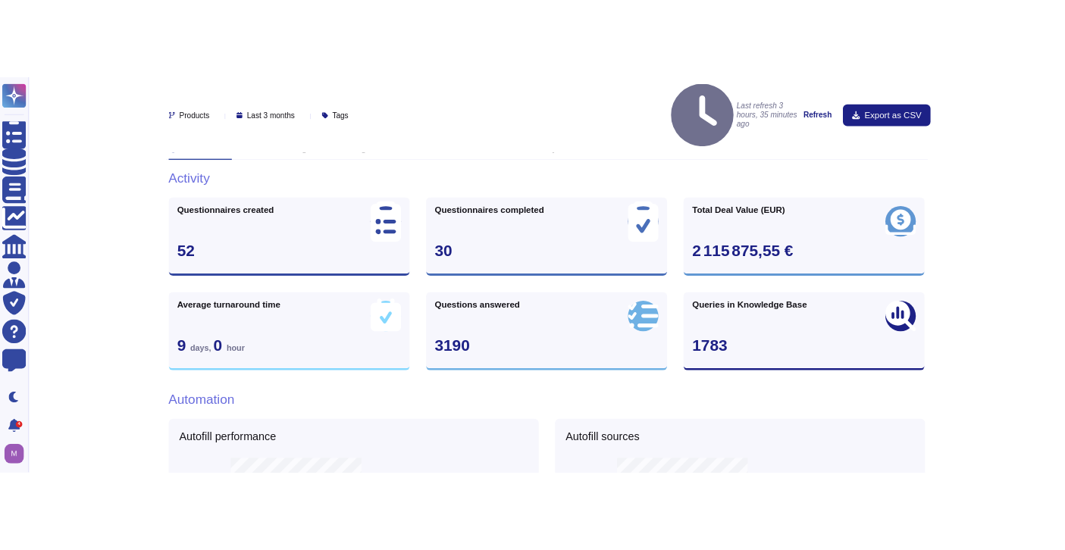
scroll to position [0, 0]
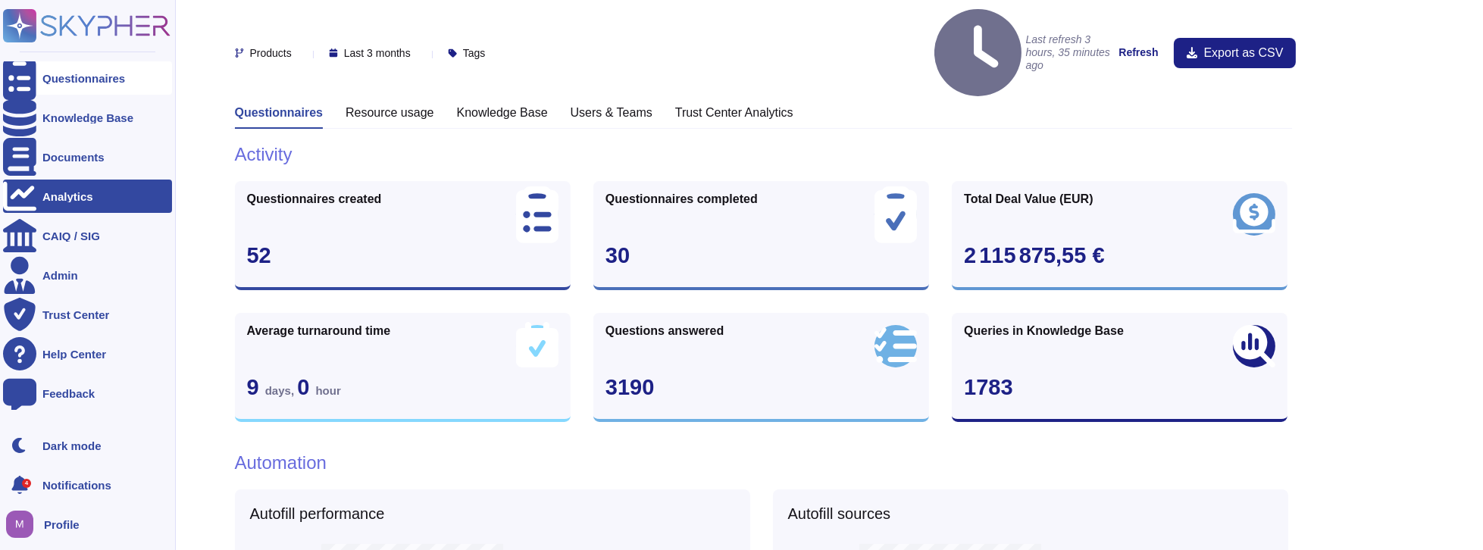
click at [45, 86] on div "Questionnaires" at bounding box center [87, 77] width 169 height 33
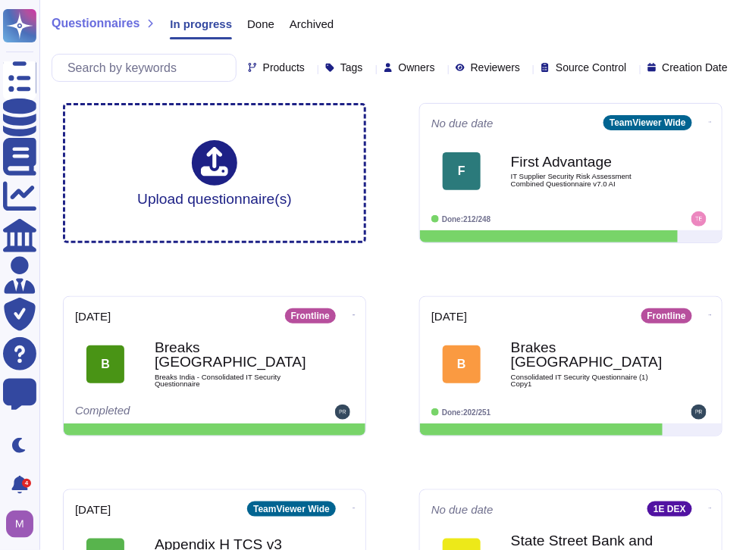
click at [632, 48] on div "Questionnaires In progress Done Archived Products Tags Owners Reviewers Source …" at bounding box center [392, 45] width 706 height 91
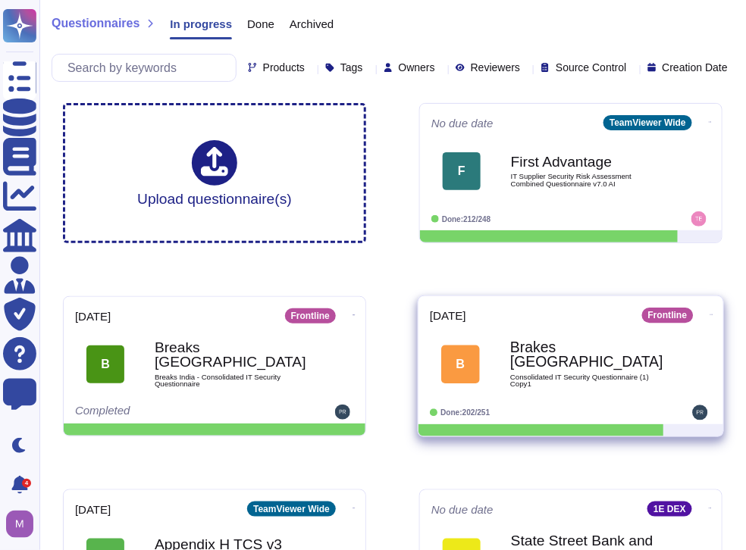
click at [436, 317] on div "[DATE] Frontline B Brakes India Consolidated IT Security Questionnaire (1) Copy…" at bounding box center [570, 360] width 305 height 128
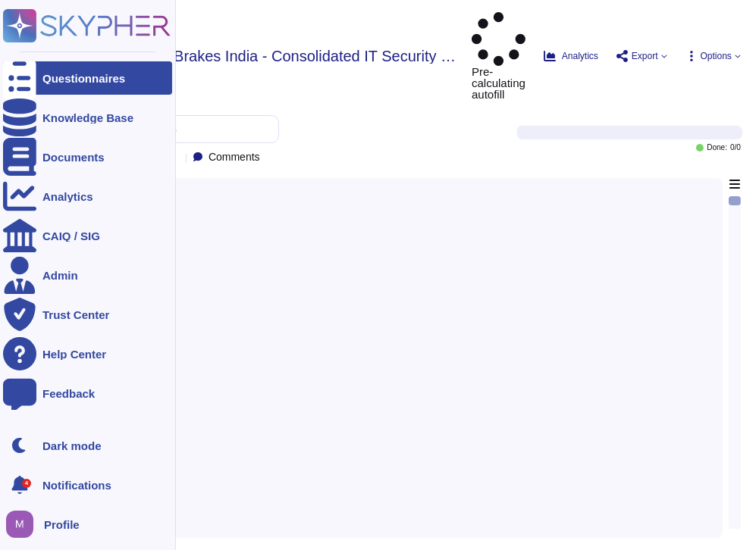
click at [14, 69] on div at bounding box center [19, 77] width 33 height 33
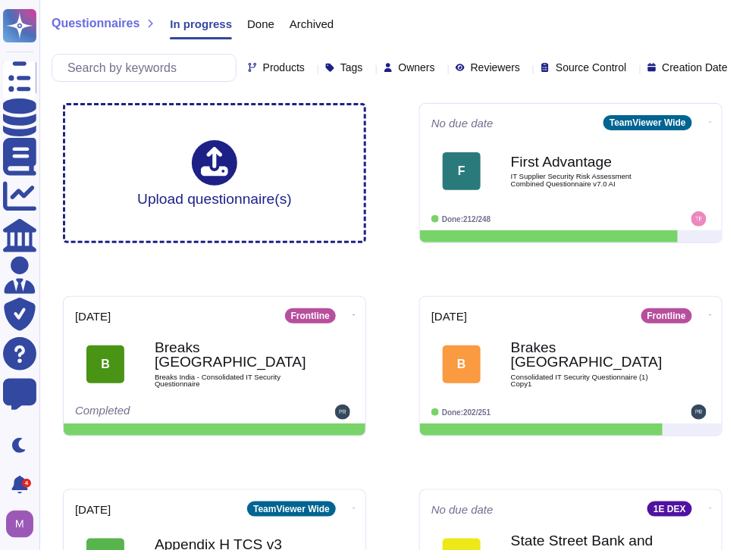
click at [591, 52] on div "Questionnaires In progress Done Archived Products Tags Owners Reviewers Source …" at bounding box center [392, 45] width 706 height 91
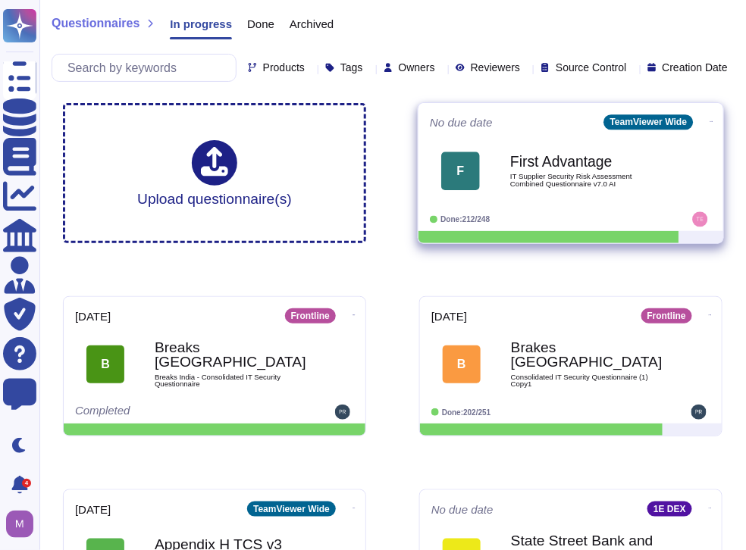
click at [546, 169] on b "First Advantage" at bounding box center [586, 162] width 153 height 14
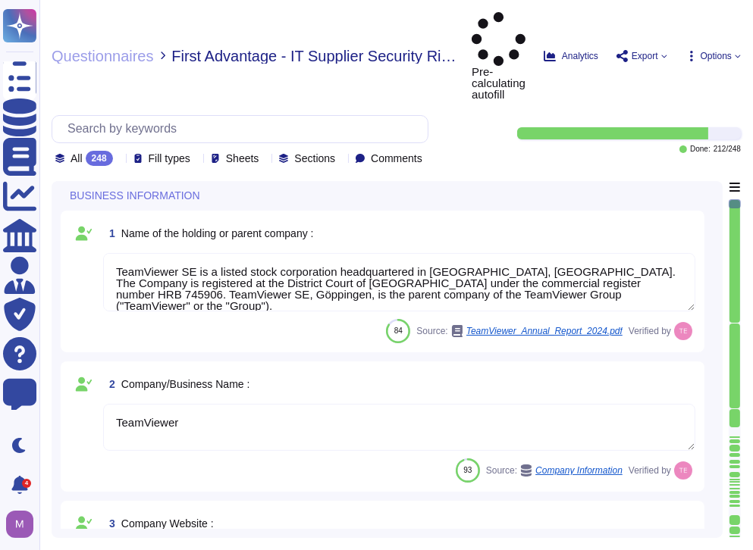
type textarea "TeamViewer SE is a listed stock corporation headquartered in [GEOGRAPHIC_DATA],…"
type textarea "TeamViewer"
type textarea "[URL][DOMAIN_NAME]"
type textarea "Launched in [DATE], TeamViewer focuses on cloud-based technologies to enable on…"
type textarea "TeamViewer US. Inc. * [STREET_ADDRESS]"
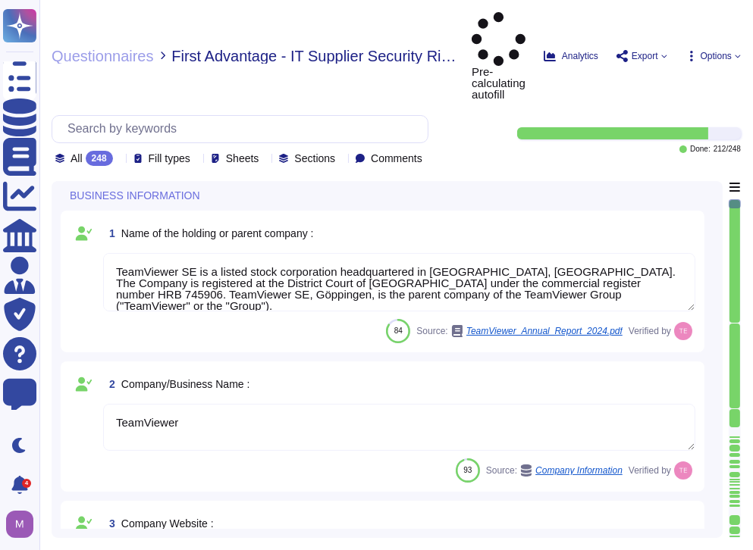
type textarea "The location of a disaster recovery site and the method for obtaining backup me…"
click at [466, 253] on textarea "TeamViewer SE is a listed stock corporation headquartered in [GEOGRAPHIC_DATA],…" at bounding box center [399, 282] width 592 height 58
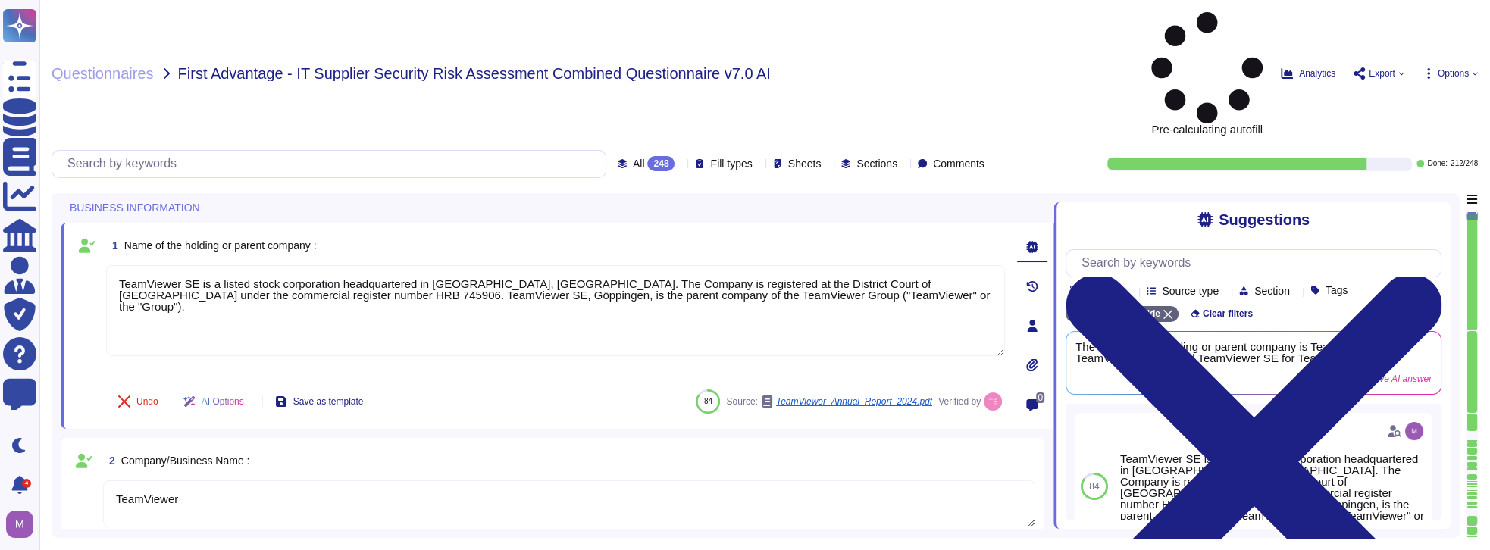
type textarea "The location of a disaster recovery site and the method for obtaining backup me…"
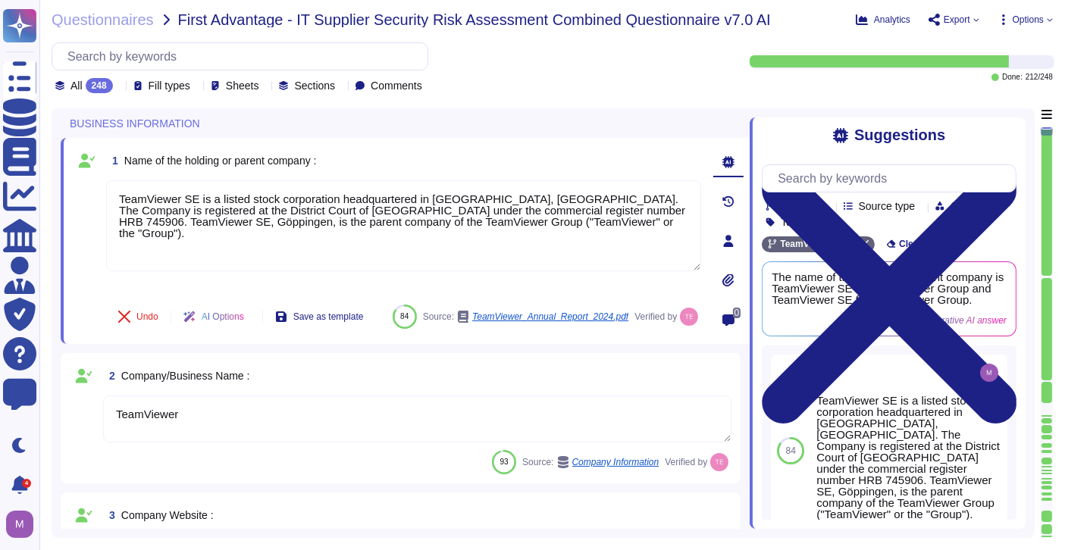
click at [250, 318] on icon at bounding box center [250, 318] width 0 height 0
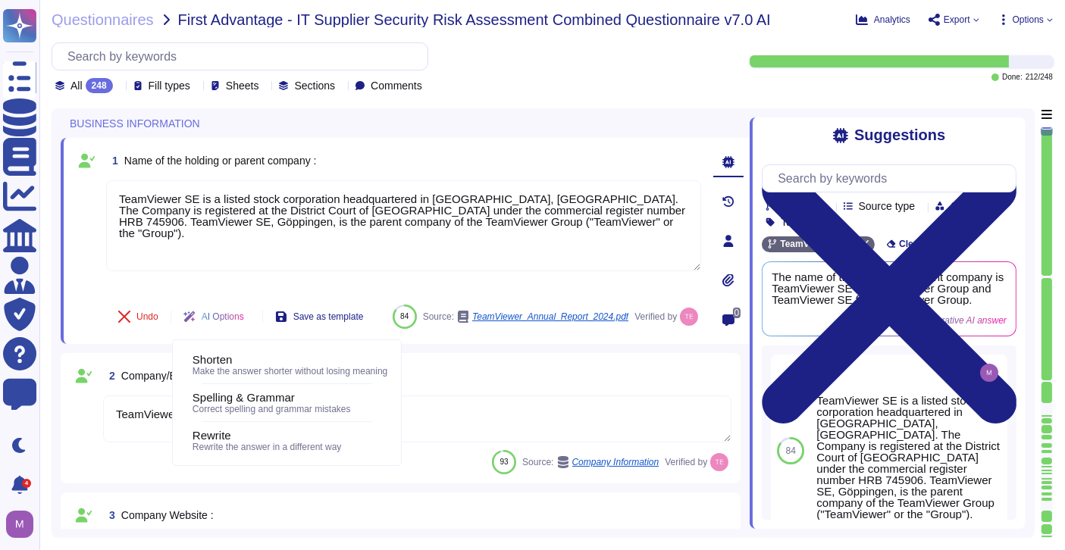
click at [250, 318] on icon at bounding box center [250, 318] width 0 height 0
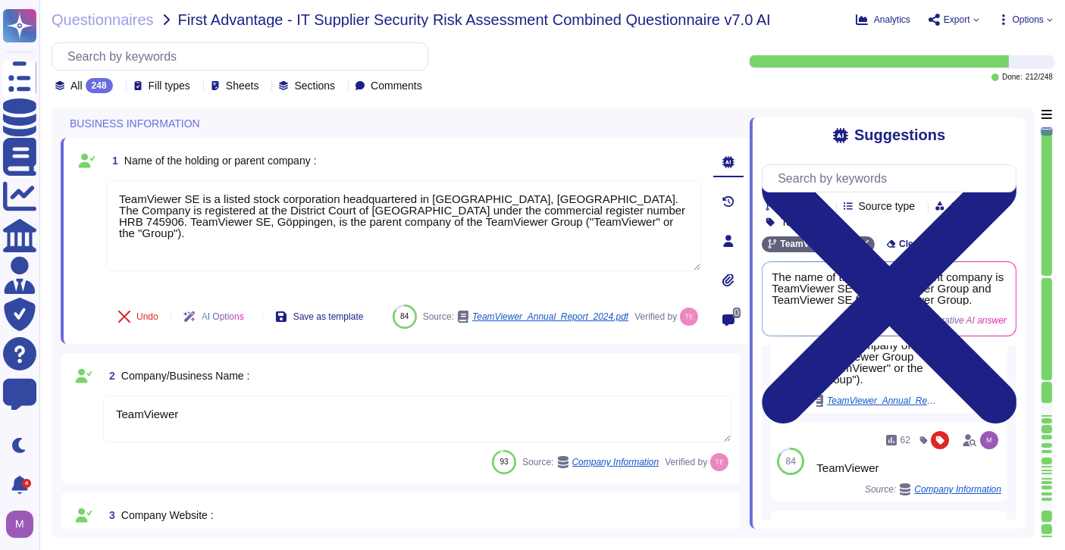
scroll to position [216, 0]
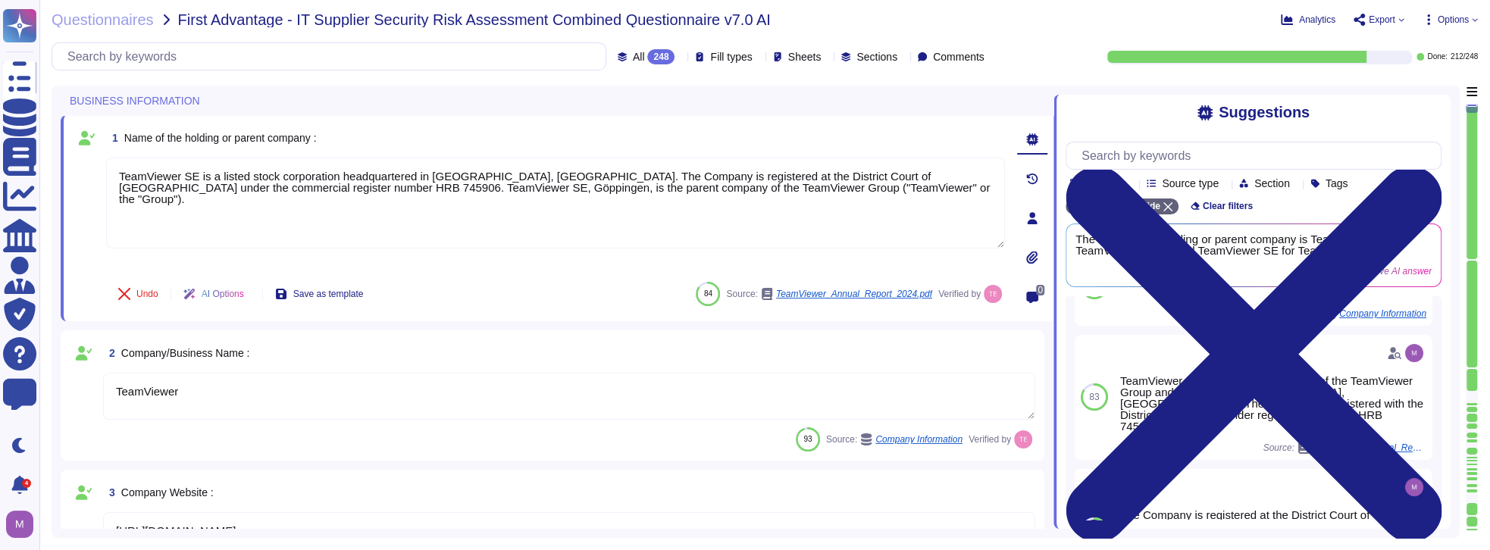
type textarea "The location of a disaster recovery site and the method for obtaining backup me…"
click at [681, 179] on icon at bounding box center [850, 276] width 339 height 194
click at [681, 58] on icon at bounding box center [681, 58] width 0 height 0
click at [1040, 21] on span "Options" at bounding box center [1453, 19] width 31 height 9
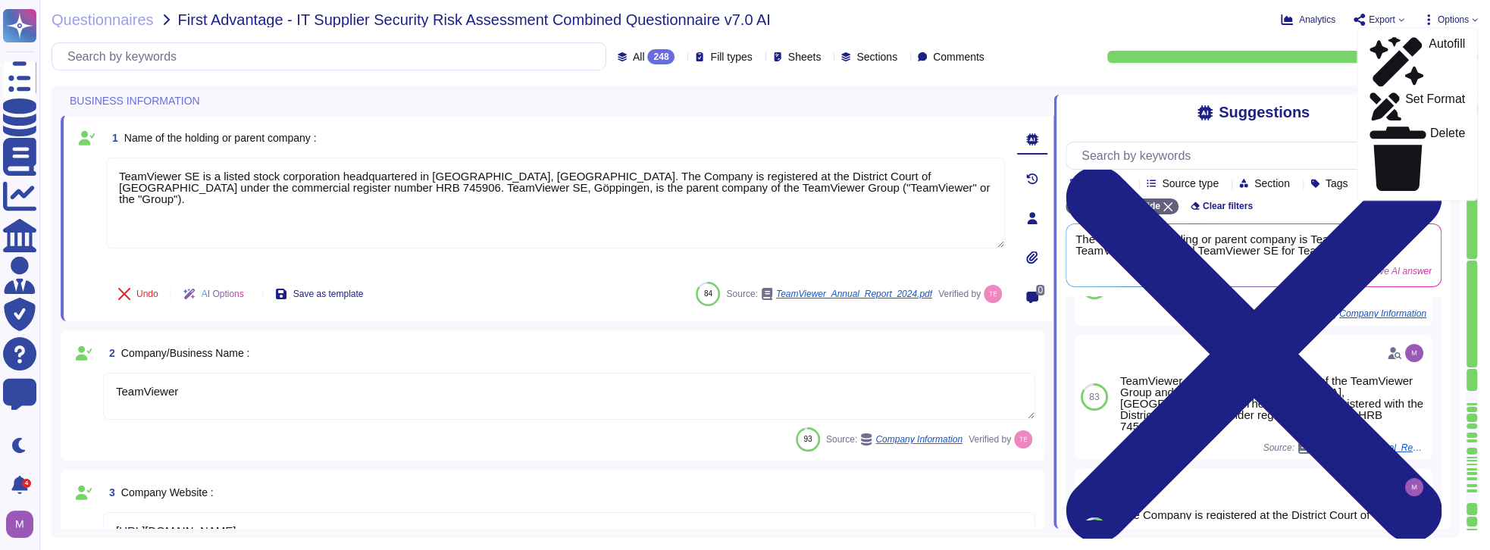
click at [1040, 19] on span "Export" at bounding box center [1382, 19] width 27 height 9
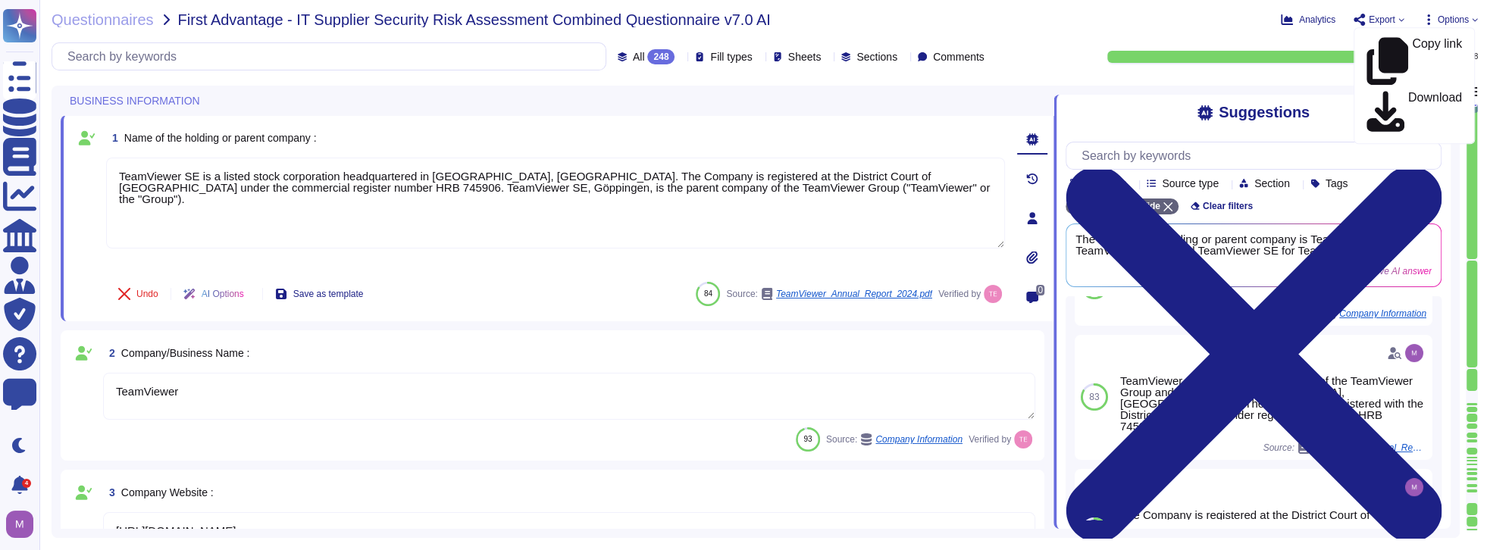
click at [1040, 29] on div "Questionnaires First Advantage - IT Supplier Security Risk Assessment Combined …" at bounding box center [764, 275] width 1450 height 550
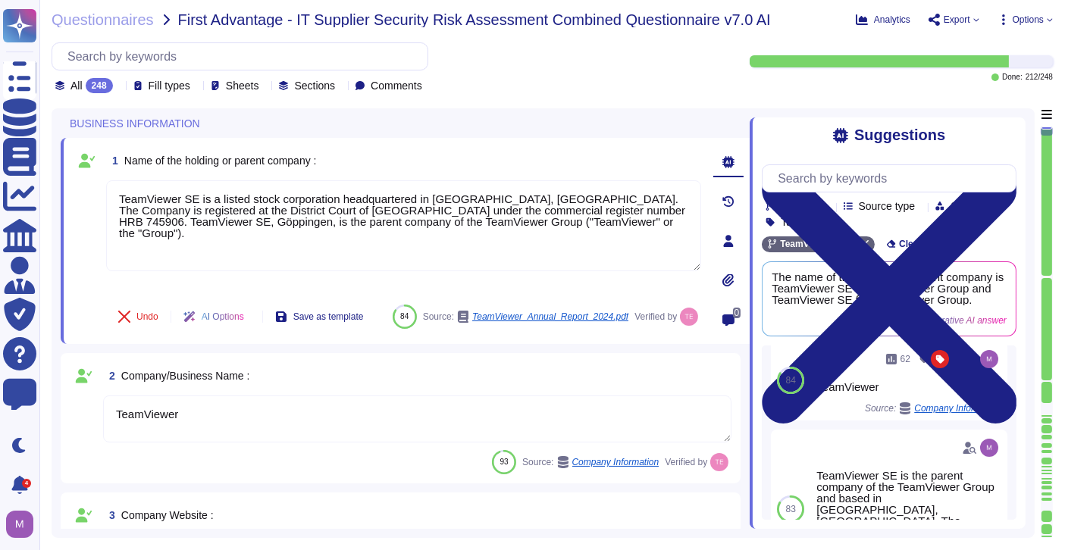
click at [743, 100] on div "Questionnaires First Advantage - IT Supplier Security Risk Assessment Combined …" at bounding box center [551, 275] width 1025 height 550
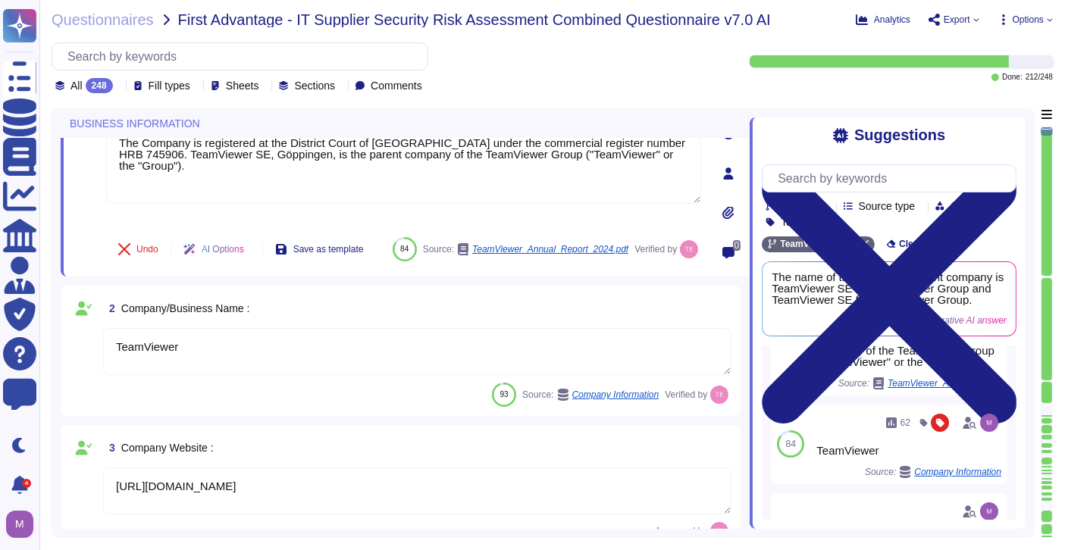
scroll to position [86, 0]
type textarea "The location of a disaster recovery site and the method for obtaining backup me…"
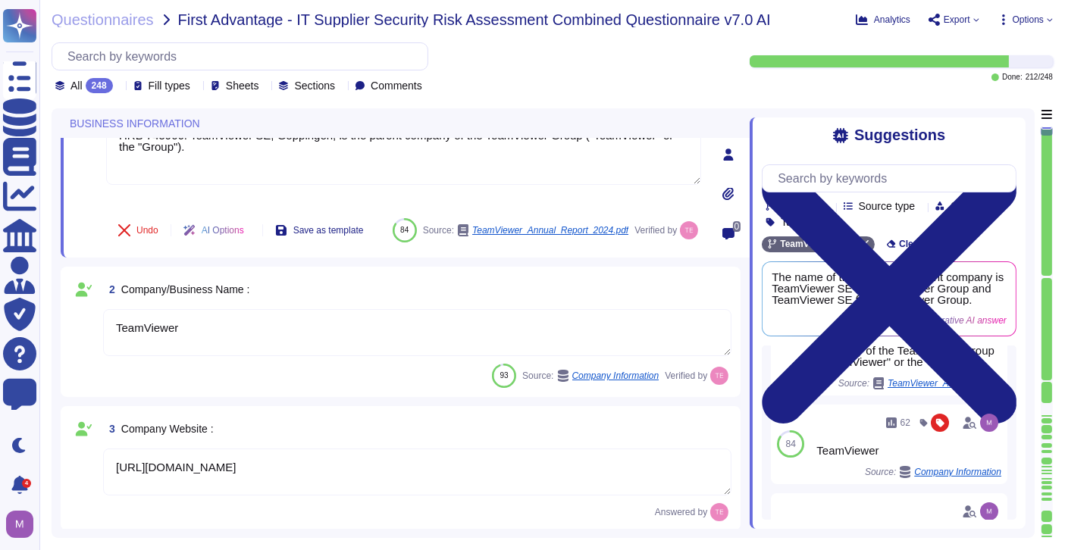
click at [319, 346] on textarea "TeamViewer" at bounding box center [417, 332] width 628 height 47
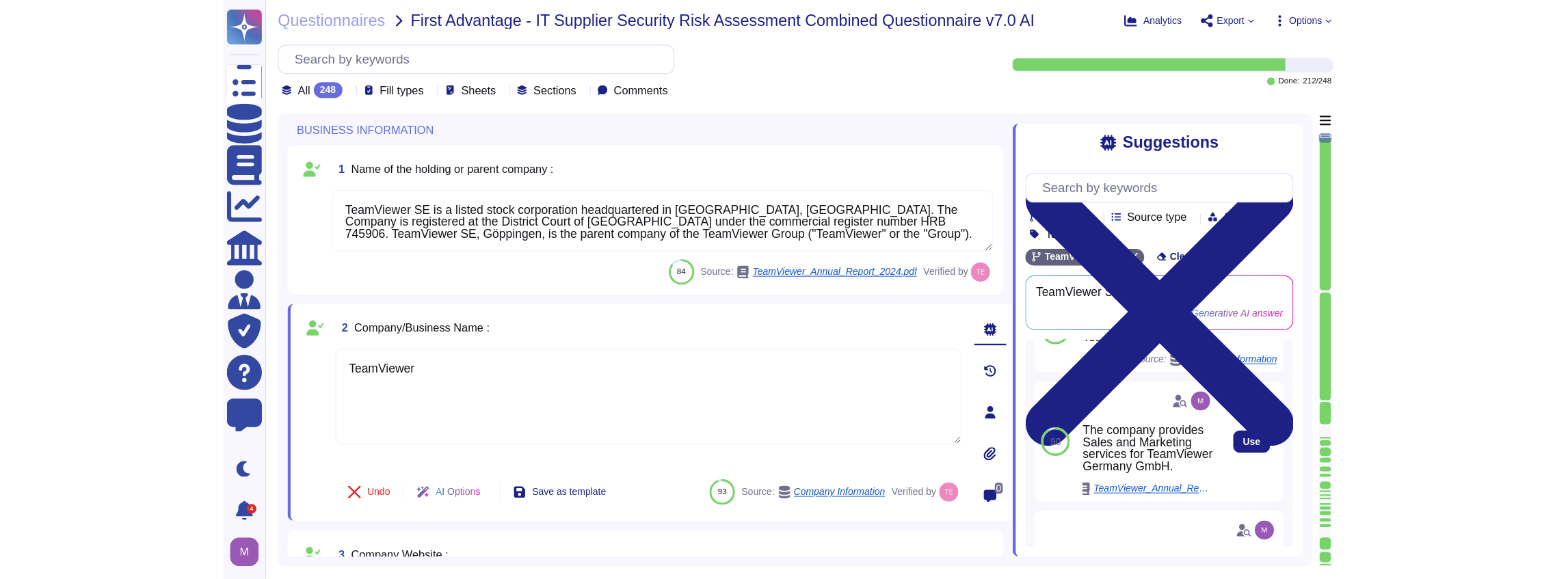
scroll to position [39, 0]
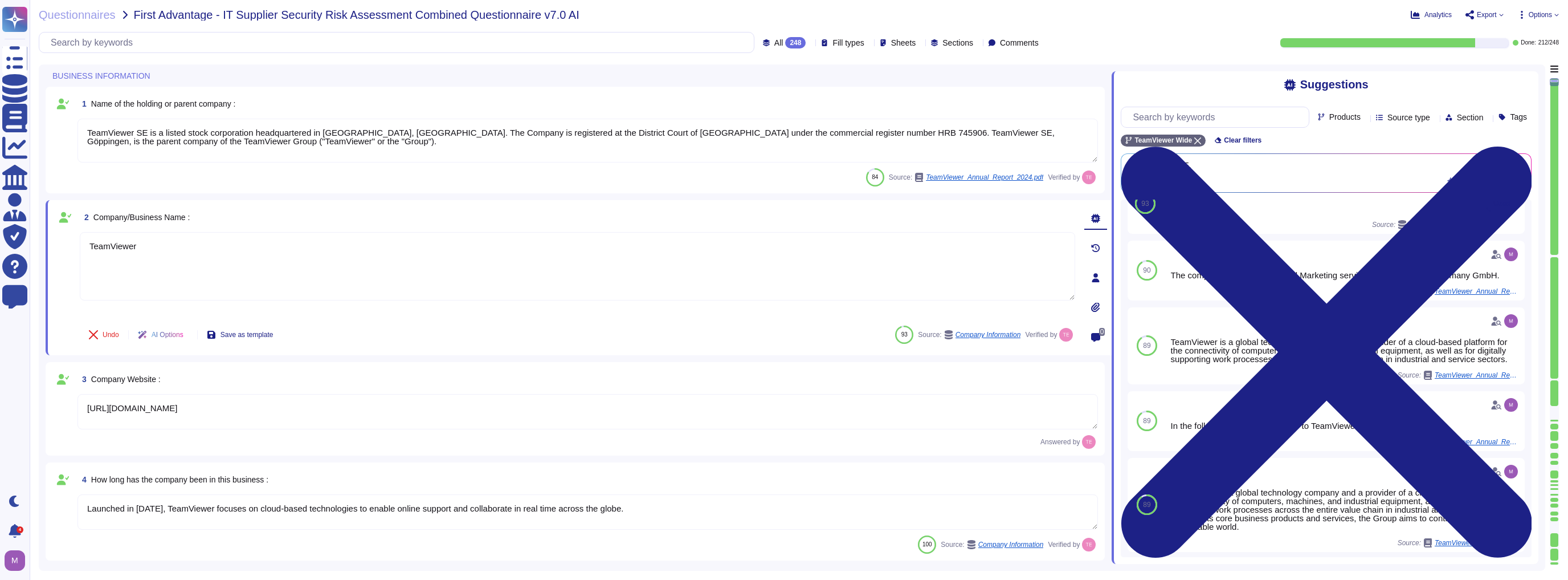
type textarea "The location of a disaster recovery site and the method for obtaining backup me…"
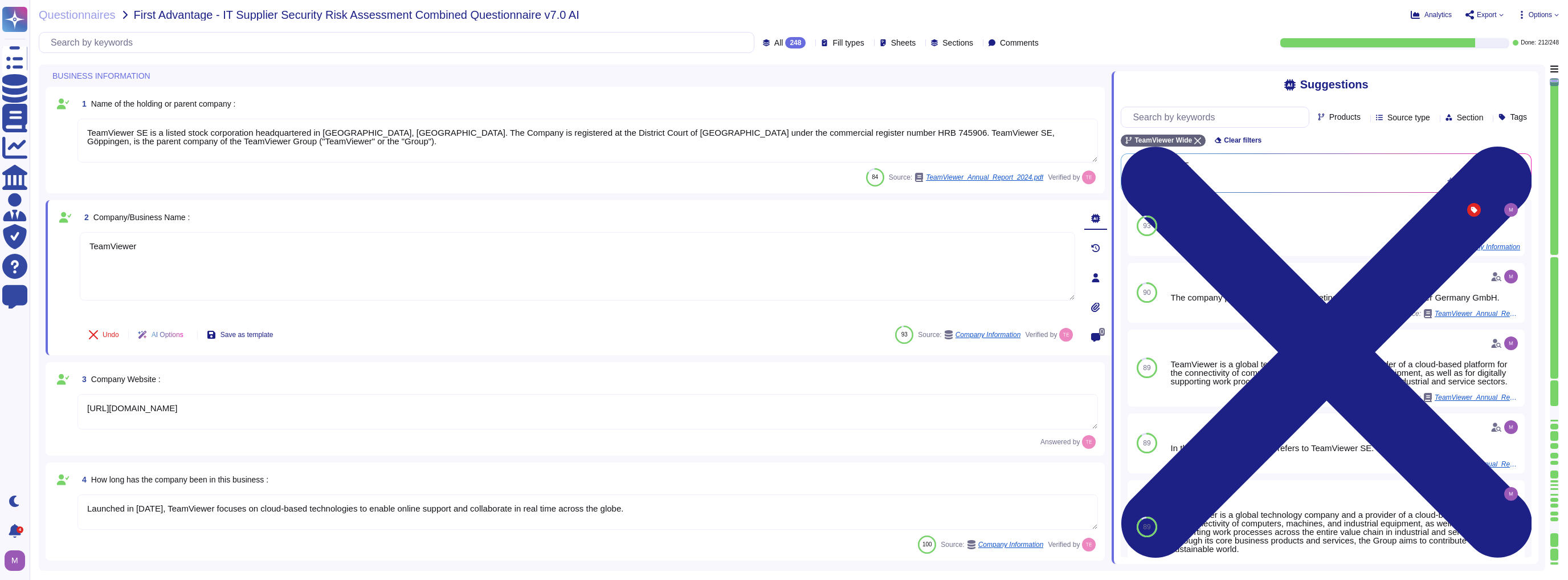
scroll to position [0, 0]
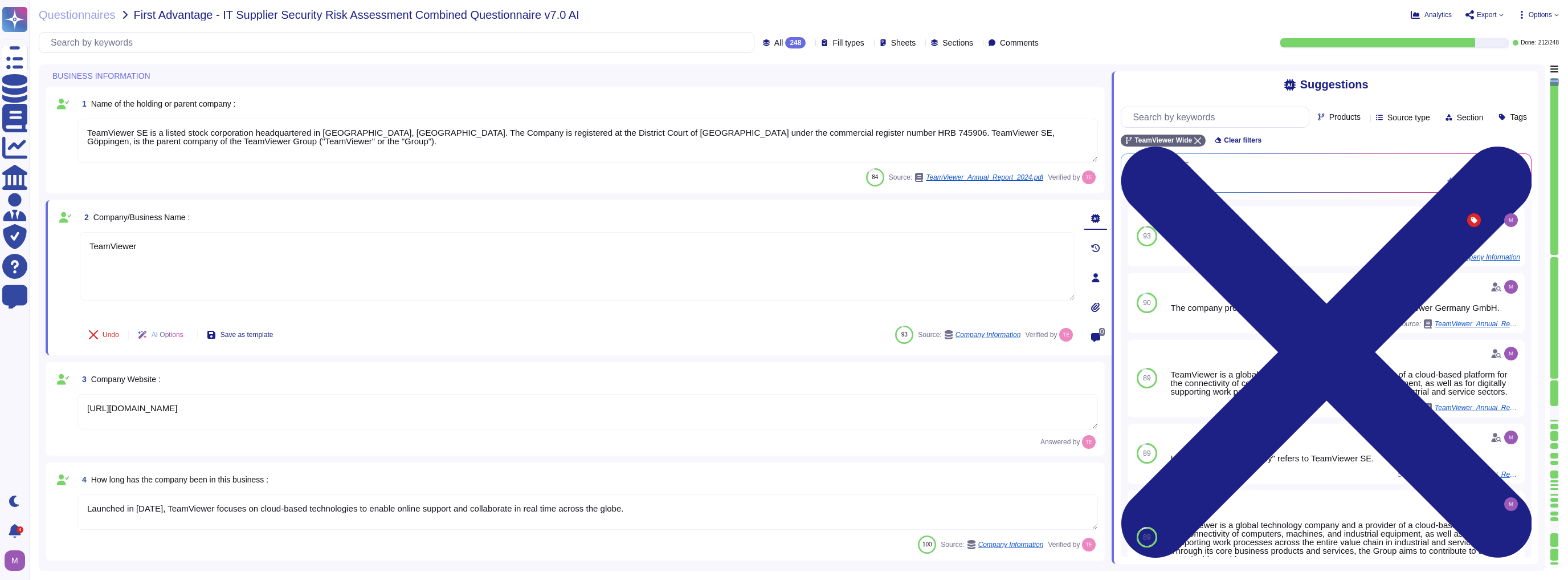
click at [511, 436] on div "Answered by" at bounding box center [587, 442] width 1021 height 14
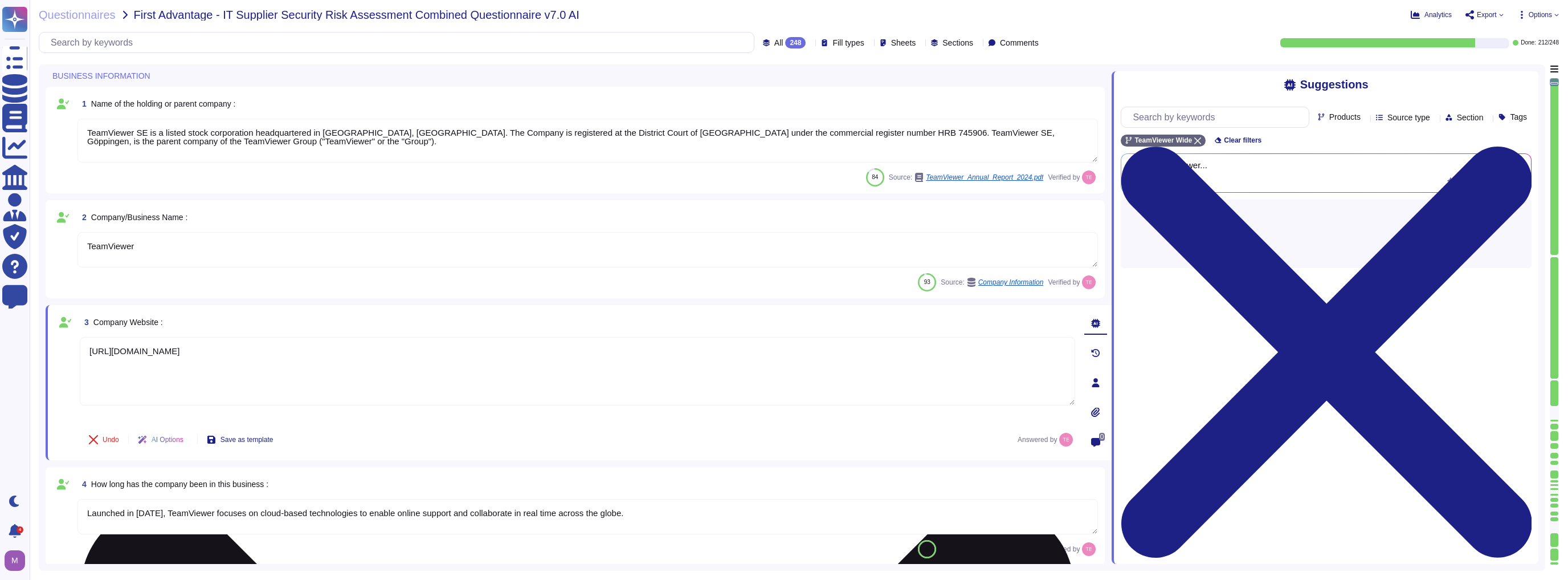
click at [536, 413] on div "[URL][DOMAIN_NAME]" at bounding box center [578, 379] width 996 height 84
click at [529, 369] on textarea "[URL][DOMAIN_NAME]" at bounding box center [578, 371] width 996 height 68
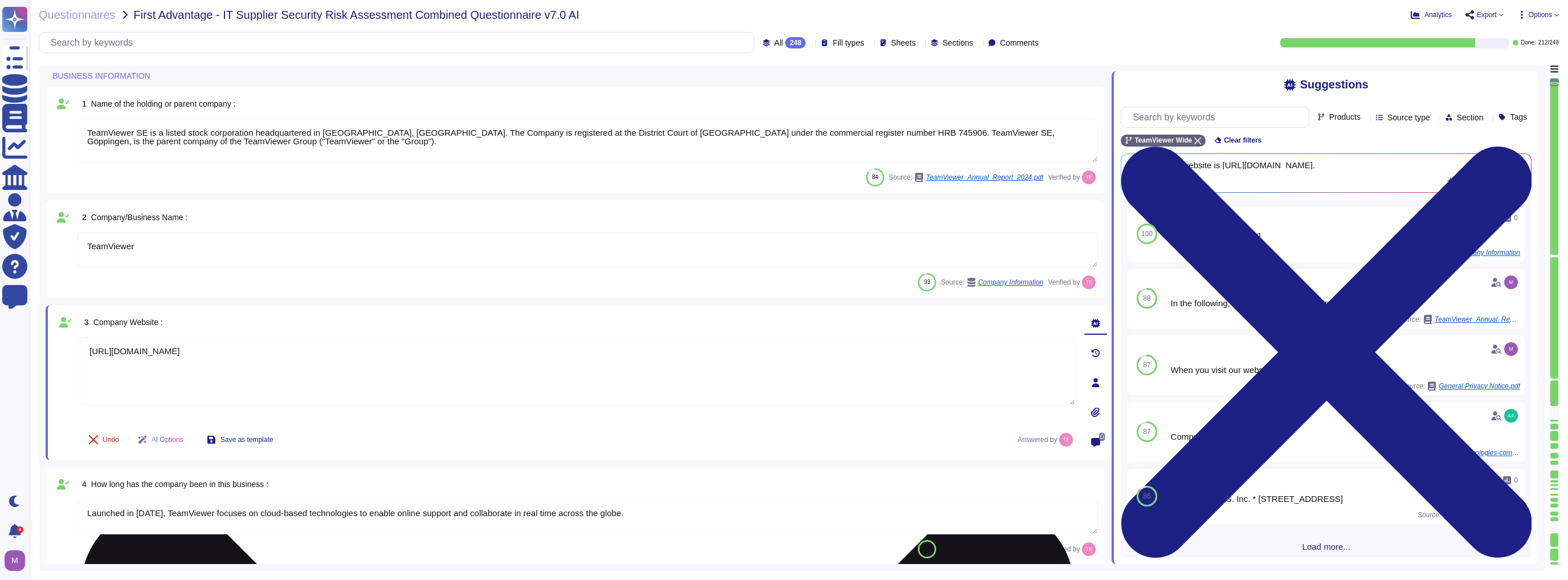
type textarea "TeamViewer is Publicly Held Further information: [URL][DOMAIN_NAME]"
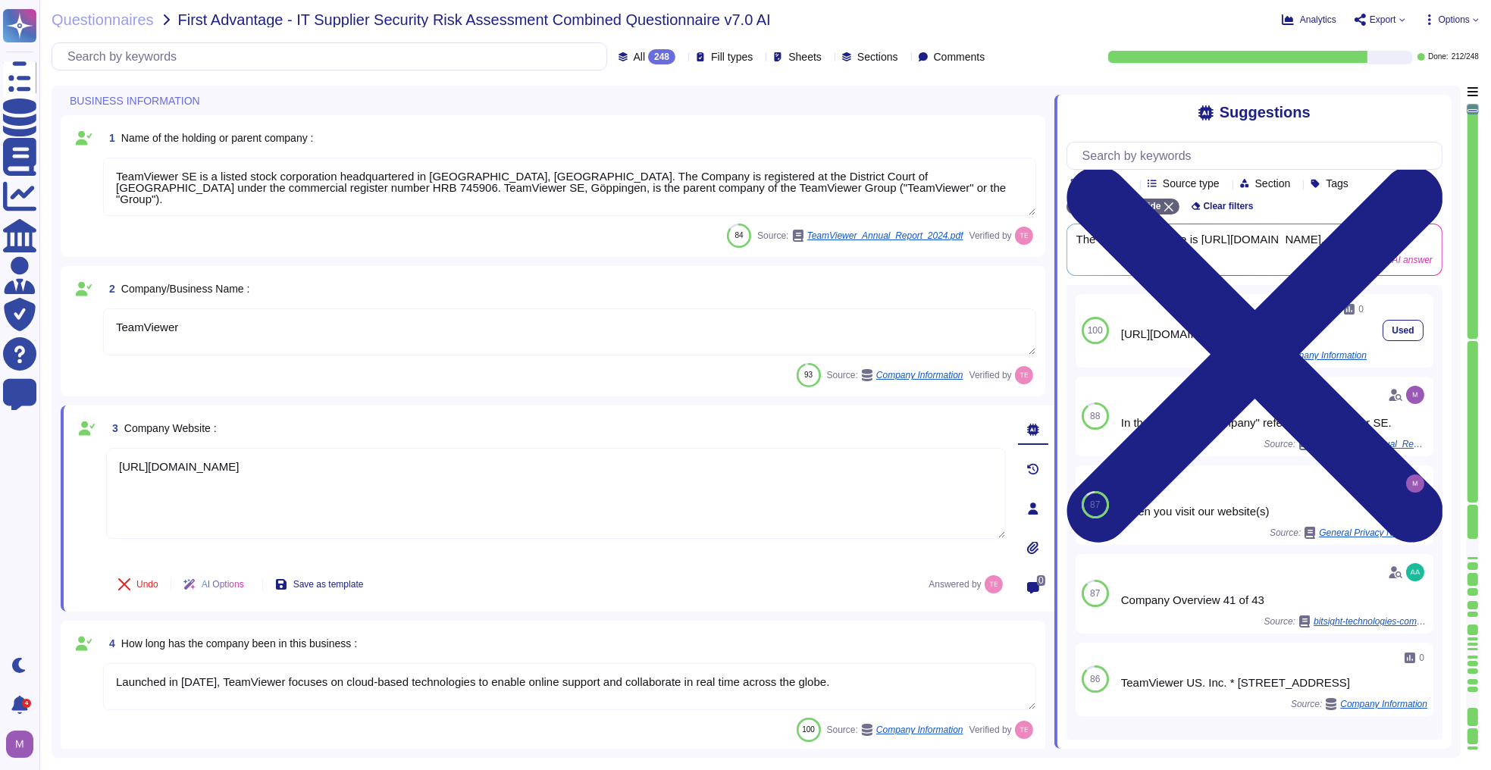
click at [1040, 330] on div "[URL][DOMAIN_NAME]" at bounding box center [1244, 333] width 246 height 11
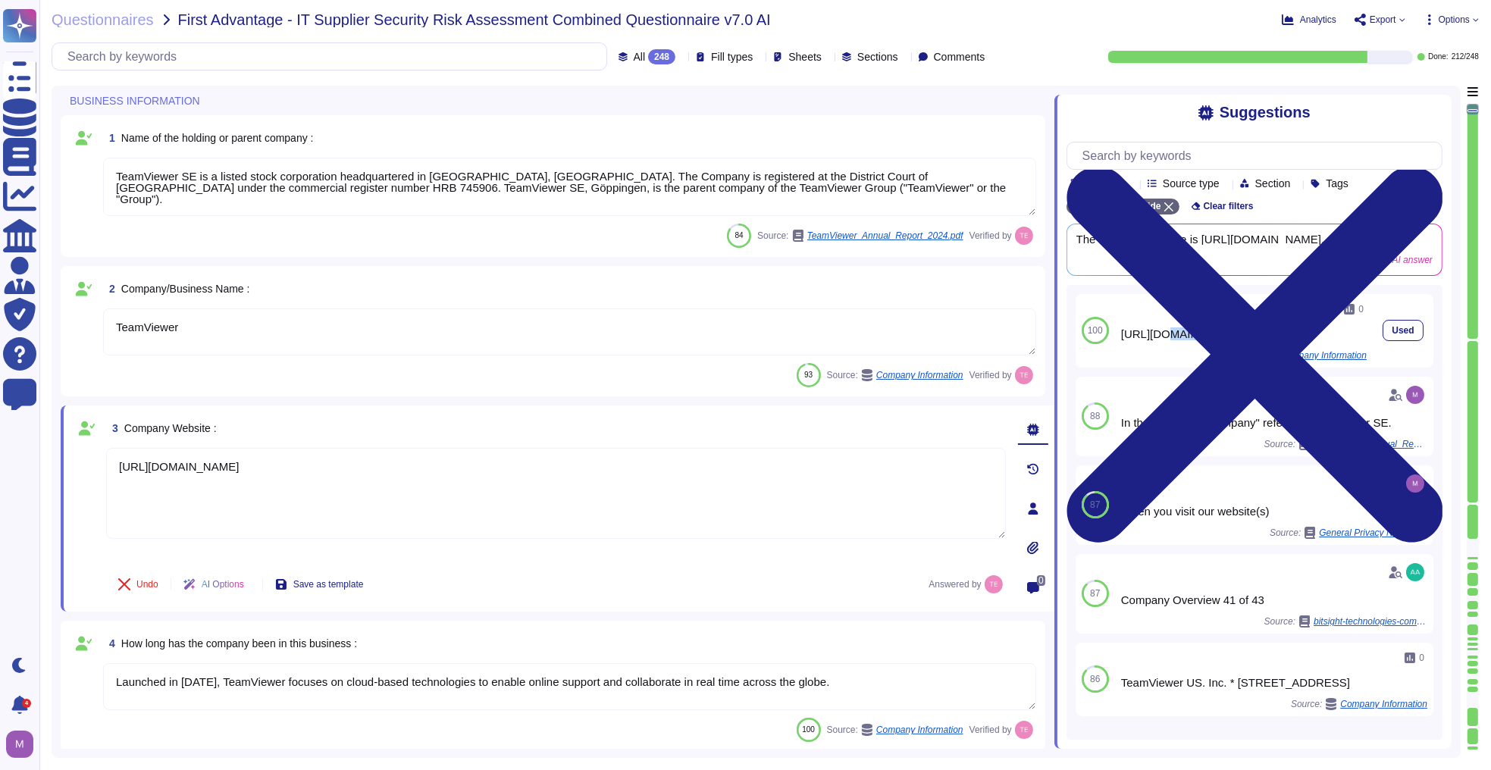
click at [1040, 330] on div "[URL][DOMAIN_NAME]" at bounding box center [1244, 333] width 246 height 11
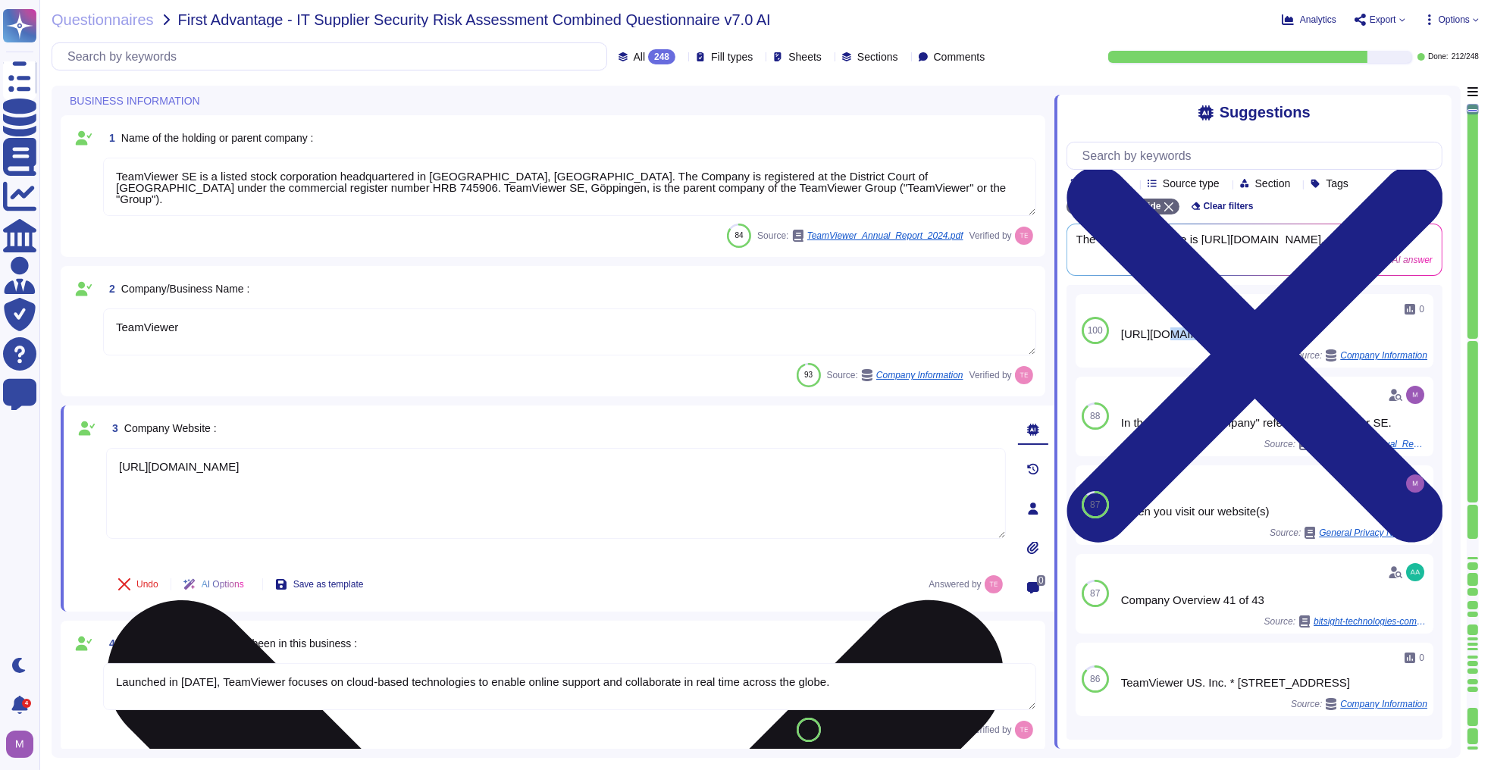
click at [743, 484] on textarea "[URL][DOMAIN_NAME]" at bounding box center [556, 493] width 900 height 91
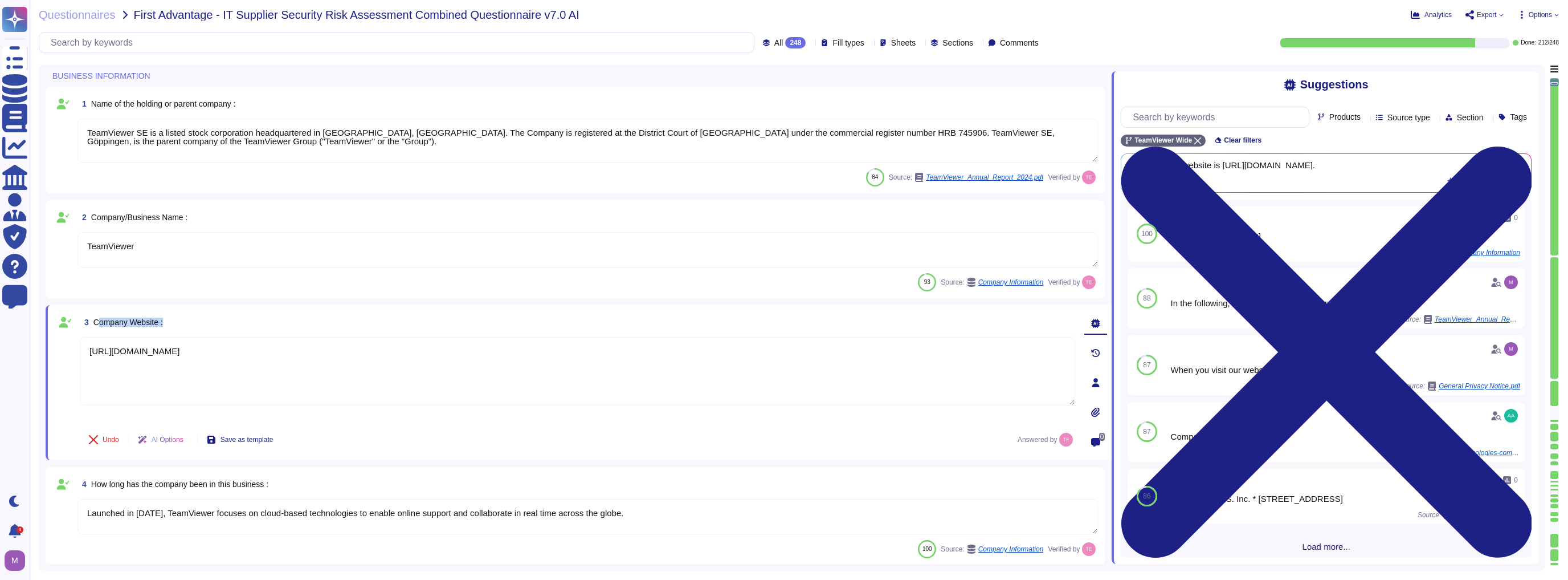
drag, startPoint x: 98, startPoint y: 326, endPoint x: 173, endPoint y: 319, distance: 75.3
click at [173, 319] on div "3 Company Website :" at bounding box center [578, 322] width 996 height 20
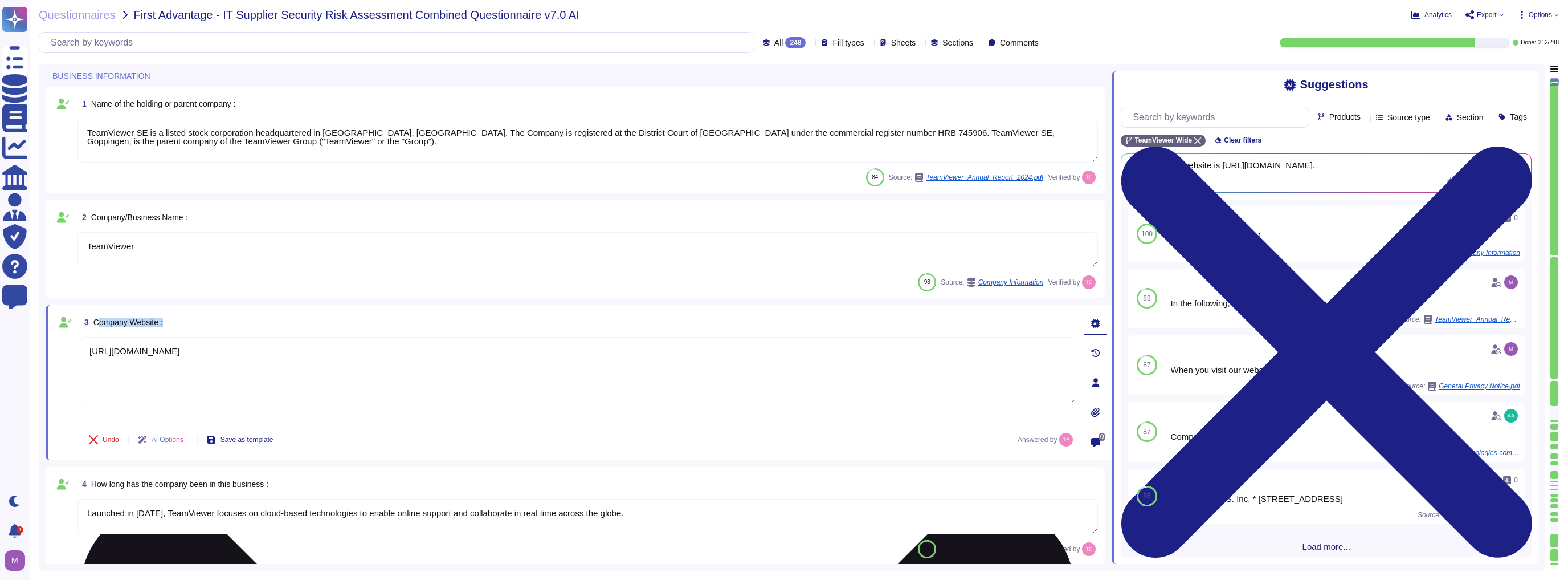
click at [129, 351] on textarea "[URL][DOMAIN_NAME]" at bounding box center [578, 371] width 996 height 68
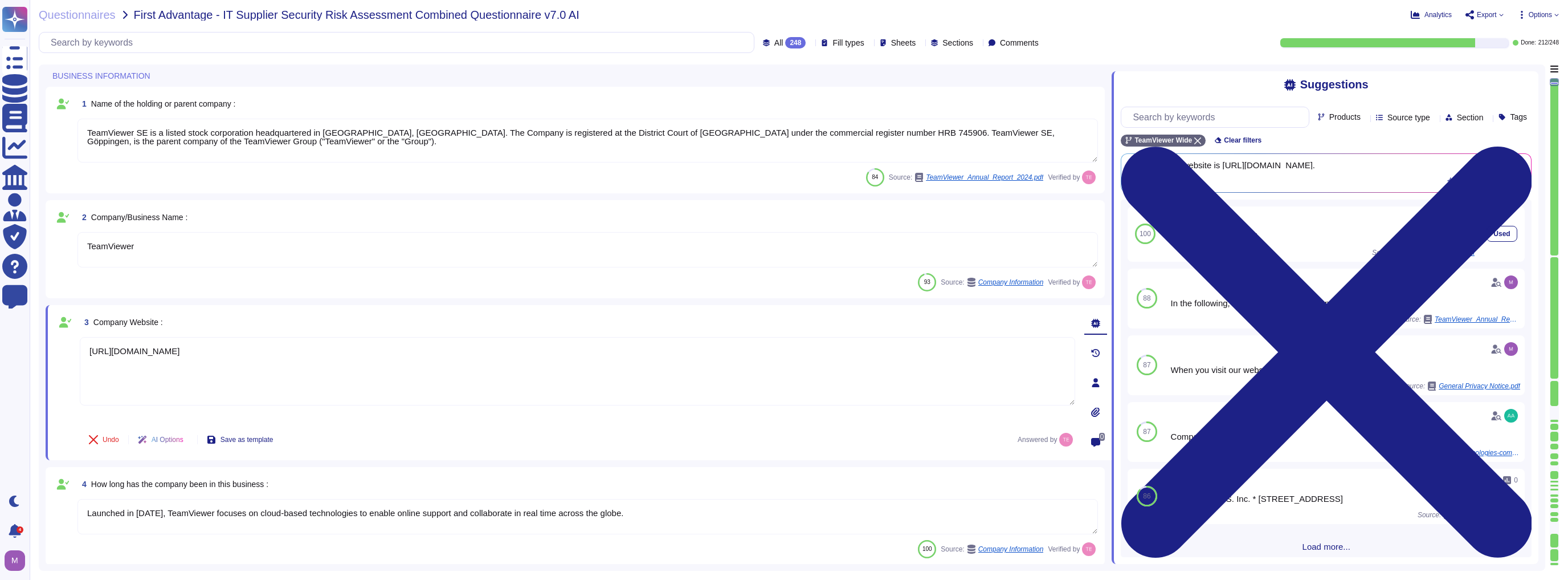
type textarea "[URL][DOMAIN_NAME]"
drag, startPoint x: 1199, startPoint y: 257, endPoint x: 1230, endPoint y: 254, distance: 31.1
drag, startPoint x: 1224, startPoint y: 252, endPoint x: 1212, endPoint y: 253, distance: 12.0
click at [782, 241] on div "[URL][DOMAIN_NAME]" at bounding box center [1321, 235] width 308 height 8
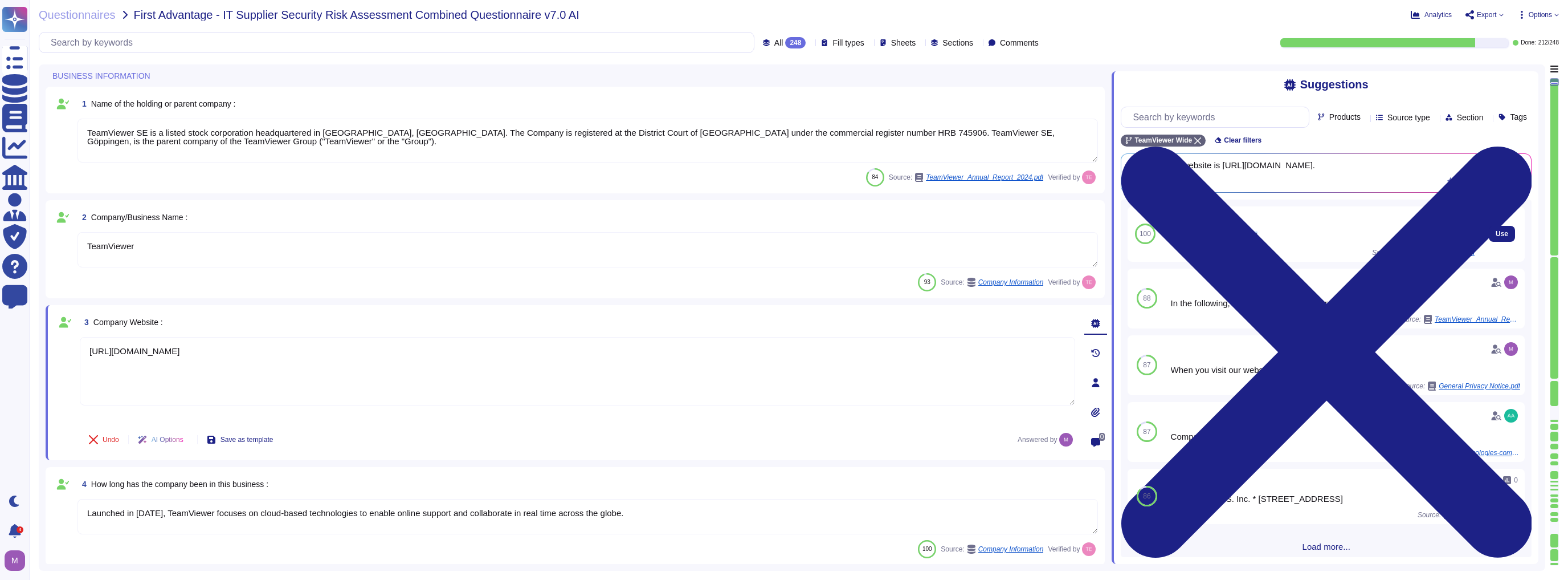
drag, startPoint x: 1172, startPoint y: 249, endPoint x: 1256, endPoint y: 255, distance: 84.2
click at [782, 241] on div "[URL][DOMAIN_NAME]" at bounding box center [1321, 235] width 308 height 8
drag, startPoint x: 387, startPoint y: 375, endPoint x: 53, endPoint y: 360, distance: 334.3
click at [53, 360] on div "3 Company Website : [URL][DOMAIN_NAME] Undo AI Options Save as template Answere…" at bounding box center [579, 382] width 1066 height 155
drag, startPoint x: 1178, startPoint y: 387, endPoint x: 1297, endPoint y: 388, distance: 119.0
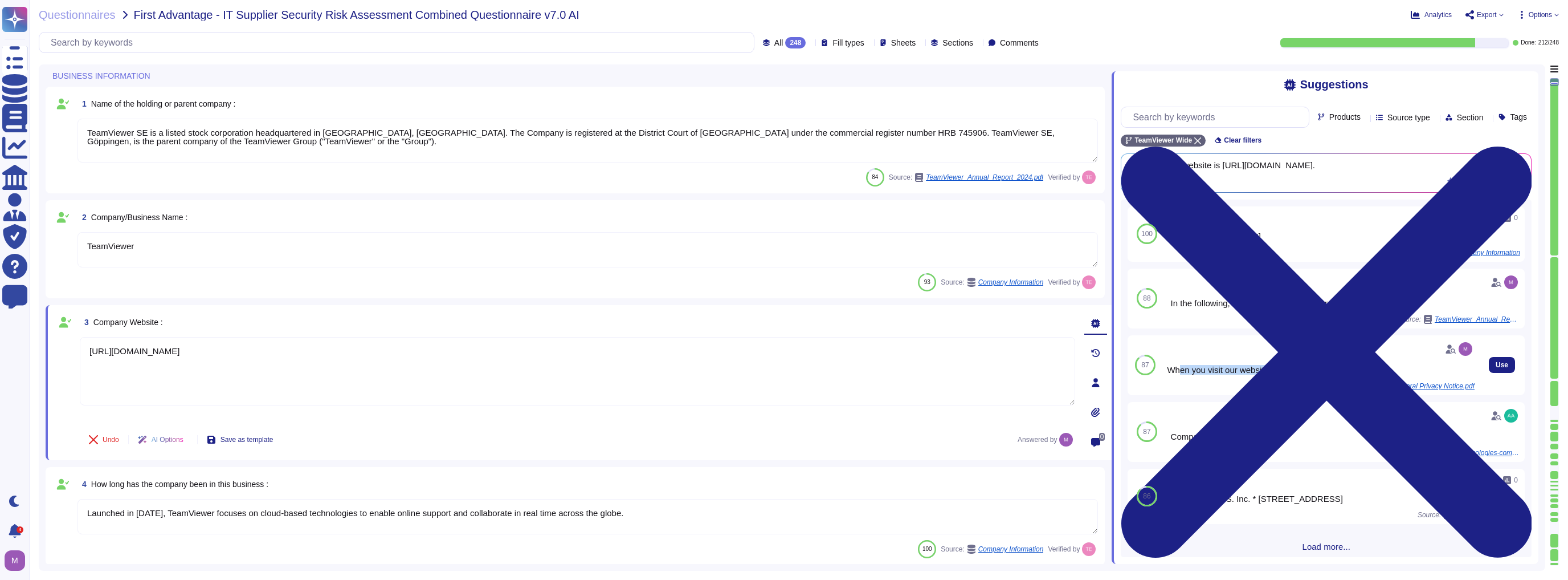
click at [782, 374] on div "When you visit our website(s)" at bounding box center [1321, 369] width 308 height 8
drag, startPoint x: 1184, startPoint y: 248, endPoint x: 1340, endPoint y: 241, distance: 156.2
click at [782, 241] on div "0 [URL][DOMAIN_NAME] Source: Company Information" at bounding box center [1321, 233] width 308 height 46
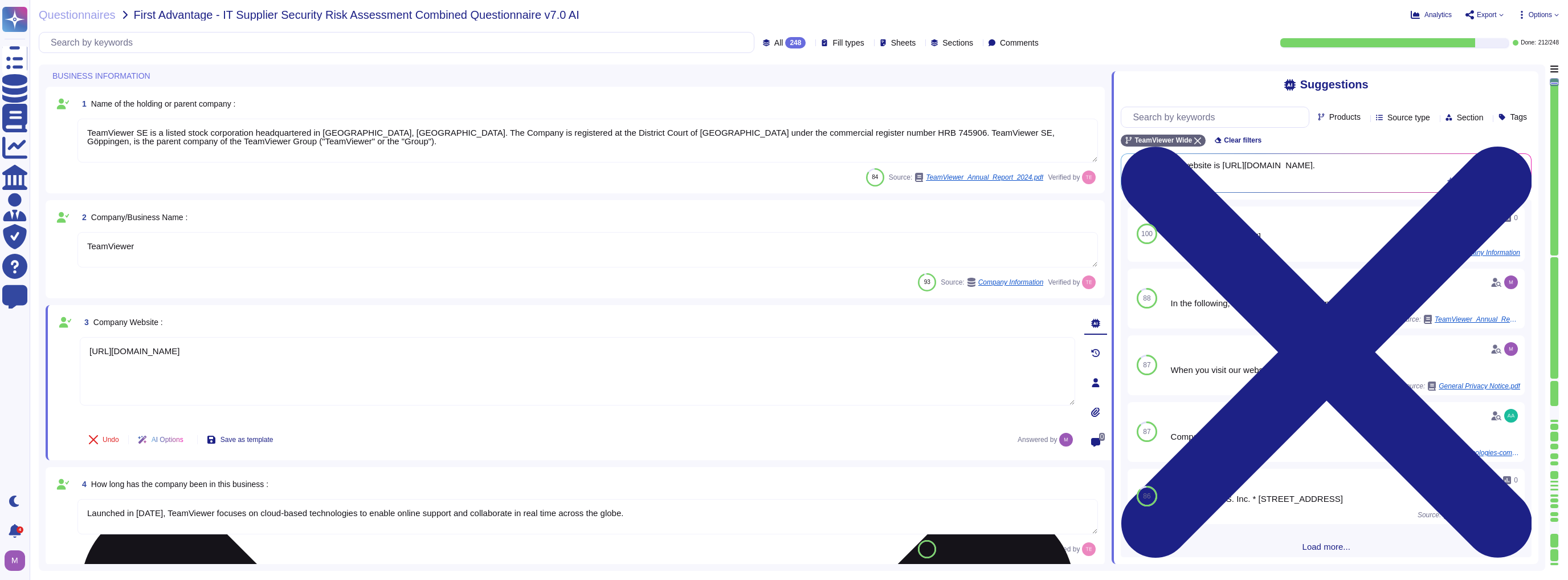
drag, startPoint x: 341, startPoint y: 378, endPoint x: 97, endPoint y: 361, distance: 244.6
click at [98, 363] on textarea "[URL][DOMAIN_NAME]" at bounding box center [578, 371] width 996 height 68
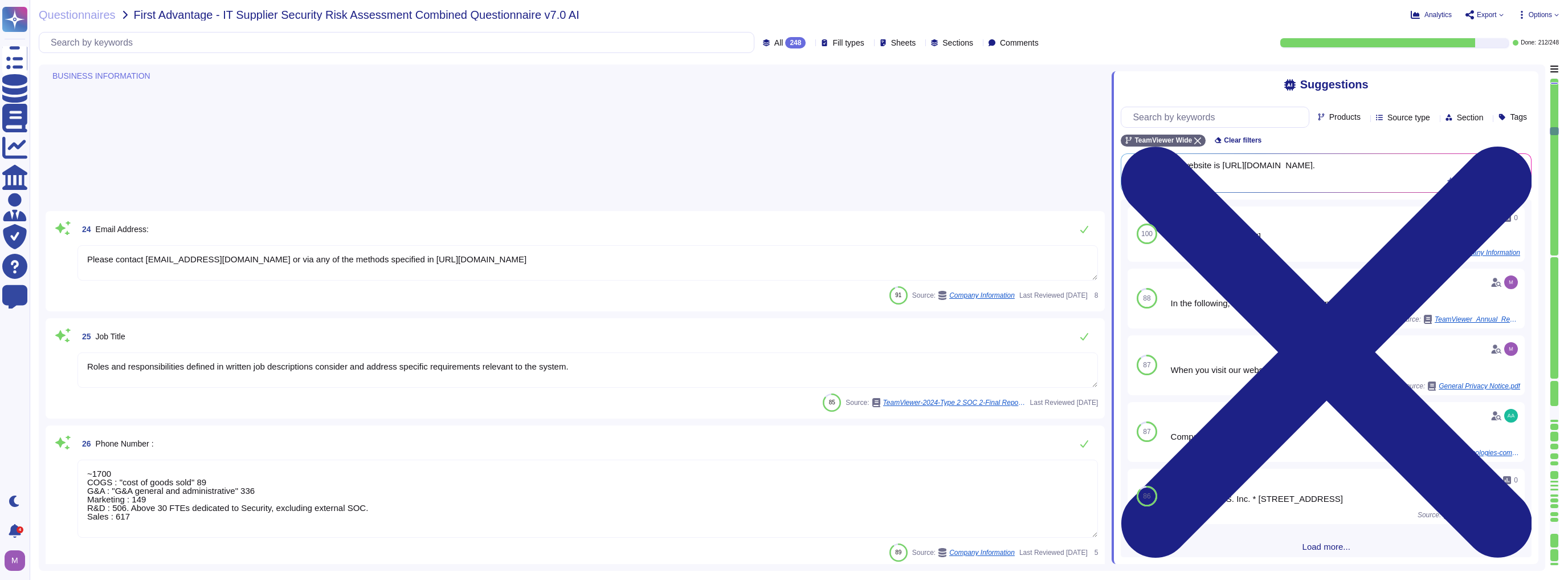
scroll to position [3101, 0]
type textarea "Please contact [EMAIL_ADDRESS][DOMAIN_NAME] or via any of the methods specified…"
type textarea "Roles and responsibilities defined in written job descriptions consider and add…"
type textarea "~1700 COGS : "cost of goods sold" 89 G&A : "G&A general and administrative" 336…"
type textarea "Yes, TeamViewer does have a Risk Management process in place, we follow guideli…"
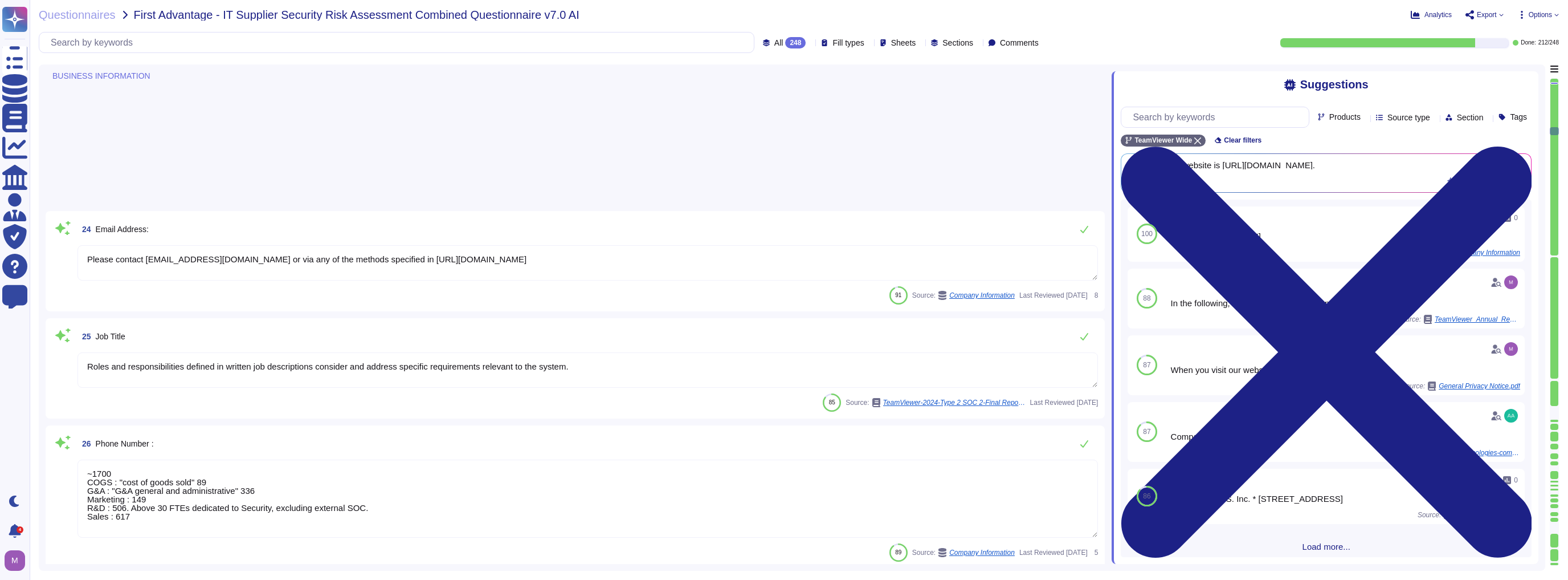
type textarea "A formal risk assessment is conducted at least annually to identify internal an…"
type textarea "The entity's risk assessment process includes: Identifying the relevant informa…"
type textarea "The assessment of exposure took into account both the likelihood and the magnit…"
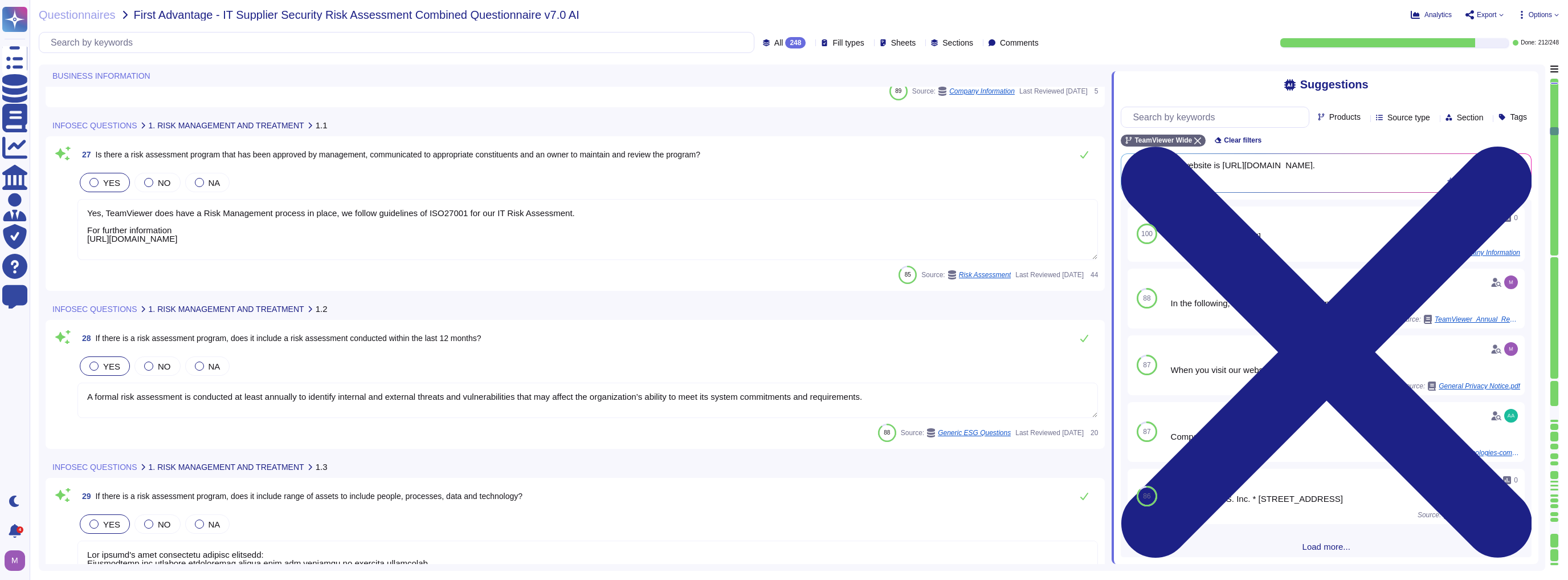
type textarea "Please contact [EMAIL_ADDRESS][DOMAIN_NAME] or via any of the methods specified…"
type textarea "Roles and responsibilities defined in written job descriptions consider and add…"
type textarea "~1700 COGS : "cost of goods sold" 89 G&A : "G&A general and administrative" 336…"
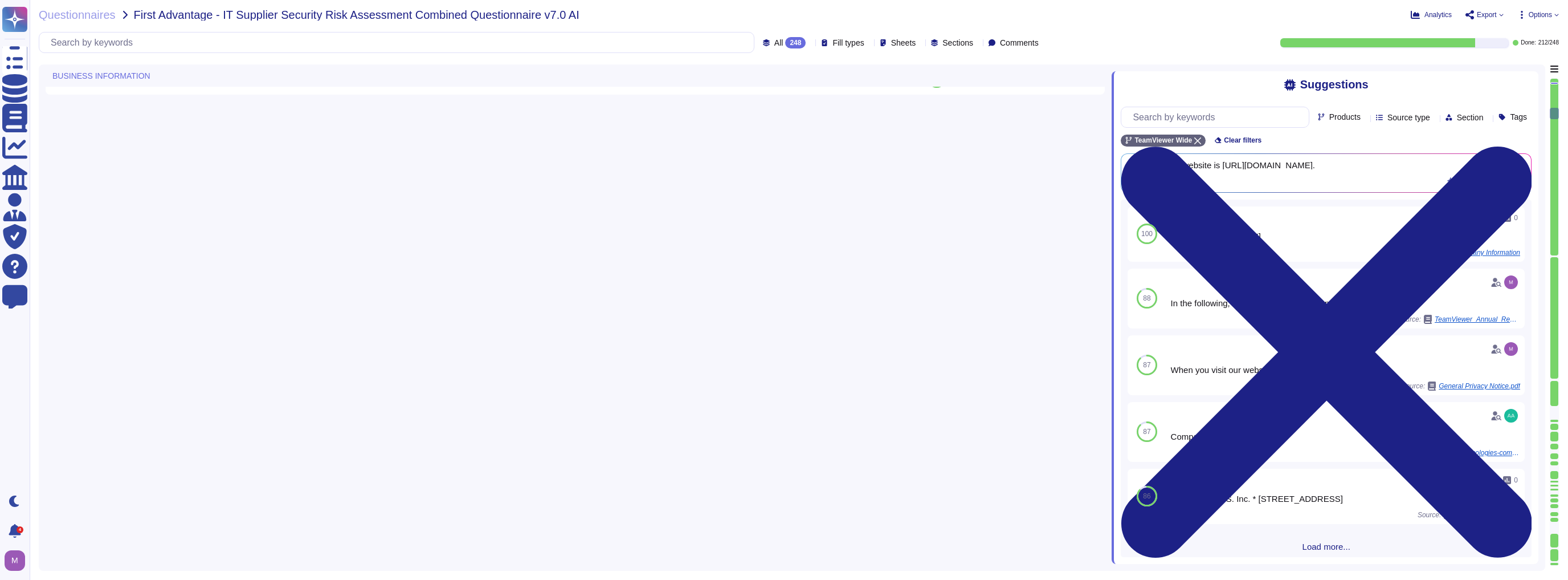
type textarea "TeamViewer"
type textarea "There are no material claims or judgements against TeamViewer that will impact …"
type textarea "[STREET_ADDRESS] including the locations according to annex"
type textarea "TeamViewer"
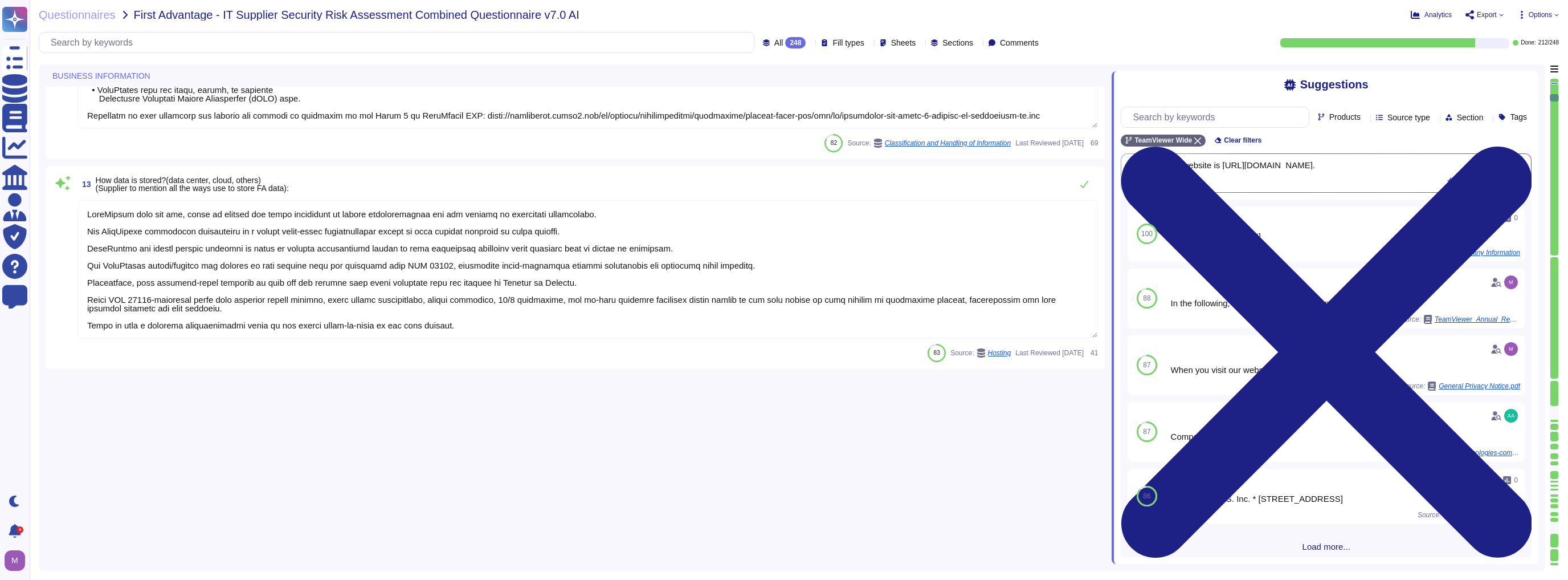
scroll to position [639, 0]
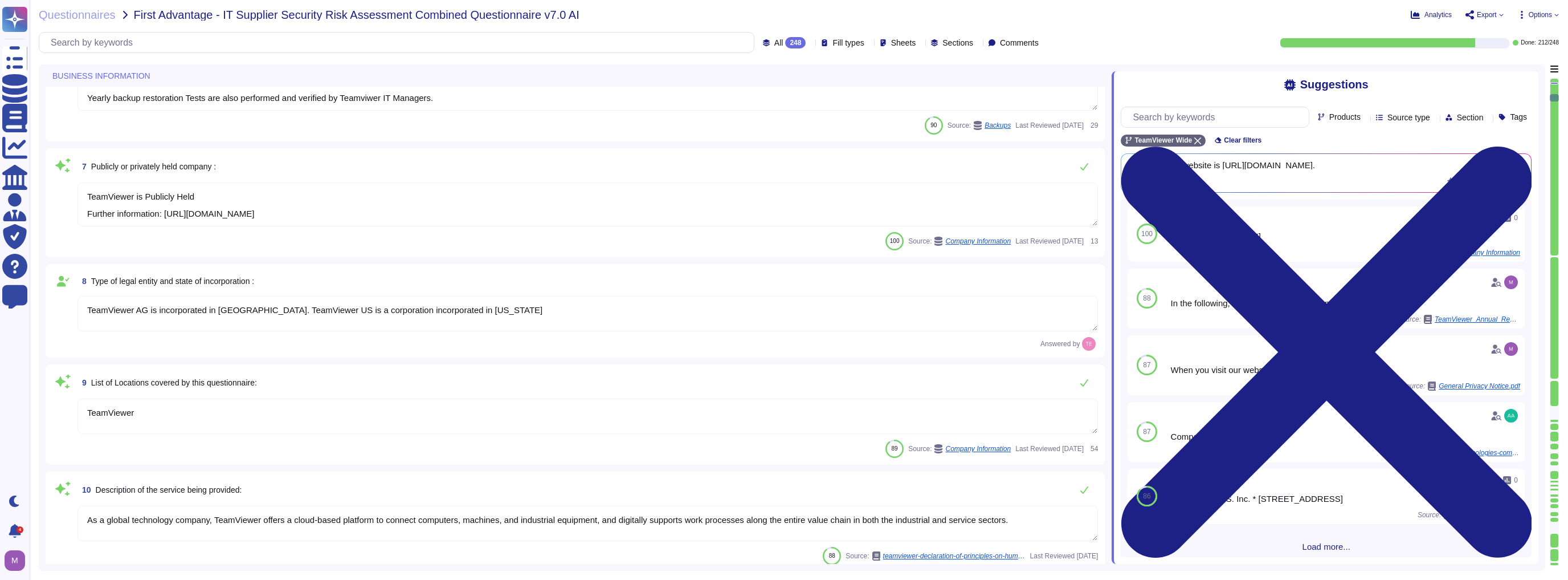
type textarea "The location of a disaster recovery site and the method for obtaining backup me…"
type textarea "TeamViewer is Publicly Held Further information: [URL][DOMAIN_NAME]"
type textarea "TeamViewer AG is incorporated in [GEOGRAPHIC_DATA]. TeamViewer US is a corporat…"
type textarea "TeamViewer"
type textarea "As a global technology company, TeamViewer offers a cloud-based platform to con…"
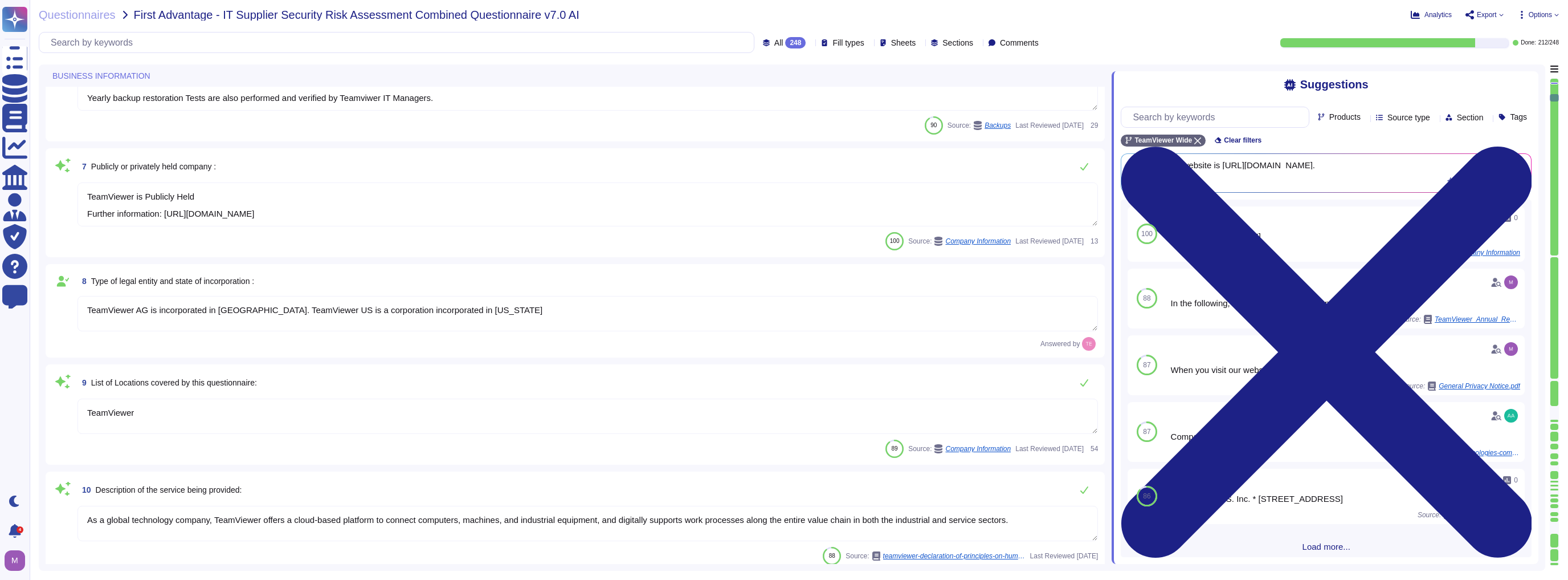
type textarea "approx. 1700"
type textarea "Loremips dolo si ametcon, adipiscin, eli seddoe te incididunt utla etd magnaali…"
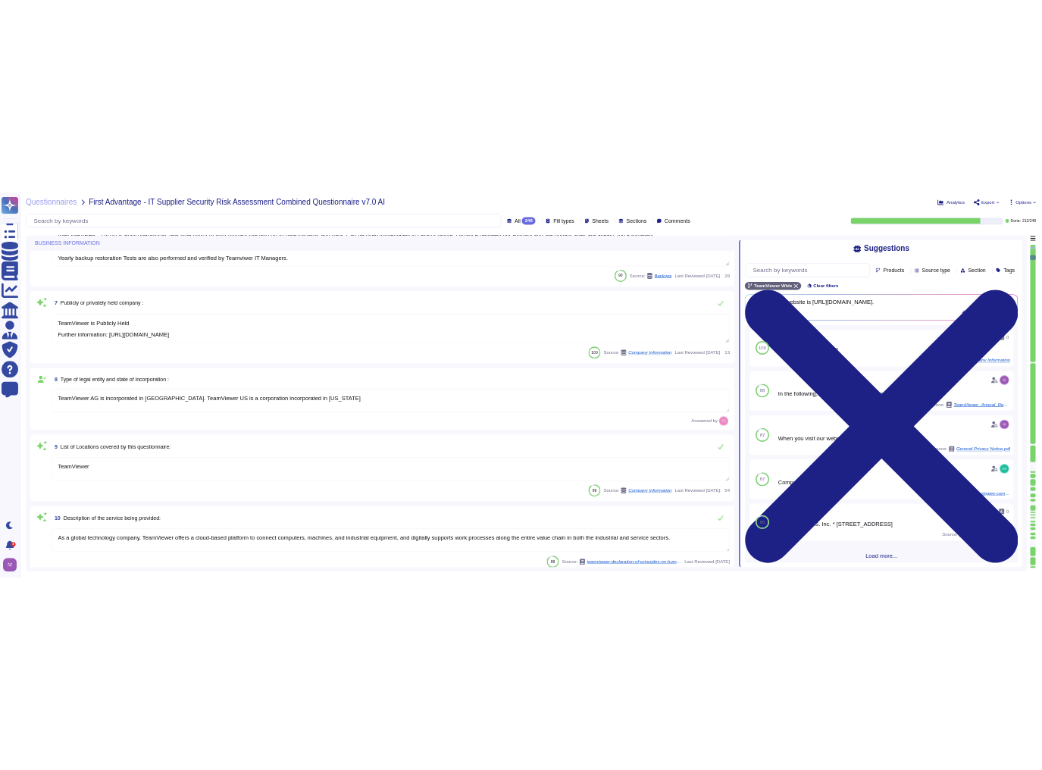
scroll to position [0, 0]
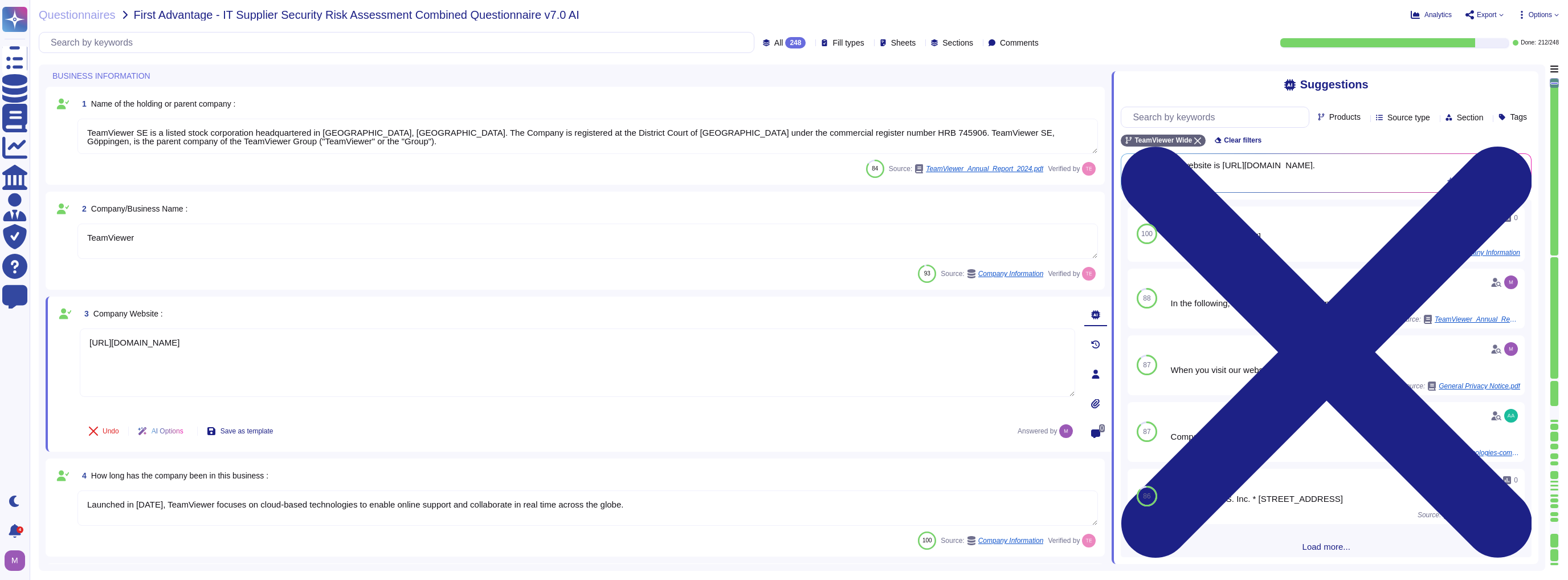
type textarea "TeamViewer SE is a listed stock corporation headquartered in [GEOGRAPHIC_DATA],…"
type textarea "TeamViewer"
type textarea "[URL][DOMAIN_NAME]"
type textarea "Launched in [DATE], TeamViewer focuses on cloud-based technologies to enable on…"
type textarea "TeamViewer US. Inc. * [STREET_ADDRESS]"
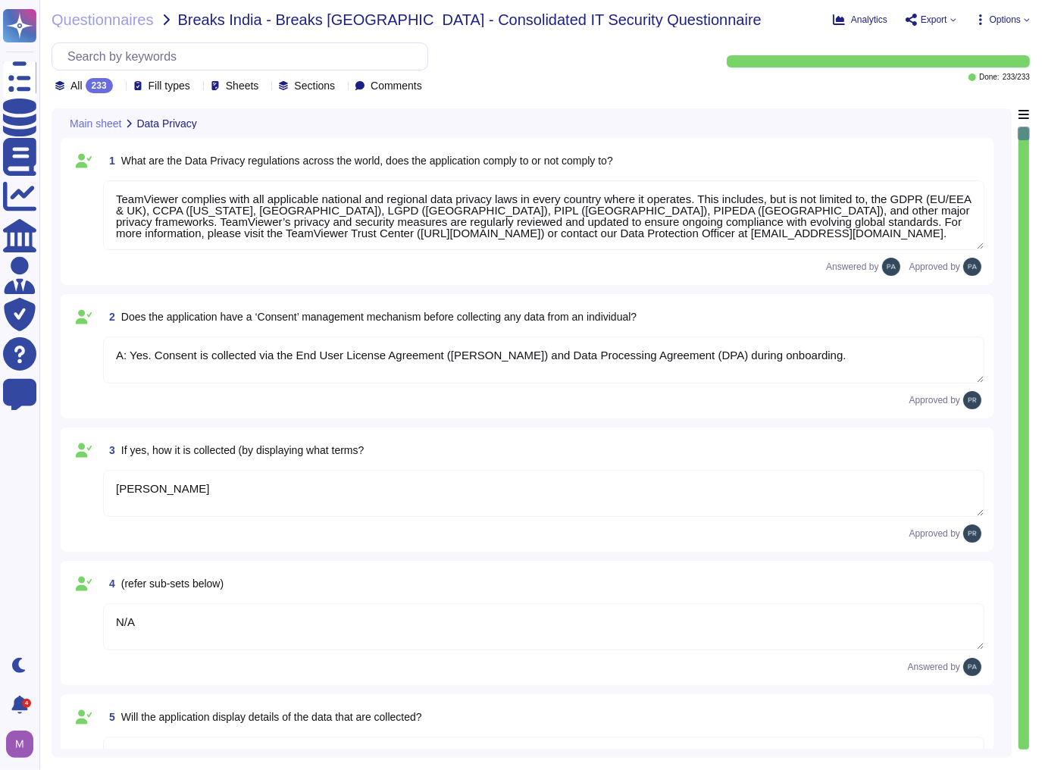
type textarea "TeamViewer complies with all applicable national and regional data privacy laws…"
type textarea "A: Yes. Consent is collected via the End User License Agreement ([PERSON_NAME])…"
type textarea "[PERSON_NAME]"
type textarea "N/A"
type textarea "[URL][DOMAIN_NAME]"
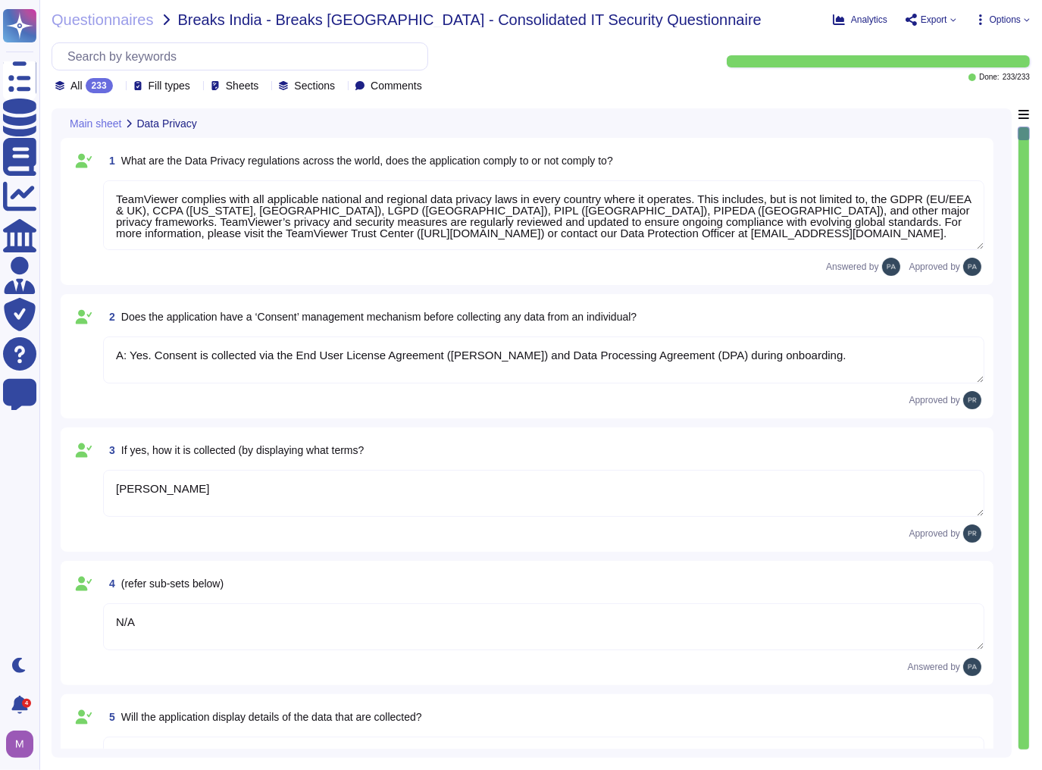
type textarea "Yes, the purpose is clearly outlined in [URL][DOMAIN_NAME][PERSON_NAME]"
type textarea "Data is stored in TeamViewer-managed cloud servers; location depends on the reg…"
type textarea "Yes, cross-border transfers are compliant with applicable laws and documented i…"
